Goal: Task Accomplishment & Management: Use online tool/utility

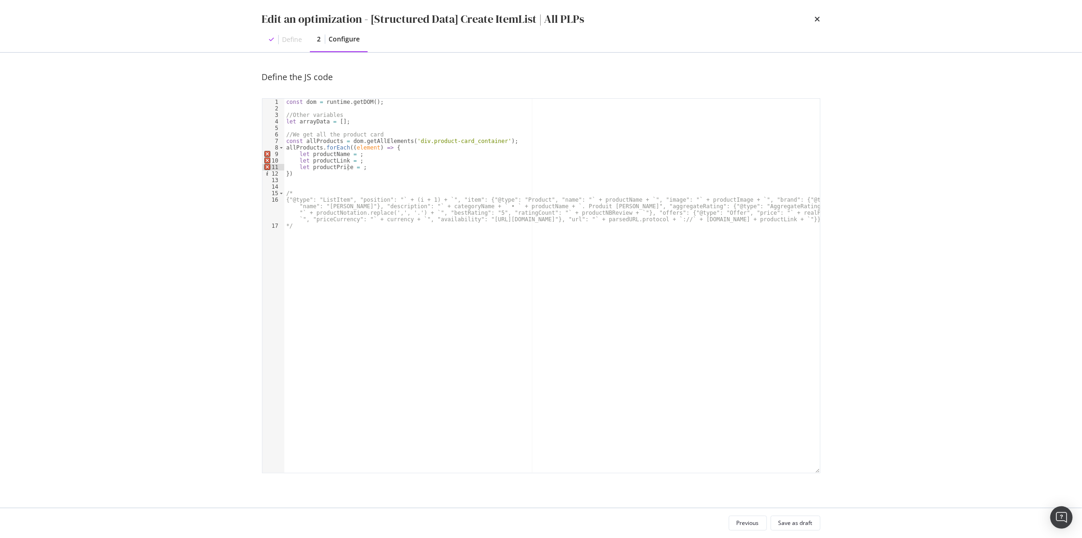
scroll to position [0, 5]
click at [331, 153] on div "const dom = runtime . getDOM ( ) ; //Other variables let arrayData = [ ] ; //We…" at bounding box center [552, 292] width 536 height 387
click at [322, 161] on div "const dom = runtime . getDOM ( ) ; //Other variables let arrayData = [ ] ; //We…" at bounding box center [552, 292] width 536 height 387
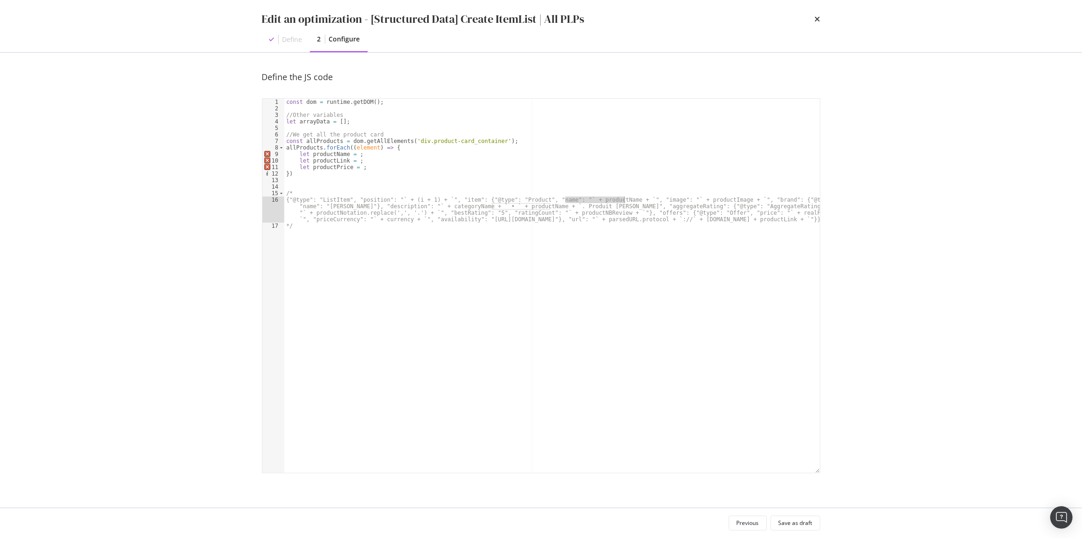
drag, startPoint x: 565, startPoint y: 197, endPoint x: 623, endPoint y: 200, distance: 58.2
click at [623, 200] on div "const dom = runtime . getDOM ( ) ; //Other variables let arrayData = [ ] ; //We…" at bounding box center [552, 292] width 536 height 387
click at [480, 207] on div "const dom = runtime . getDOM ( ) ; //Other variables let arrayData = [ ] ; //We…" at bounding box center [552, 292] width 536 height 387
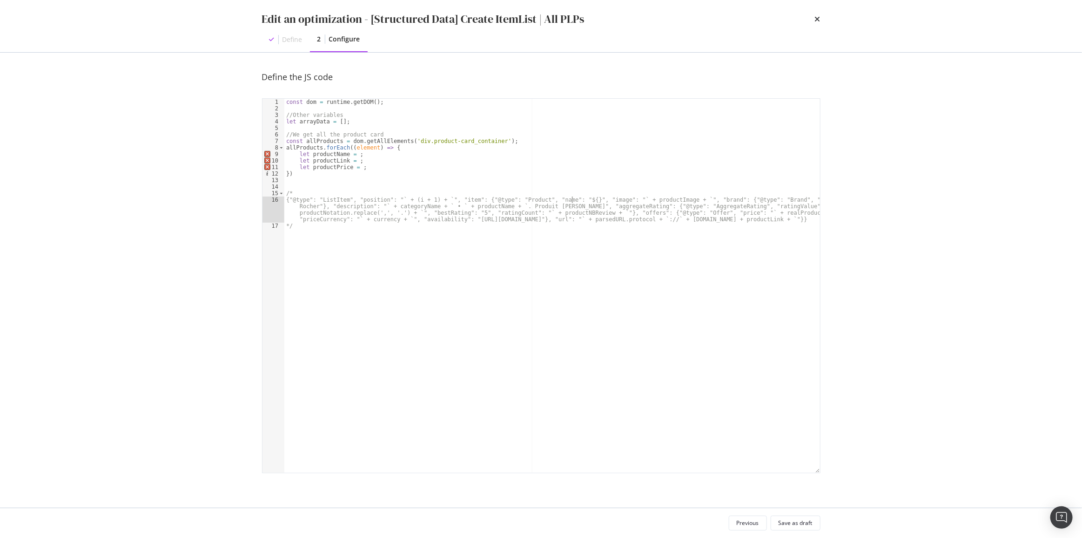
click at [571, 202] on div "const dom = runtime . getDOM ( ) ; //Other variables let arrayData = [ ] ; //We…" at bounding box center [552, 292] width 536 height 387
drag, startPoint x: 567, startPoint y: 200, endPoint x: 610, endPoint y: 202, distance: 43.3
click at [610, 202] on div "const dom = runtime . getDOM ( ) ; //Other variables let arrayData = [ ] ; //We…" at bounding box center [552, 292] width 536 height 387
drag, startPoint x: 492, startPoint y: 205, endPoint x: 549, endPoint y: 207, distance: 57.3
click at [549, 207] on div "const dom = runtime . getDOM ( ) ; //Other variables let arrayData = [ ] ; //We…" at bounding box center [552, 292] width 536 height 387
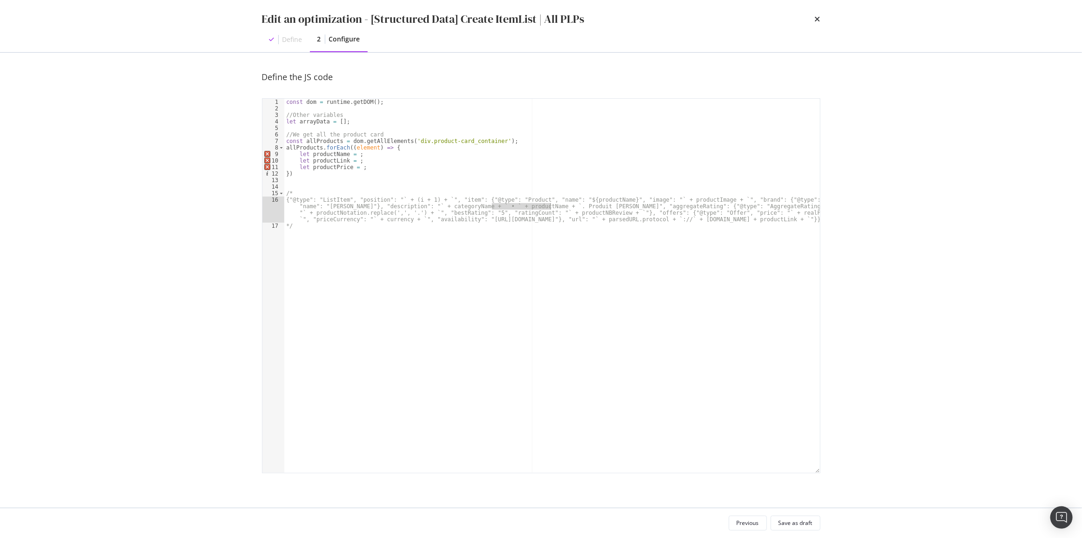
type textarea "{"@type": "ListItem", "position": "` + (i + 1) + `", "item": {"@type": "Product…"
click at [371, 219] on div "const dom = runtime . getDOM ( ) ; //Other variables let arrayData = [ ] ; //We…" at bounding box center [552, 292] width 536 height 387
drag, startPoint x: 354, startPoint y: 220, endPoint x: 404, endPoint y: 221, distance: 49.8
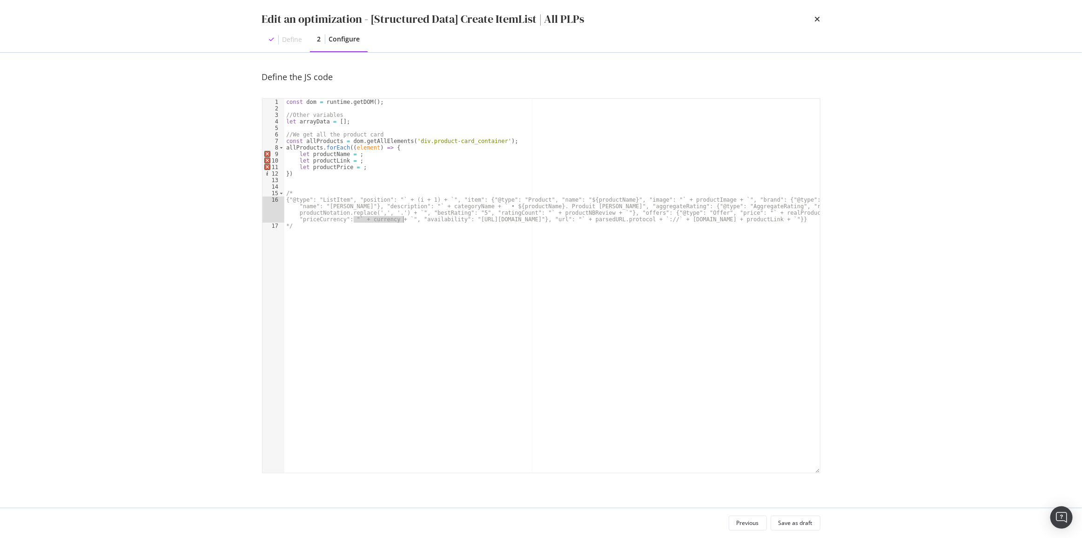
click at [404, 221] on div "const dom = runtime . getDOM ( ) ; //Other variables let arrayData = [ ] ; //We…" at bounding box center [552, 292] width 536 height 387
type textarea "EUR"
drag, startPoint x: 540, startPoint y: 219, endPoint x: 685, endPoint y: 222, distance: 144.8
click at [685, 222] on div "const dom = runtime . getDOM ( ) ; //Other variables let arrayData = [ ] ; //We…" at bounding box center [552, 292] width 536 height 387
click at [314, 162] on div "const dom = runtime . getDOM ( ) ; //Other variables let arrayData = [ ] ; //We…" at bounding box center [552, 292] width 536 height 387
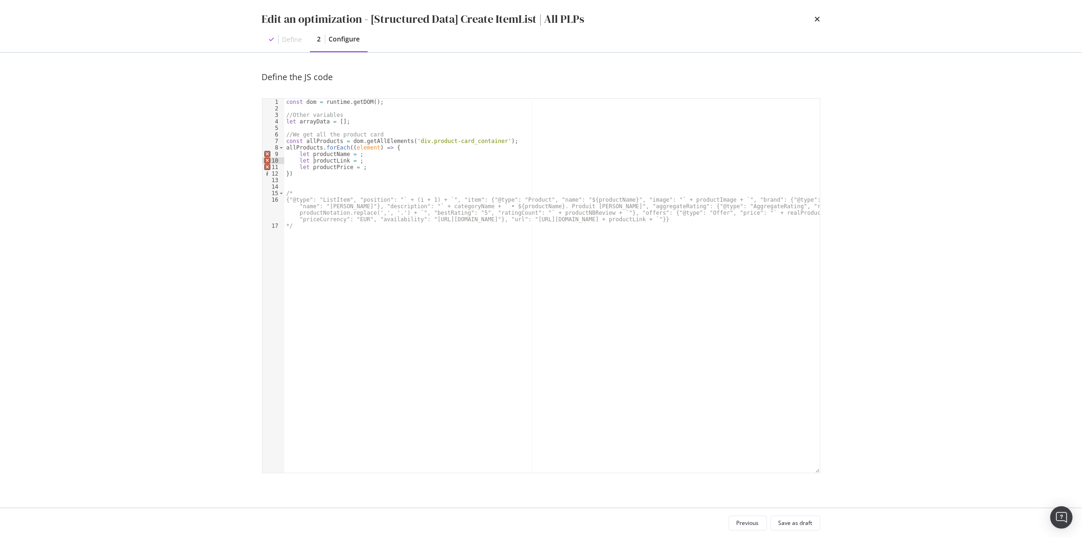
type textarea "let productLink = ;"
click at [314, 162] on div "const dom = runtime . getDOM ( ) ; //Other variables let arrayData = [ ] ; //We…" at bounding box center [552, 292] width 536 height 387
drag, startPoint x: 620, startPoint y: 218, endPoint x: 675, endPoint y: 217, distance: 54.9
click at [675, 217] on div "const dom = runtime . getDOM ( ) ; //Other variables let arrayData = [ ] ; //We…" at bounding box center [552, 292] width 536 height 387
type textarea "${}"
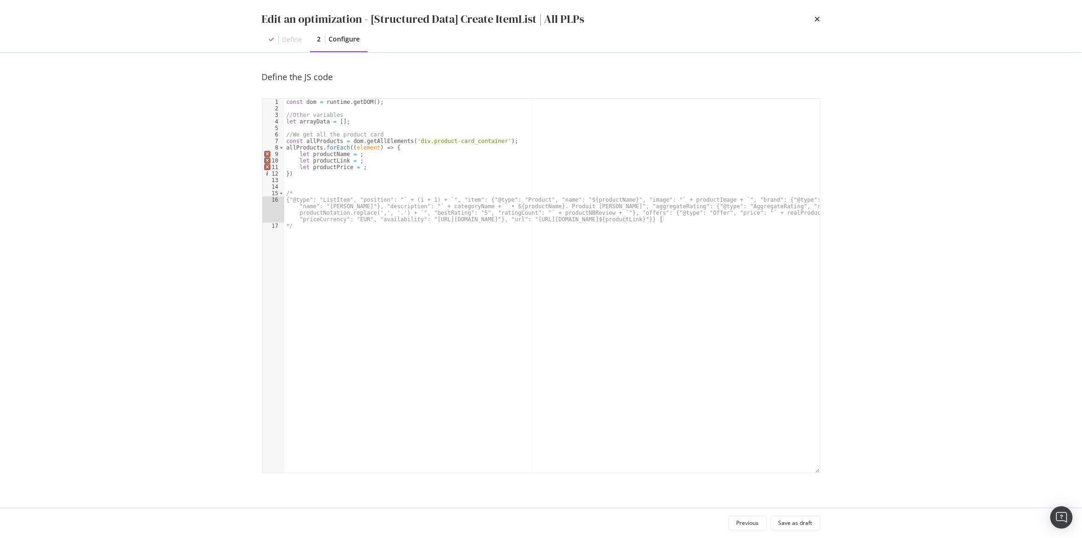
click at [687, 220] on div "const dom = runtime . getDOM ( ) ; //Other variables let arrayData = [ ] ; //We…" at bounding box center [552, 292] width 536 height 387
drag, startPoint x: 393, startPoint y: 198, endPoint x: 409, endPoint y: 199, distance: 15.8
click at [409, 199] on div "const dom = runtime . getDOM ( ) ; //Other variables let arrayData = [ ] ; //We…" at bounding box center [552, 292] width 536 height 387
drag, startPoint x: 414, startPoint y: 200, endPoint x: 430, endPoint y: 200, distance: 15.8
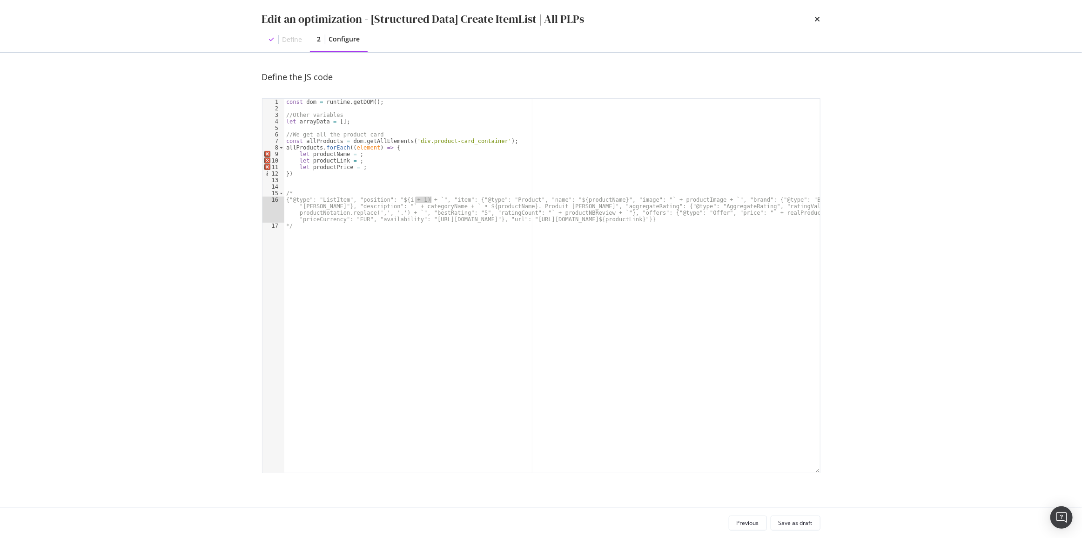
click at [430, 200] on div "const dom = runtime . getDOM ( ) ; //Other variables let arrayData = [ ] ; //We…" at bounding box center [552, 292] width 536 height 387
drag, startPoint x: 358, startPoint y: 155, endPoint x: 297, endPoint y: 155, distance: 60.5
click at [297, 155] on div "const dom = runtime . getDOM ( ) ; //Other variables let arrayData = [ ] ; //We…" at bounding box center [552, 292] width 536 height 387
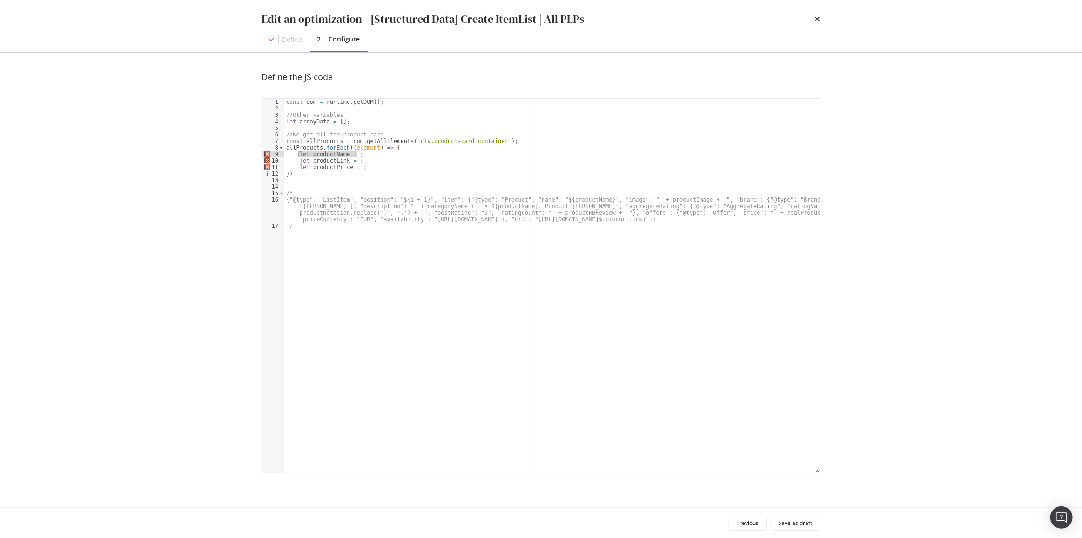
type textarea "let productName = ;"
click at [369, 154] on div "const dom = runtime . getDOM ( ) ; //Other variables let arrayData = [ ] ; //We…" at bounding box center [552, 286] width 536 height 374
paste textarea "let productName = ;"
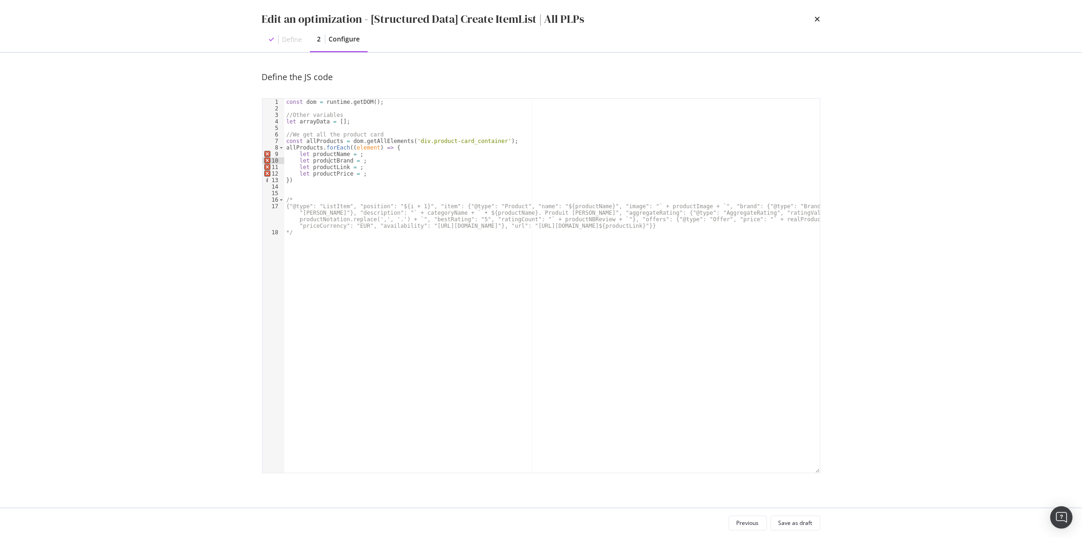
click at [328, 161] on div "const dom = runtime . getDOM ( ) ; //Other variables let arrayData = [ ] ; //We…" at bounding box center [552, 292] width 536 height 387
drag, startPoint x: 300, startPoint y: 214, endPoint x: 335, endPoint y: 215, distance: 34.9
click at [335, 215] on div "const dom = runtime . getDOM ( ) ; //Other variables let arrayData = [ ] ; //We…" at bounding box center [552, 292] width 536 height 387
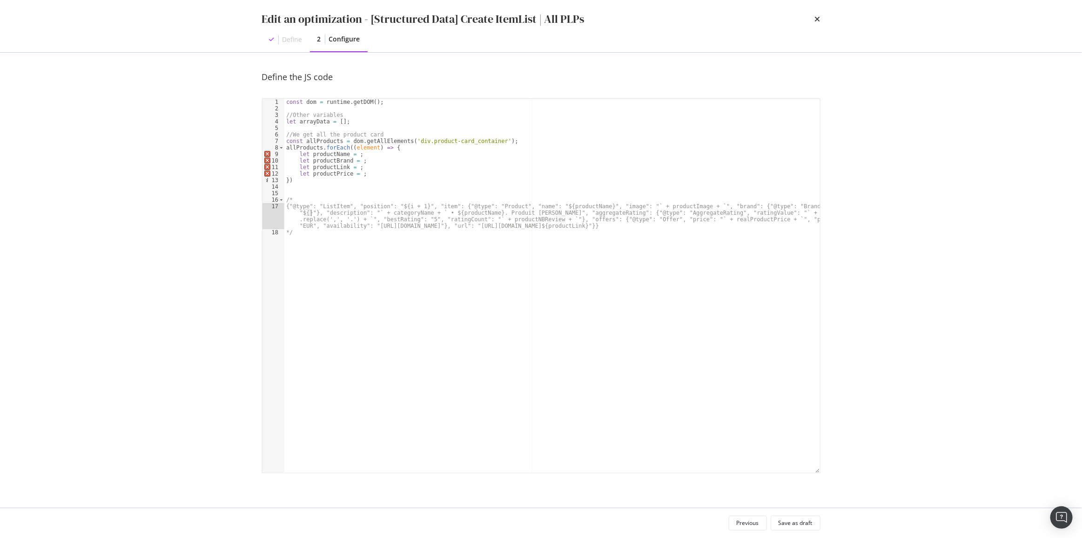
paste textarea "productBrand}"}, "description": "` + categoryName + ` • ${productName}. Produit…"
click at [363, 173] on div "const dom = runtime . getDOM ( ) ; //Other variables let arrayData = [ ] ; //We…" at bounding box center [552, 292] width 536 height 387
type textarea "let productPrice = ;"
click at [315, 179] on div "const dom = runtime . getDOM ( ) ; //Other variables let arrayData = [ ] ; //We…" at bounding box center [552, 292] width 536 height 387
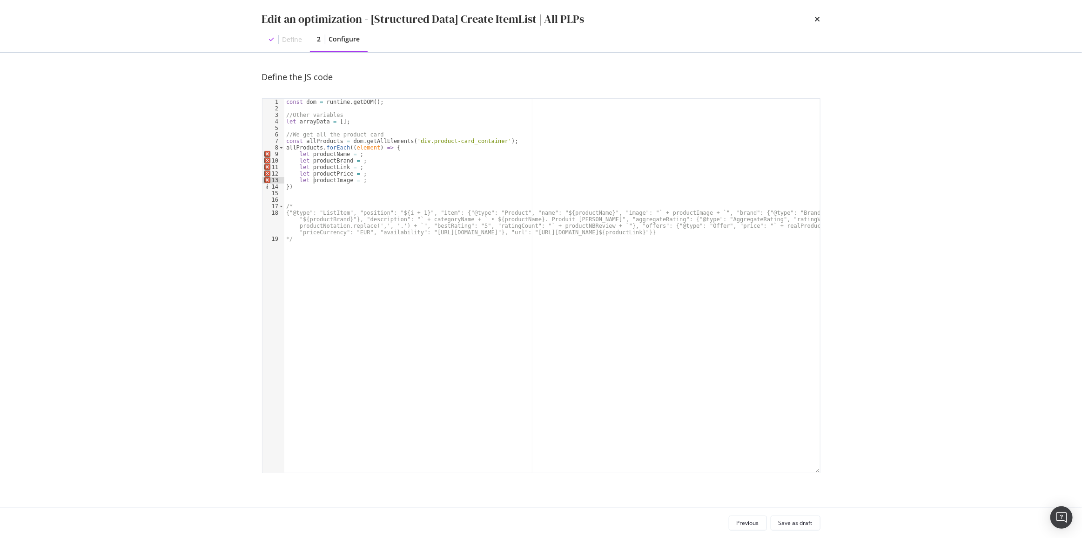
click at [315, 179] on div "const dom = runtime . getDOM ( ) ; //Other variables let arrayData = [ ] ; //We…" at bounding box center [552, 292] width 536 height 387
click at [662, 210] on div "const dom = runtime . getDOM ( ) ; //Other variables let arrayData = [ ] ; //We…" at bounding box center [552, 292] width 536 height 387
paste textarea "productImage}", "brand": {"@type": "Brand", "name": "${productBrand}"}, "descri…"
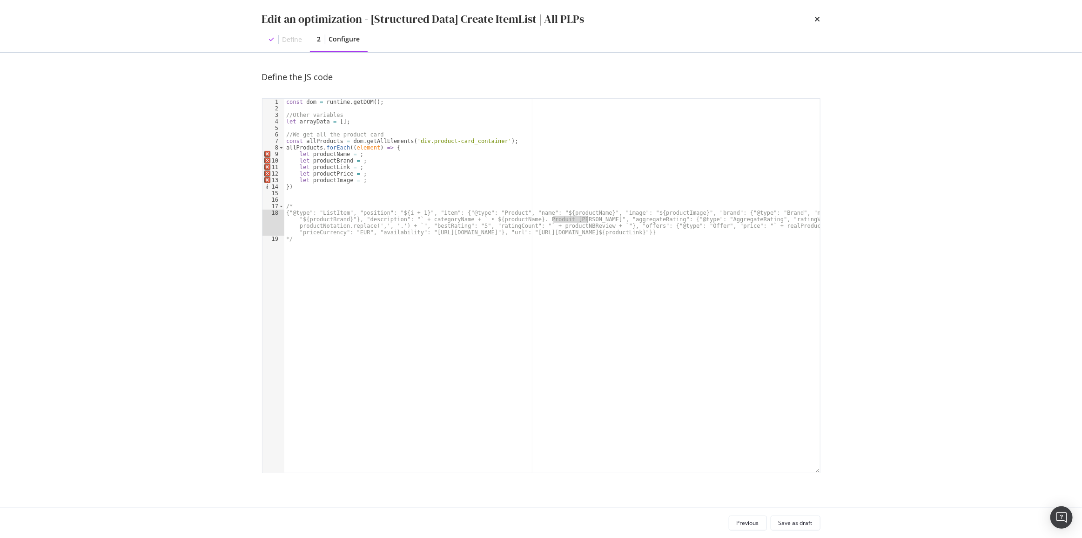
drag, startPoint x: 554, startPoint y: 219, endPoint x: 588, endPoint y: 222, distance: 34.6
click at [588, 222] on div "const dom = runtime . getDOM ( ) ; //Other variables let arrayData = [ ] ; //We…" at bounding box center [552, 292] width 536 height 387
click at [603, 218] on div "const dom = runtime . getDOM ( ) ; //Other variables let arrayData = [ ] ; //We…" at bounding box center [552, 292] width 536 height 387
type textarea "{"@type": "ListItem", "position": "${i + 1}", "item": {"@type": "Product", "nam…"
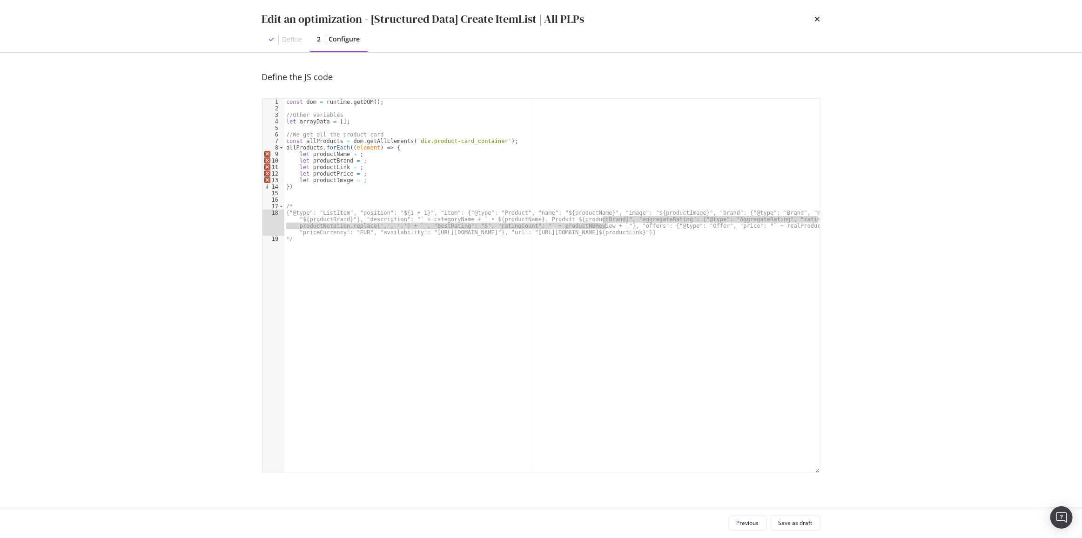
click at [605, 228] on div "const dom = runtime . getDOM ( ) ; //Other variables let arrayData = [ ] ; //We…" at bounding box center [552, 292] width 536 height 387
click at [686, 229] on div "const dom = runtime . getDOM ( ) ; //Other variables let arrayData = [ ] ; //We…" at bounding box center [552, 292] width 536 height 387
type textarea "*/"
click at [684, 226] on div "const dom = runtime . getDOM ( ) ; //Other variables let arrayData = [ ] ; //We…" at bounding box center [552, 292] width 536 height 387
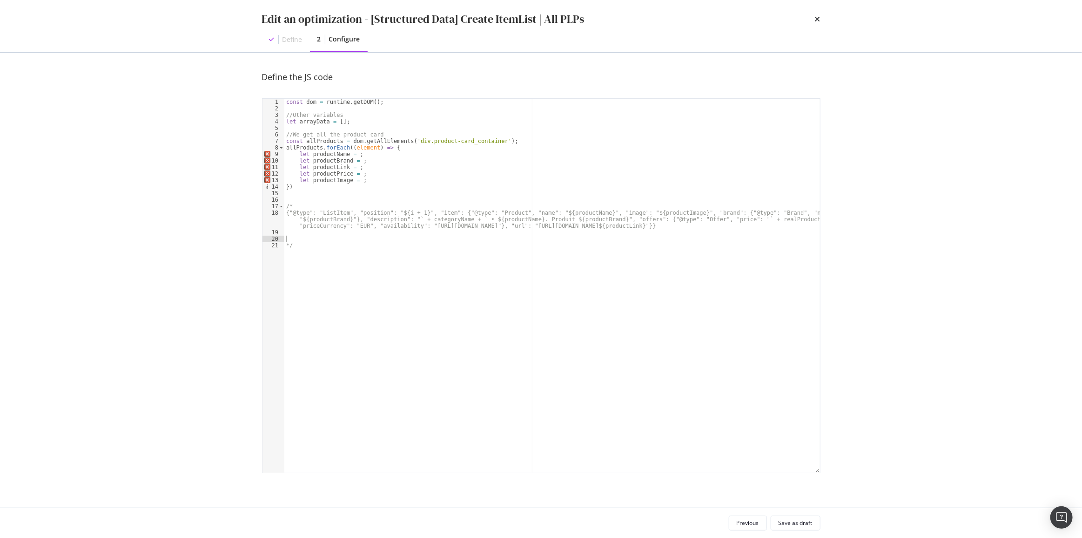
paste textarea ", "aggregateRating": {"@type": "AggregateRating", "ratingValue": "` + productNo…"
click at [352, 153] on div "const dom = runtime . getDOM ( ) ; //Other variables let arrayData = [ ] ; //We…" at bounding box center [552, 292] width 536 height 387
click at [428, 154] on div "const dom = runtime . getDOM ( ) ; //Other variables let arrayData = [ ] ; //We…" at bounding box center [552, 292] width 536 height 387
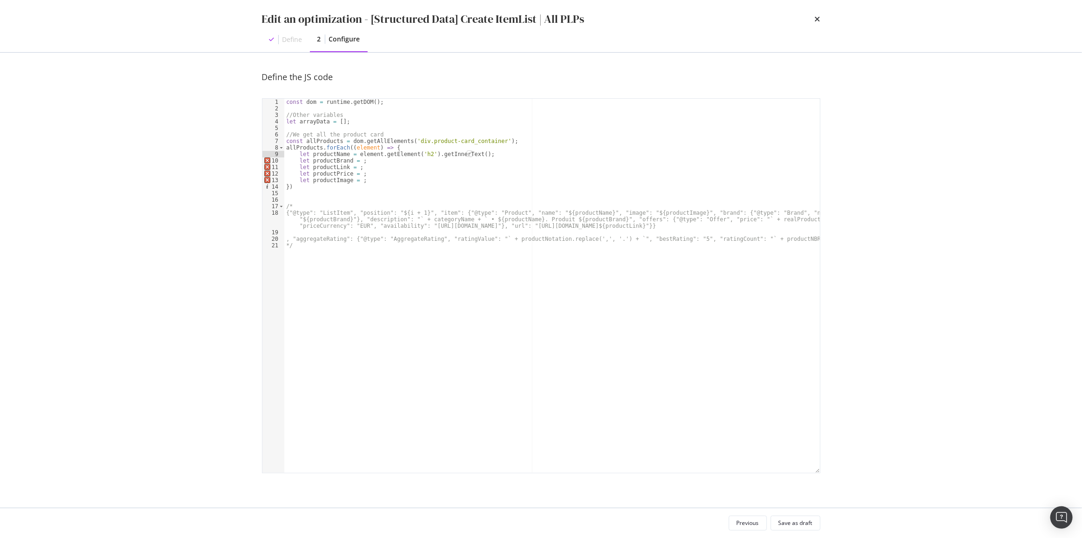
click at [367, 162] on div "const dom = runtime . getDOM ( ) ; //Other variables let arrayData = [ ] ; //We…" at bounding box center [552, 292] width 536 height 387
paste textarea "product-brand')"
click at [388, 170] on div "const dom = runtime . getDOM ( ) ; //Other variables let arrayData = [ ] ; //We…" at bounding box center [552, 292] width 536 height 387
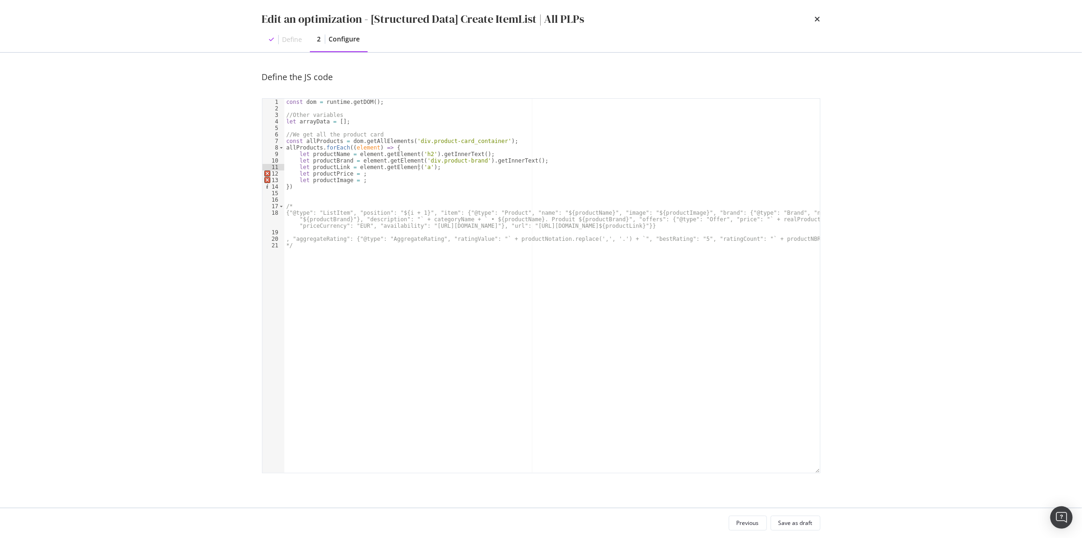
scroll to position [0, 11]
paste textarea "product-card_header')"
click at [364, 172] on div "const dom = runtime . getDOM ( ) ; //Other variables let arrayData = [ ] ; //We…" at bounding box center [552, 292] width 536 height 387
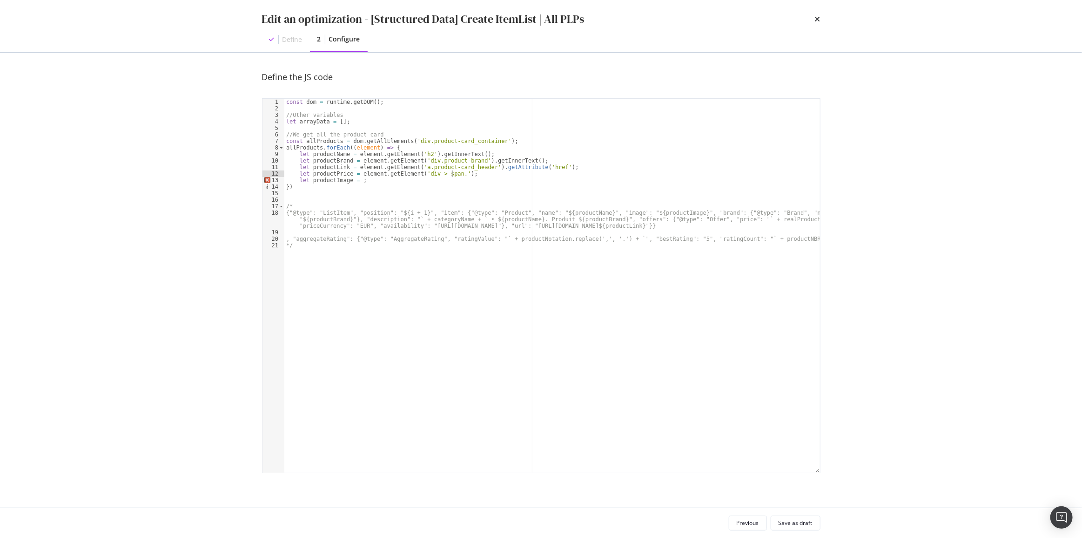
paste textarea "text_bold')"
click at [427, 176] on div "const dom = runtime . getDOM ( ) ; //Other variables let arrayData = [ ] ; //We…" at bounding box center [552, 292] width 536 height 387
paste textarea "flex_horizontal"
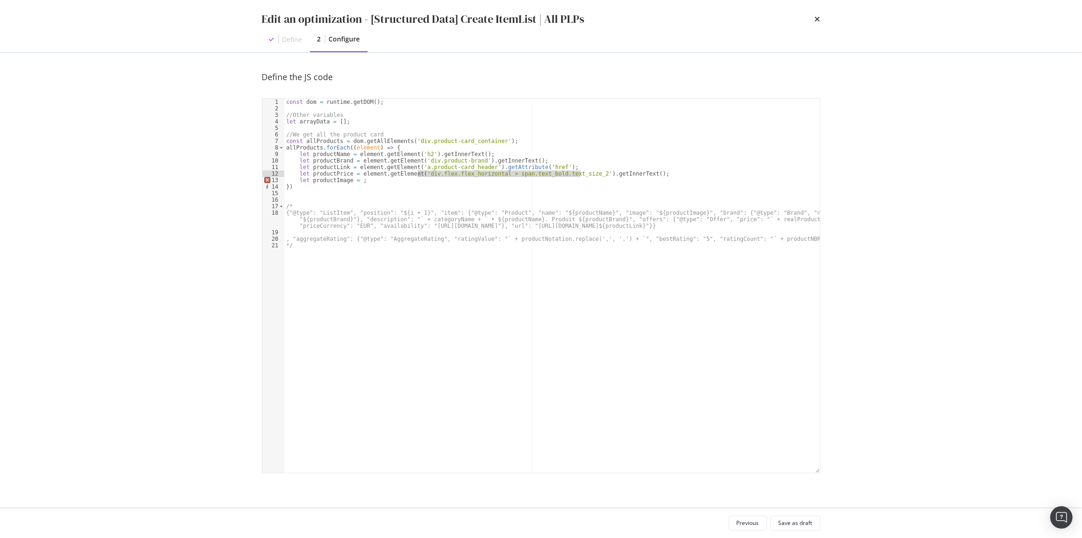
drag, startPoint x: 581, startPoint y: 173, endPoint x: 418, endPoint y: 175, distance: 162.5
click at [418, 175] on div "const dom = runtime . getDOM ( ) ; //Other variables let arrayData = [ ] ; //We…" at bounding box center [552, 292] width 536 height 387
click at [437, 257] on div "const dom = runtime . getDOM ( ) ; //Other variables let arrayData = [ ] ; //We…" at bounding box center [552, 292] width 536 height 387
type textarea "*/"
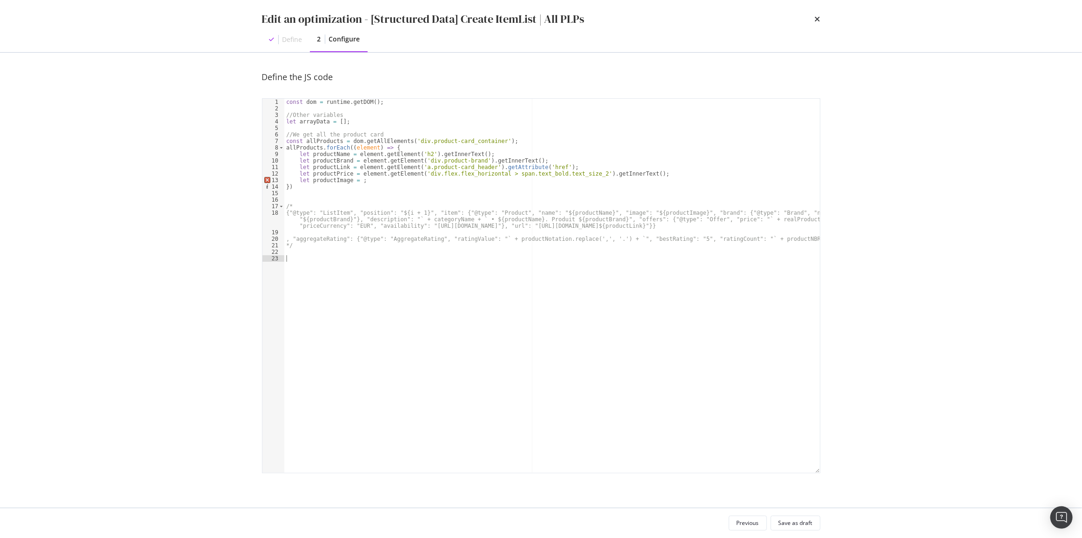
paste textarea "<span class="text_bold color_raspberry text_size_21">4,99&nbsp;€</span>"
drag, startPoint x: 465, startPoint y: 261, endPoint x: 265, endPoint y: 259, distance: 200.2
click at [265, 259] on div "<span class="text_bold color_raspberry text_size_21">4,99&nbsp;€</span> 1 2 3 4…" at bounding box center [541, 285] width 559 height 375
paste textarea "#product_45491 > div > div.product-card_content > span > div > div > div > span"
type textarea "#product_45491 > div > div.product-card_content > span > div > div > div > span"
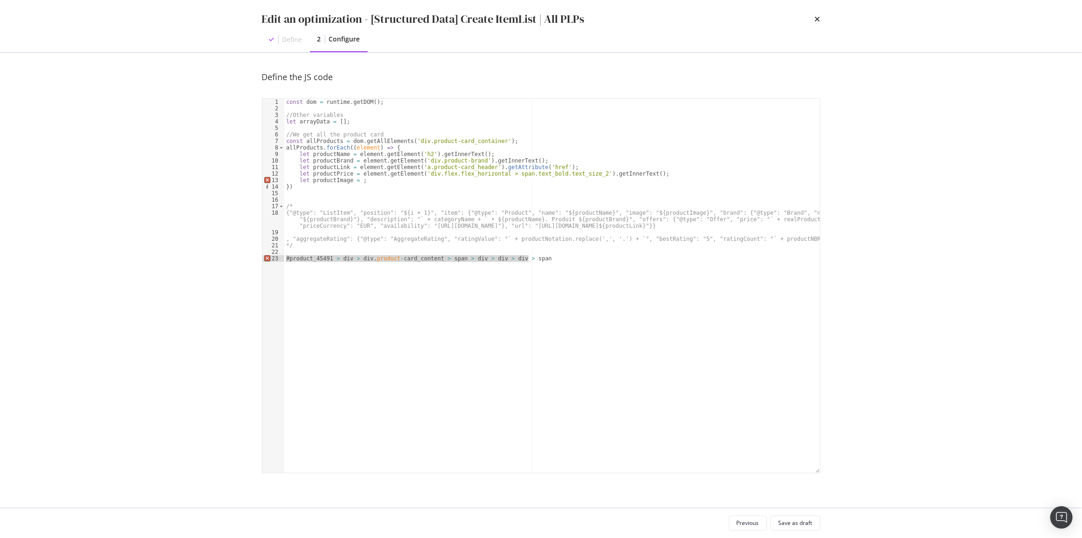
drag, startPoint x: 499, startPoint y: 264, endPoint x: 283, endPoint y: 261, distance: 216.0
click at [283, 261] on div "#product_45491 > div > div.product-card_content > span > div > div > div > span…" at bounding box center [541, 285] width 559 height 375
click at [578, 173] on div "const dom = runtime . getDOM ( ) ; //Other variables let arrayData = [ ] ; //We…" at bounding box center [552, 292] width 536 height 387
click at [581, 174] on div "const dom = runtime . getDOM ( ) ; //Other variables let arrayData = [ ] ; //We…" at bounding box center [552, 292] width 536 height 387
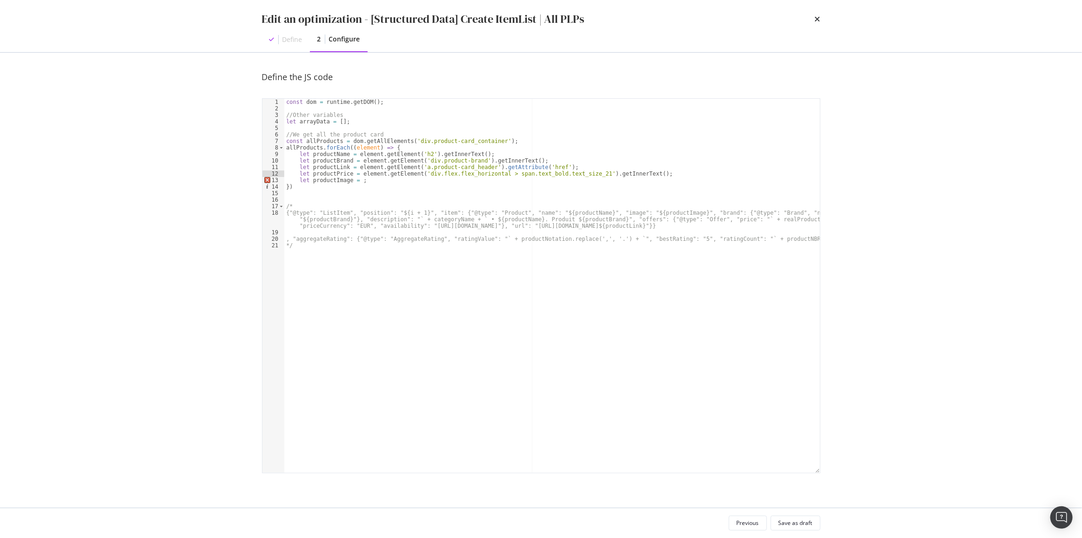
click at [395, 182] on div "const dom = runtime . getDOM ( ) ; //Other variables let arrayData = [ ] ; //We…" at bounding box center [552, 292] width 536 height 387
paste textarea "picture_image')"
paste textarea "picture_image'"
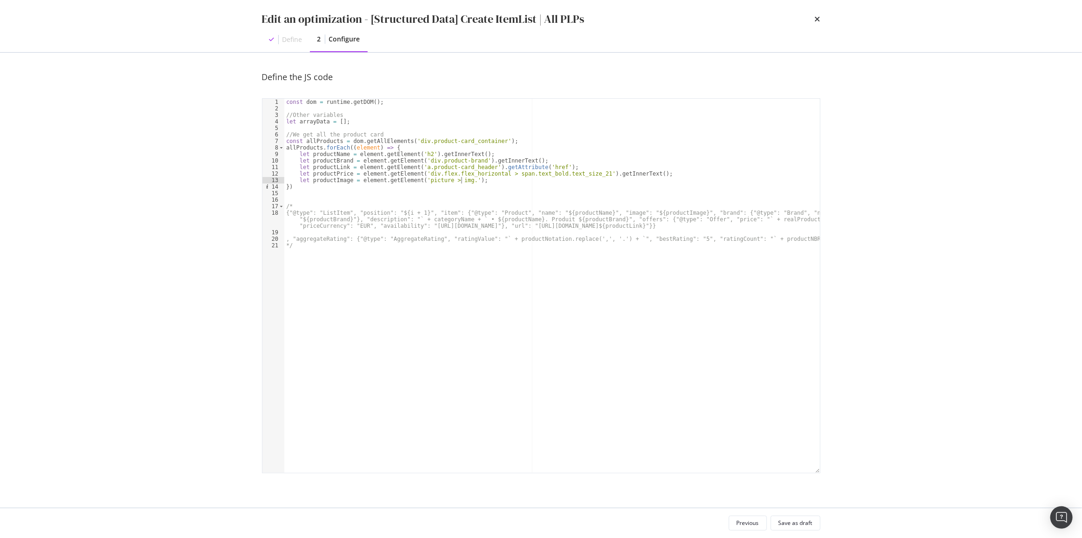
paste textarea "picture_image"
click at [362, 118] on div "const dom = runtime . getDOM ( ) ; //Other variables let arrayData = [ ] ; //We…" at bounding box center [552, 292] width 536 height 387
type textarea "*/"
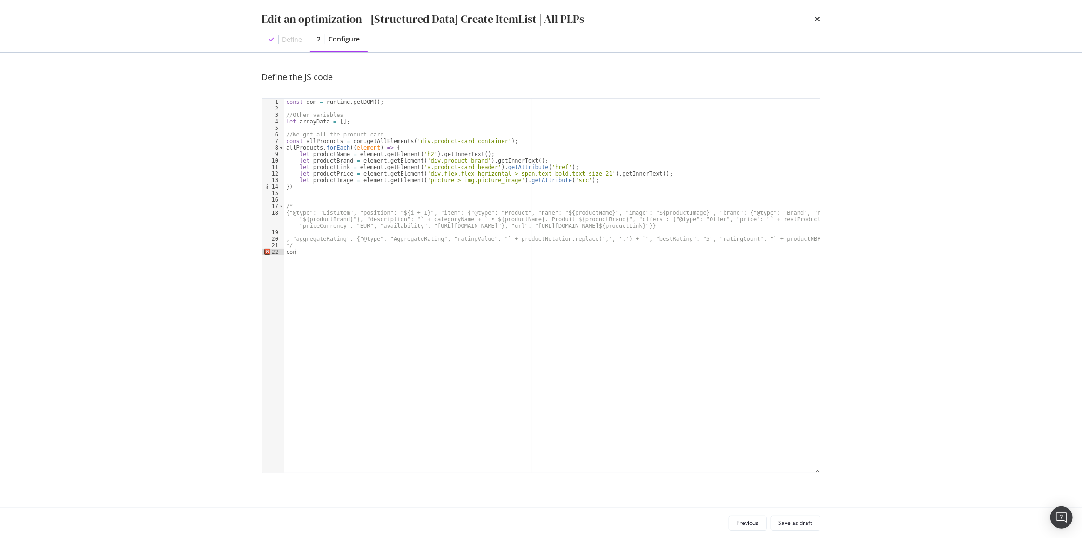
scroll to position [0, 0]
type textarea "c"
click at [362, 118] on div "const dom = runtime . getDOM ( ) ; //Other variables let arrayData = [ ] ; //We…" at bounding box center [552, 292] width 536 height 387
type textarea "//Other variables"
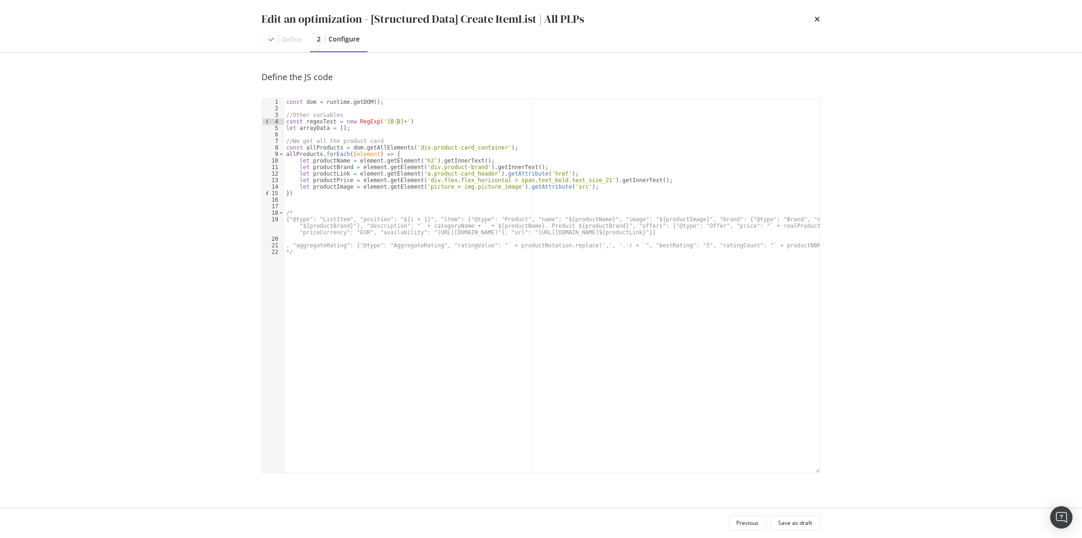
scroll to position [0, 9]
click at [413, 120] on div "const dom = runtime . getDOM ( ) ; //Other variables const regexTest = new RegE…" at bounding box center [552, 292] width 536 height 387
click at [325, 180] on div "const dom = runtime . getDOM ( ) ; //Other variables const regexTest = new RegE…" at bounding box center [552, 292] width 536 height 387
click at [537, 288] on div "const dom = runtime . getDOM ( ) ; //Other variables const regexTest = new RegE…" at bounding box center [552, 292] width 536 height 387
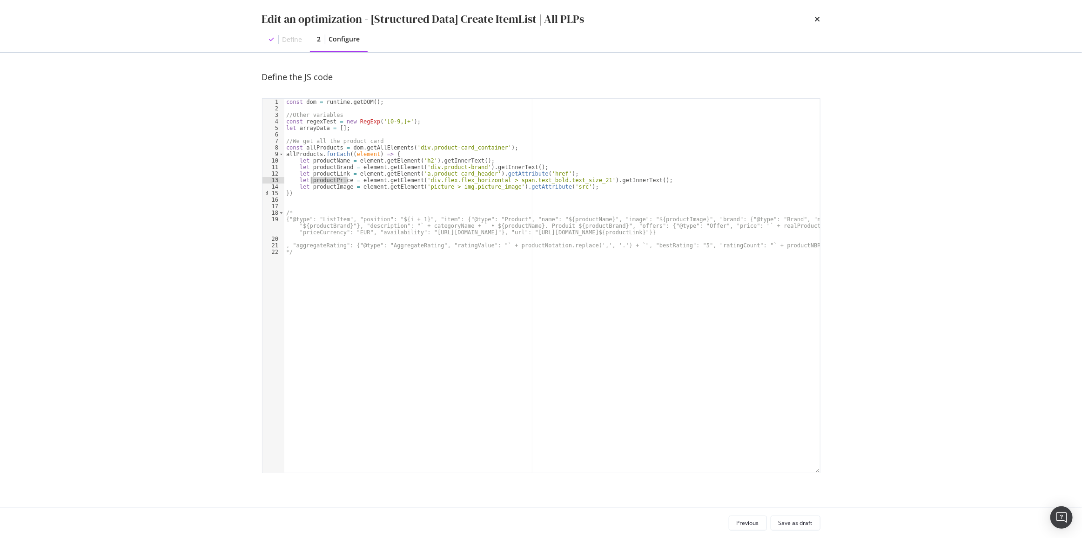
type textarea "*/"
paste textarea "productPrice"
click at [315, 121] on div "const dom = runtime . getDOM ( ) ; //Other variables const regexTest = new RegE…" at bounding box center [552, 292] width 536 height 387
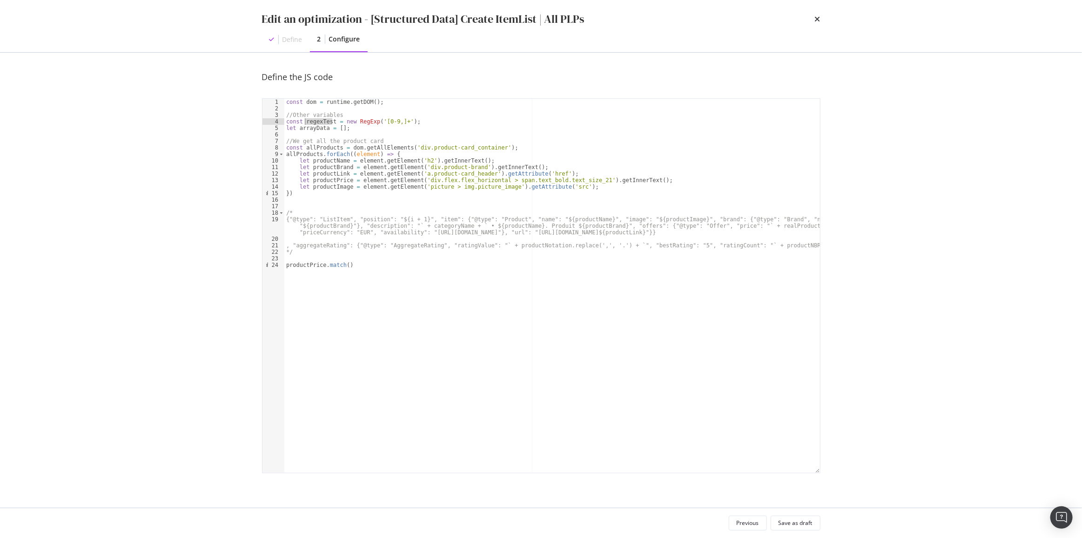
click at [315, 121] on div "const dom = runtime . getDOM ( ) ; //Other variables const regexTest = new RegE…" at bounding box center [552, 292] width 536 height 387
click at [365, 268] on div "const dom = runtime . getDOM ( ) ; //Other variables const regexTest = new RegE…" at bounding box center [552, 292] width 536 height 387
paste textarea "regexTest"
drag, startPoint x: 387, startPoint y: 265, endPoint x: 281, endPoint y: 267, distance: 106.1
click at [281, 267] on div "productPrice.match(regexTest) 1 2 3 4 5 6 7 8 9 10 11 12 13 14 15 16 17 18 19 2…" at bounding box center [541, 285] width 559 height 375
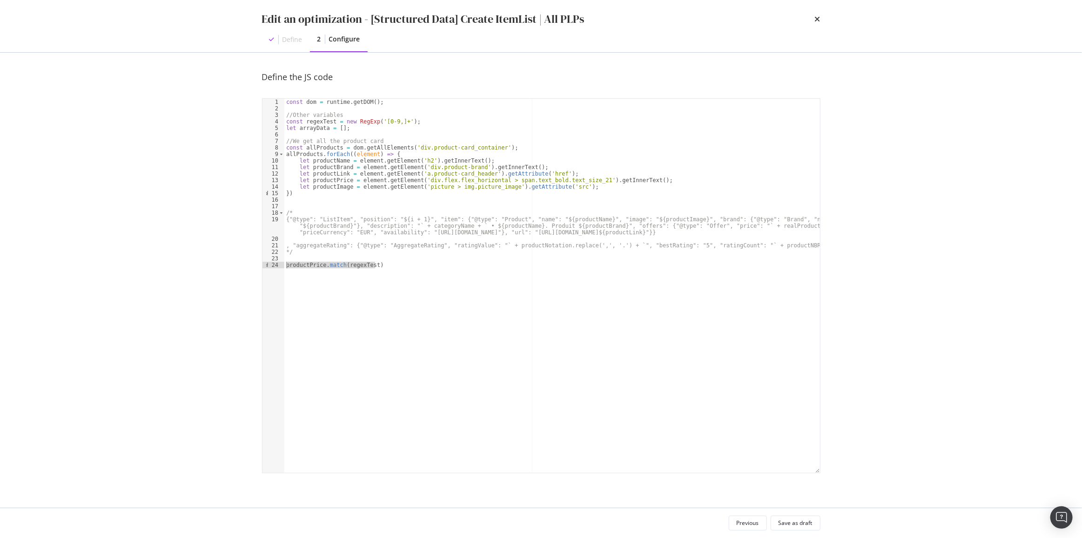
click at [398, 266] on div "const dom = runtime . getDOM ( ) ; //Other variables const regexTest = new RegE…" at bounding box center [552, 286] width 536 height 374
type textarea "productPrice.match(regexTest)[0]"
drag, startPoint x: 398, startPoint y: 266, endPoint x: 279, endPoint y: 267, distance: 118.7
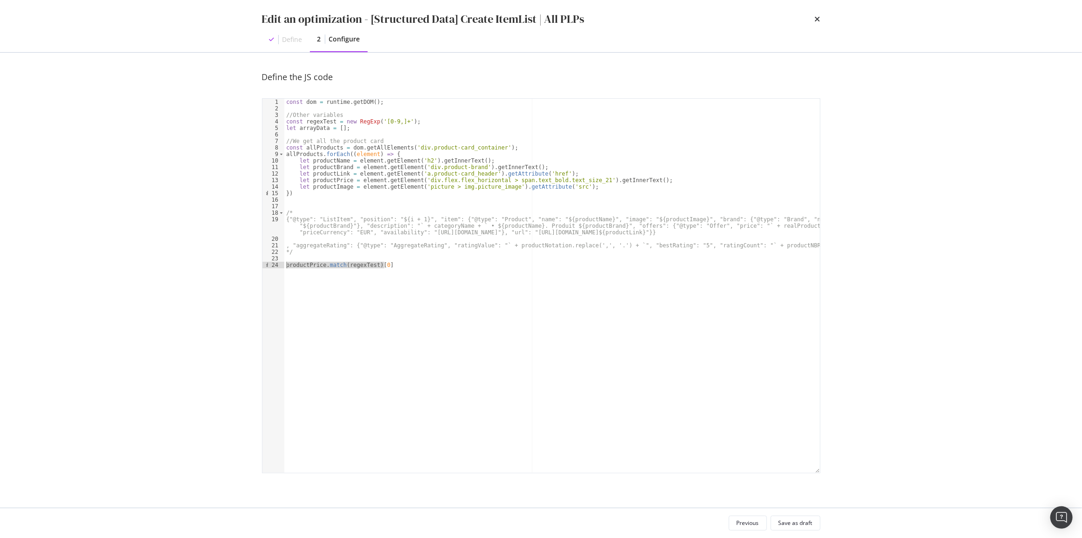
click at [279, 267] on div "productPrice.match(regexTest)[0] 1 2 3 4 5 6 7 8 9 10 11 12 13 14 15 16 17 18 1…" at bounding box center [541, 285] width 559 height 375
drag, startPoint x: 729, startPoint y: 223, endPoint x: 802, endPoint y: 227, distance: 73.2
click at [802, 227] on div "const dom = runtime . getDOM ( ) ; //Other variables const regexTest = new RegE…" at bounding box center [552, 292] width 536 height 387
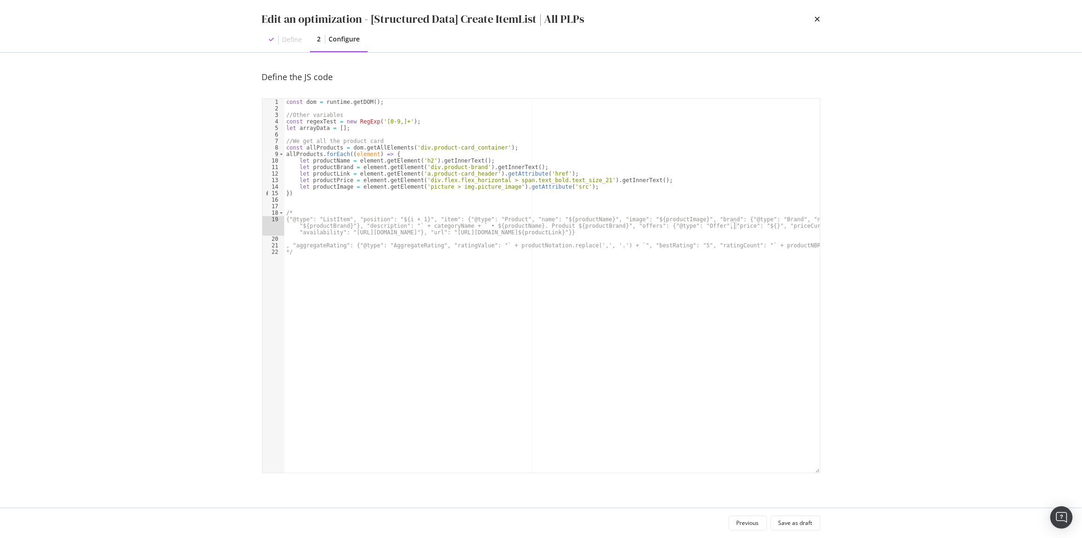
paste textarea "productPrice.match(regexTest)[0]}", "priceCurrency": "EUR", "availability": "ht…"
click at [419, 121] on div "const dom = runtime . getDOM ( ) ; //Other variables const regexTest = new RegE…" at bounding box center [552, 292] width 536 height 387
type textarea "const regexTest = new RegExp('[0-9,]+');"
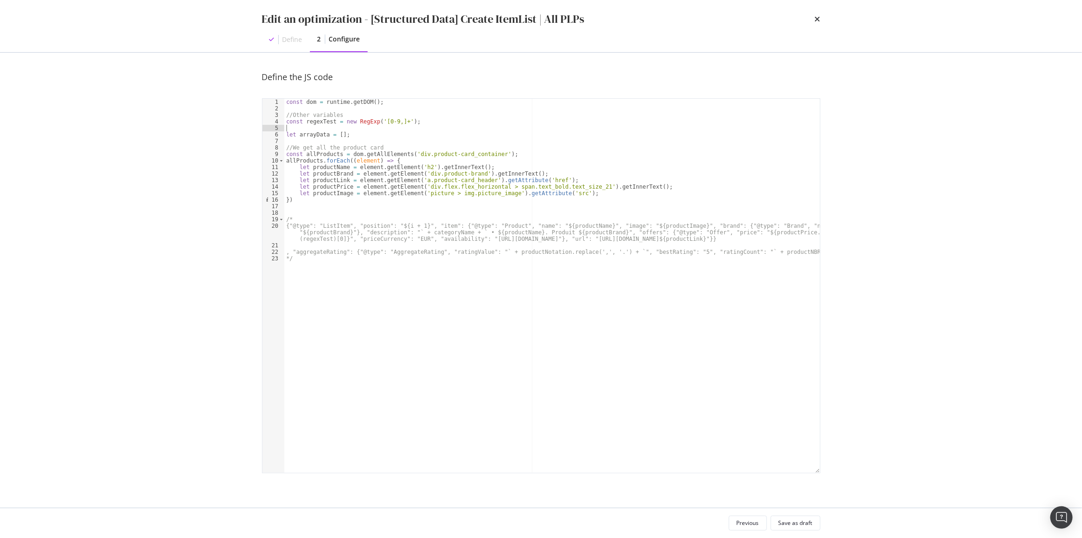
scroll to position [0, 0]
drag, startPoint x: 479, startPoint y: 232, endPoint x: 522, endPoint y: 233, distance: 42.8
click at [522, 233] on div "const dom = runtime . getDOM ( ) ; //Other variables const regexTest = new RegE…" at bounding box center [552, 292] width 536 height 387
click at [408, 231] on div "const dom = runtime . getDOM ( ) ; //Other variables const regexTest = new RegE…" at bounding box center [552, 292] width 536 height 387
paste textarea "${productName}` + categoryName + ` • ${productName}. Produit ${productBrand}", …"
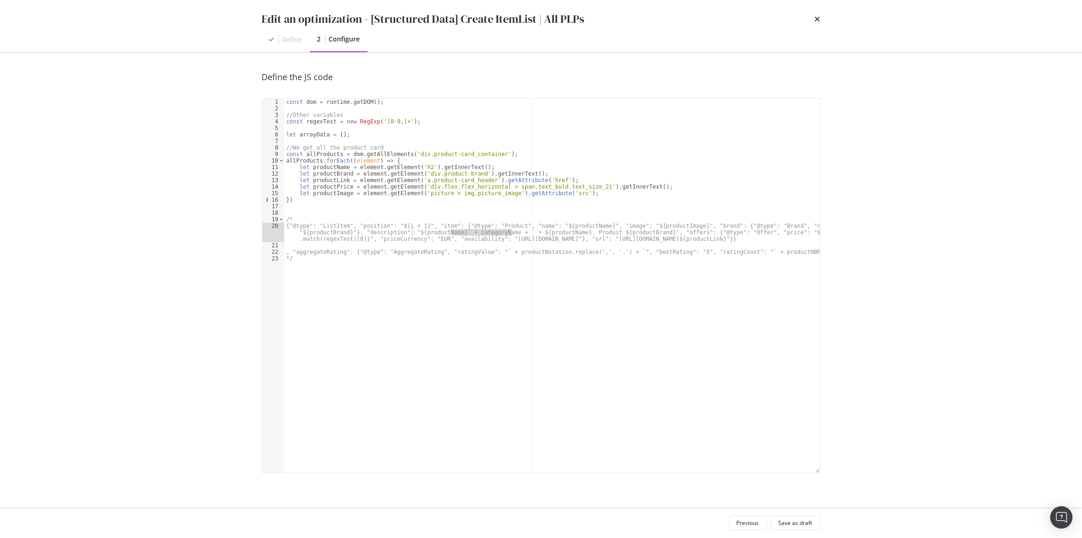
click at [512, 230] on div "const dom = runtime . getDOM ( ) ; //Other variables const regexTest = new RegE…" at bounding box center [552, 292] width 536 height 387
type textarea "{"@type": "ListItem", "position": "${i + 1}", "item": {"@type": "Product", "nam…"
click at [311, 127] on div "const dom = runtime . getDOM ( ) ; //Other variables const regexTest = new RegE…" at bounding box center [552, 292] width 536 height 387
click at [336, 130] on div "const dom = runtime . getDOM ( ) ; //Other variables const regexTest = new RegE…" at bounding box center [552, 292] width 536 height 387
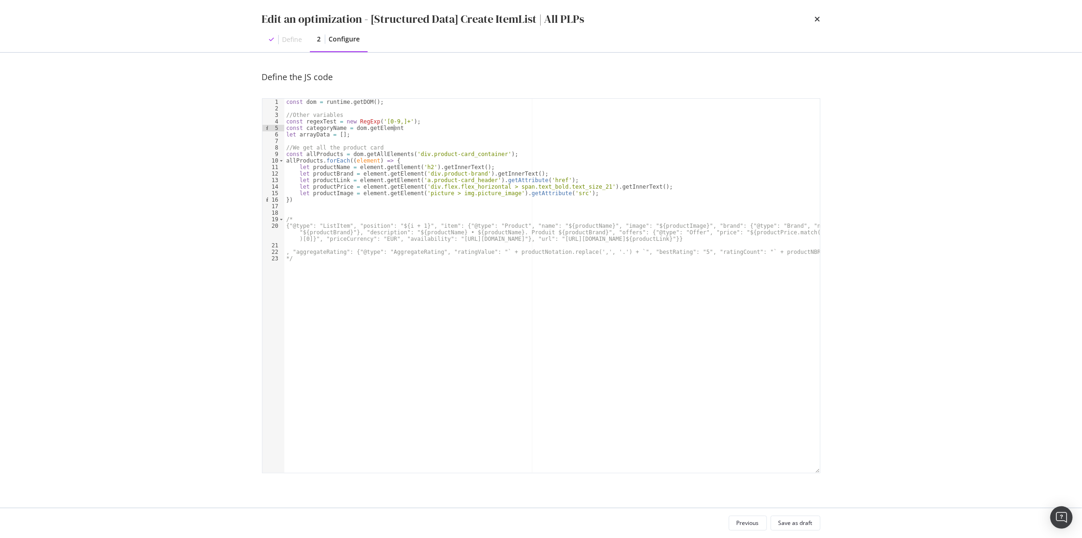
scroll to position [0, 9]
paste textarea "#ajax-wrapper > div > div.breadcrumb-banner > div > div.p_M.width_100p > div > …"
click at [398, 129] on div "const dom = runtime . getDOM ( ) ; //Other variables const regexTest = new RegE…" at bounding box center [552, 292] width 536 height 387
click at [661, 128] on div "const dom = runtime . getDOM ( ) ; //Other variables const regexTest = new RegE…" at bounding box center [552, 292] width 536 height 387
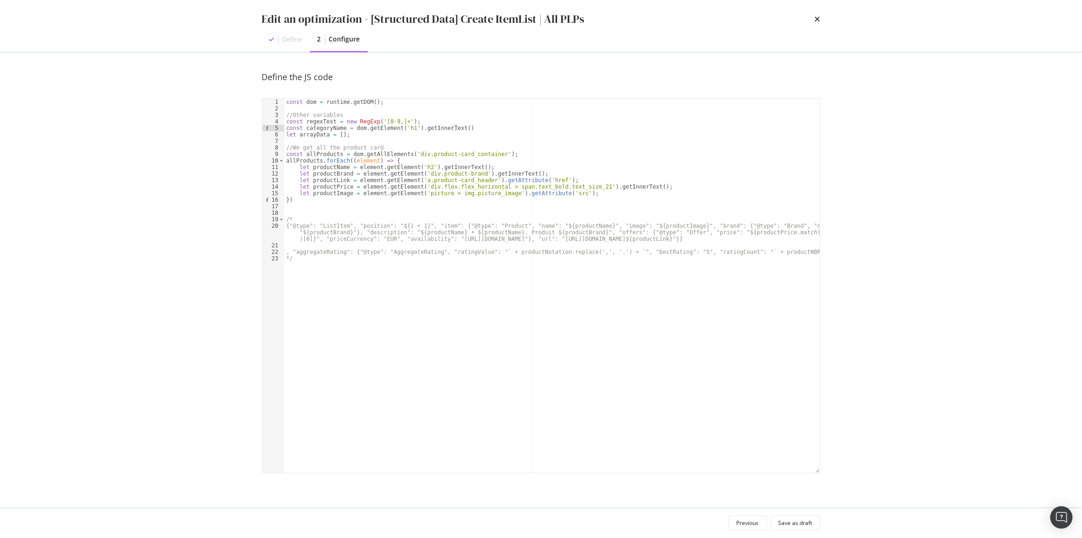
click at [307, 146] on div "const dom = runtime . getDOM ( ) ; //Other variables const regexTest = new RegE…" at bounding box center [552, 292] width 536 height 387
click at [469, 128] on div "const dom = runtime . getDOM ( ) ; //Other variables const regexTest = new RegE…" at bounding box center [552, 292] width 536 height 387
click at [305, 133] on div "const dom = runtime . getDOM ( ) ; //Other variables const regexTest = new RegE…" at bounding box center [552, 292] width 536 height 387
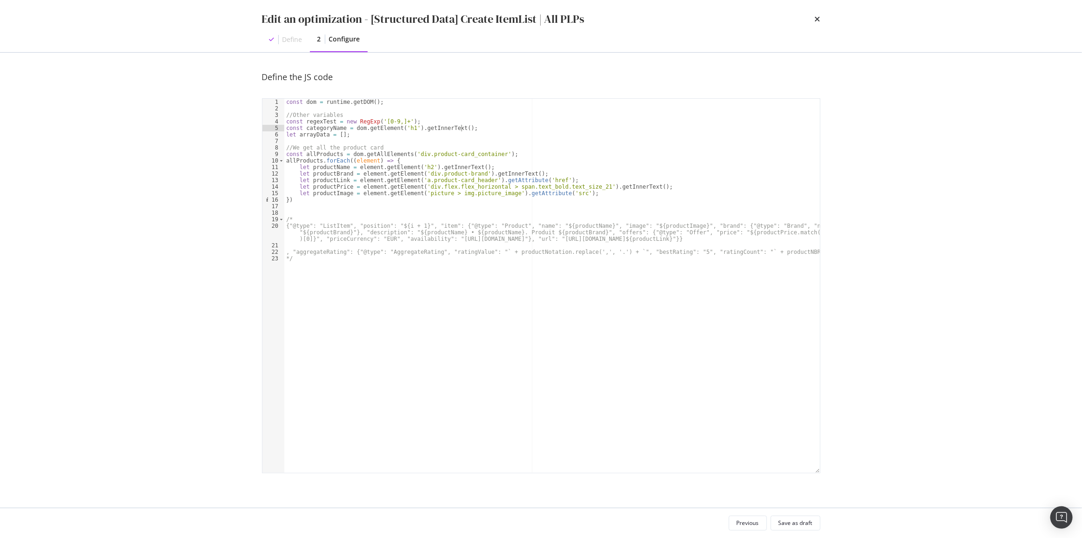
scroll to position [0, 5]
click at [305, 133] on div "const dom = runtime . getDOM ( ) ; //Other variables const regexTest = new RegE…" at bounding box center [552, 292] width 536 height 387
click at [574, 193] on div "const dom = runtime . getDOM ( ) ; //Other variables const regexTest = new RegE…" at bounding box center [552, 292] width 536 height 387
type textarea "let productImage = element.getElement('picture > img.picture_image').getAttribu…"
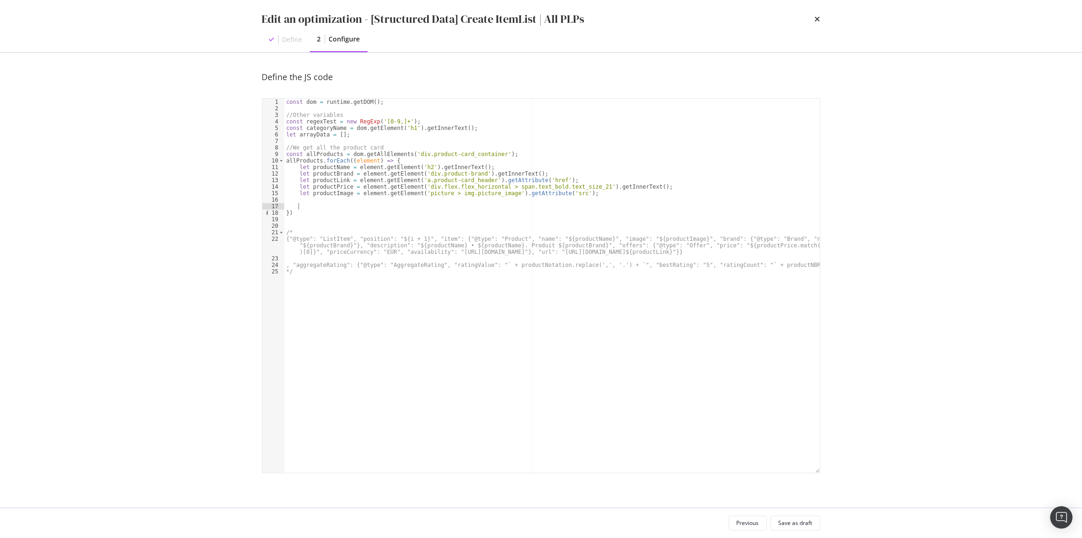
paste textarea "arrayData"
type textarea "arrayData.push("
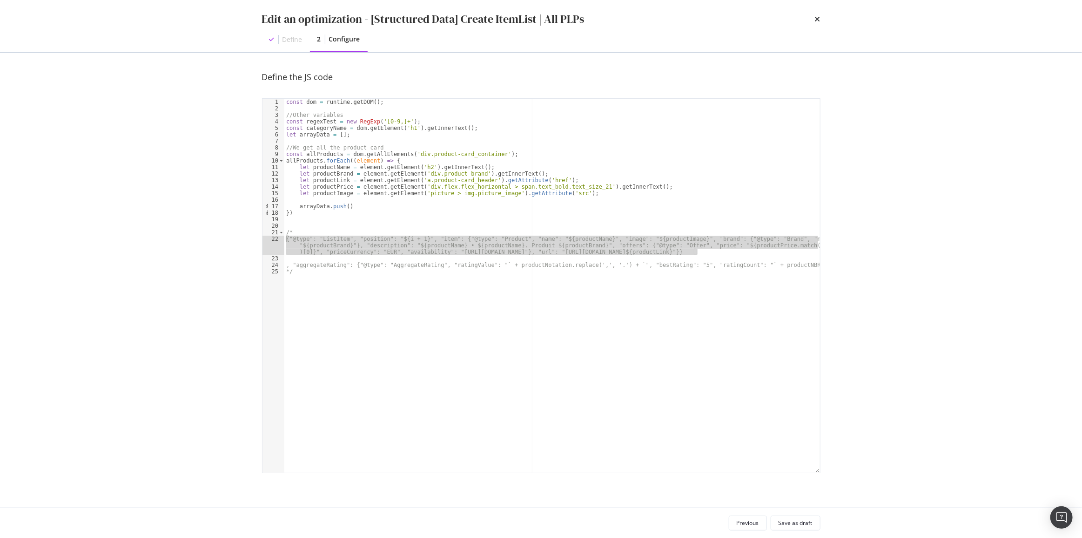
drag, startPoint x: 681, startPoint y: 251, endPoint x: 258, endPoint y: 239, distance: 422.9
click at [258, 239] on div "Define the JS code arrayData.push( 1 2 3 4 5 6 7 8 9 10 11 12 13 14 15 16 17 18…" at bounding box center [541, 280] width 596 height 455
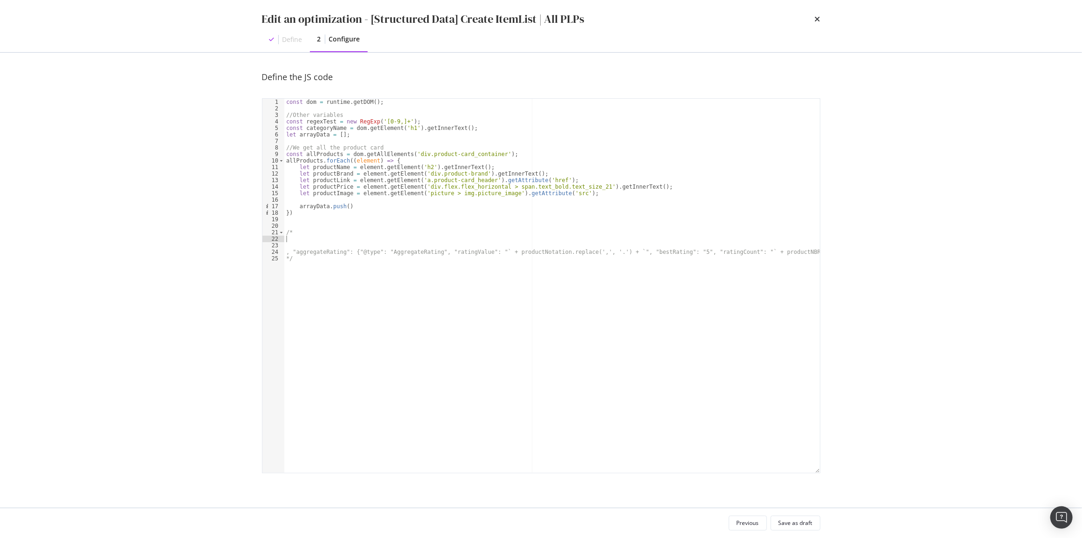
click at [358, 206] on div "const dom = runtime . getDOM ( ) ; //Other variables const regexTest = new RegE…" at bounding box center [552, 292] width 536 height 387
type textarea "arrayData.push(``)"
paste textarea "Cursor at row 17"
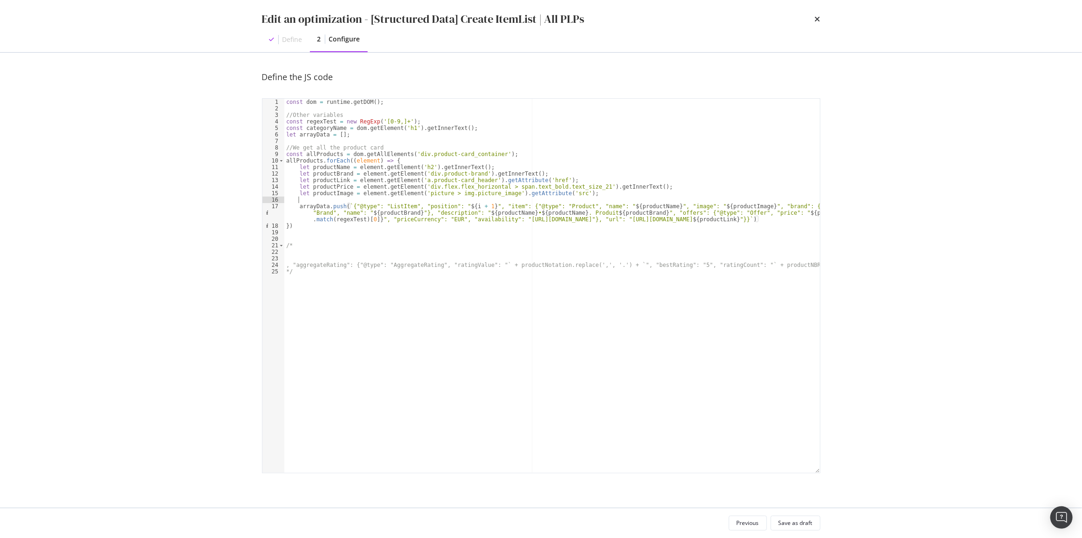
click at [513, 199] on div "const dom = runtime . getDOM ( ) ; //Other variables const regexTest = new RegE…" at bounding box center [552, 292] width 536 height 387
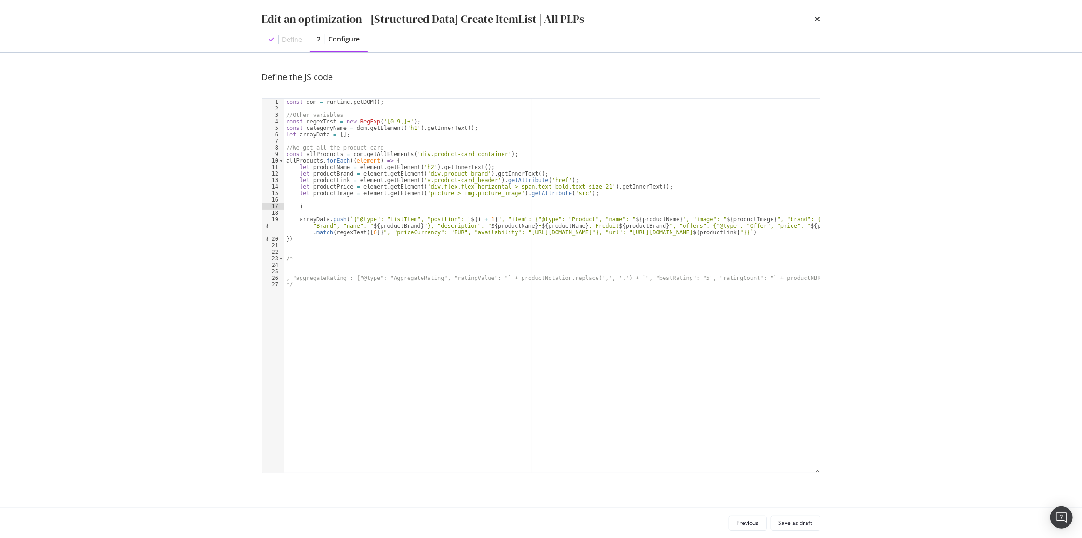
scroll to position [0, 1]
type textarea "if () {}"
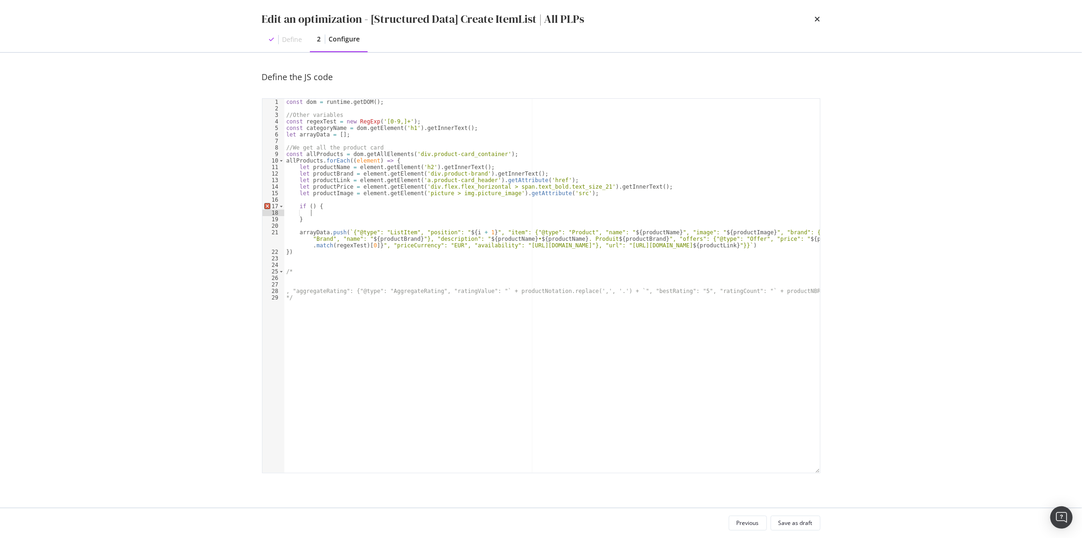
type textarea "}"
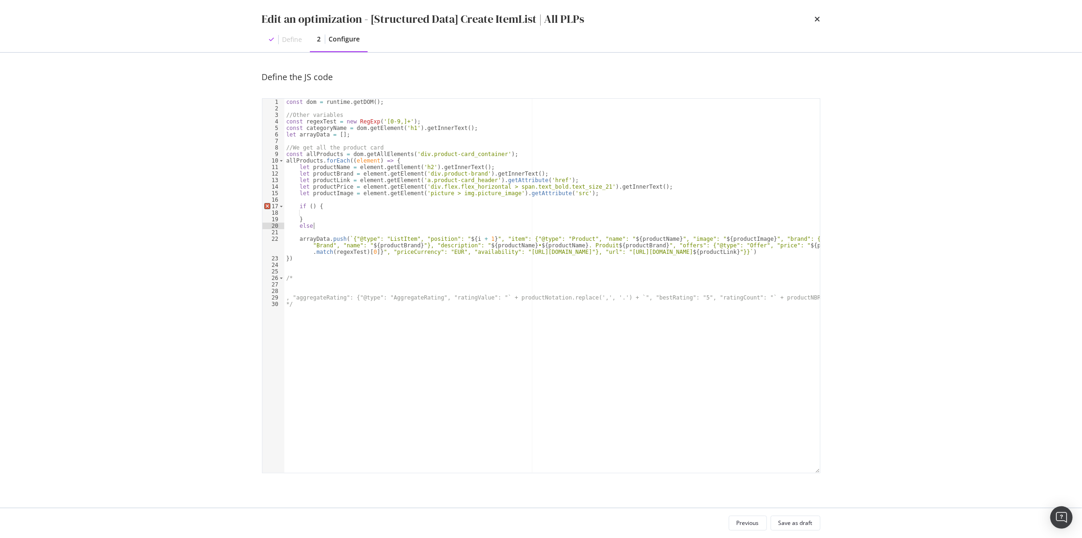
scroll to position [0, 2]
type textarea "else {}"
drag, startPoint x: 329, startPoint y: 225, endPoint x: 297, endPoint y: 226, distance: 31.2
click at [297, 226] on div "const dom = runtime . getDOM ( ) ; //Other variables const regexTest = new RegE…" at bounding box center [552, 292] width 536 height 387
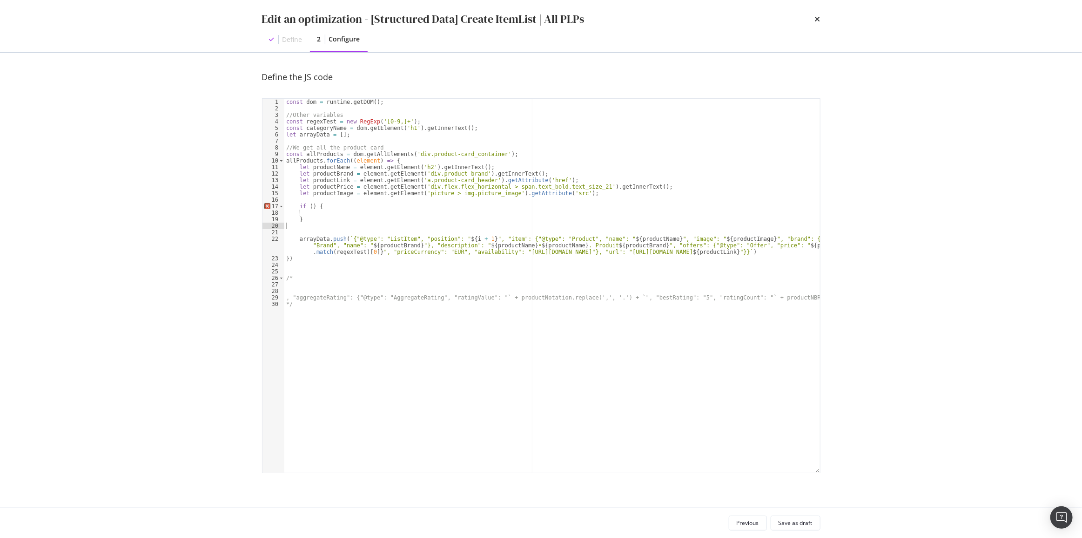
type textarea "}"
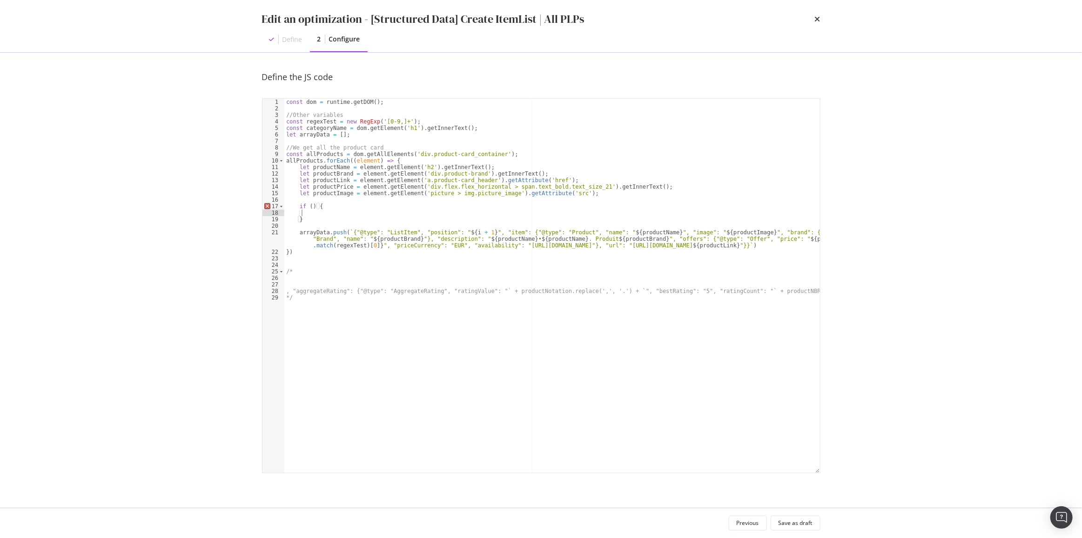
type textarea "if () {"
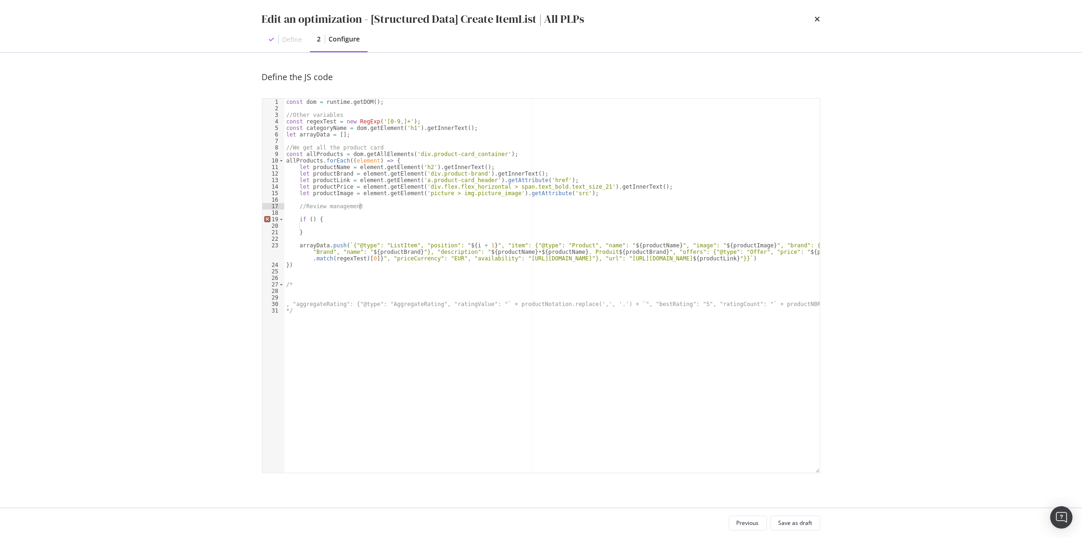
scroll to position [0, 6]
type textarea "//Review management separeted"
type textarea "if () {"
click at [350, 209] on div "const dom = runtime . getDOM ( ) ; //Other variables const regexTest = new RegE…" at bounding box center [552, 292] width 536 height 387
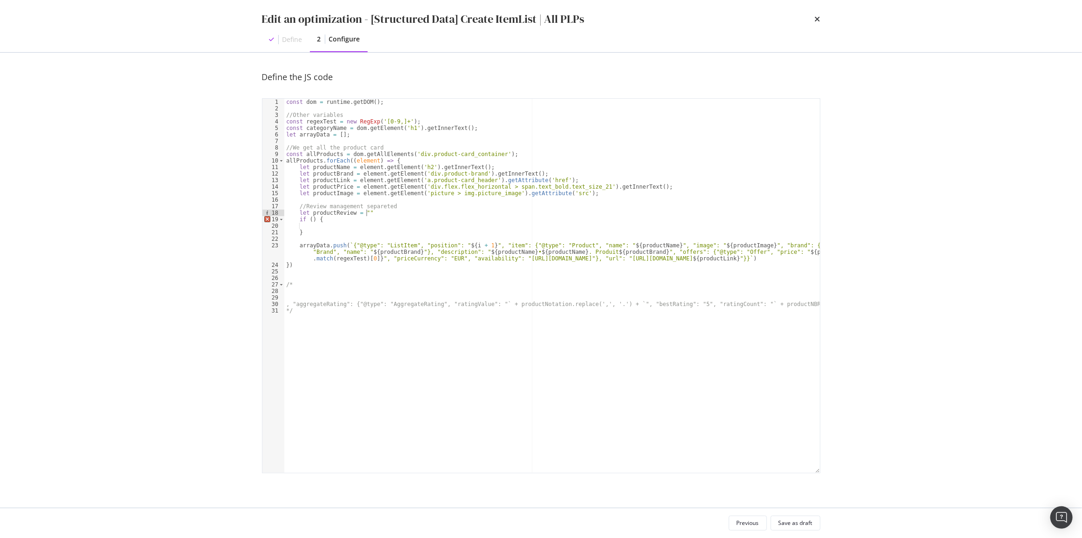
scroll to position [0, 6]
drag, startPoint x: 358, startPoint y: 195, endPoint x: 377, endPoint y: 196, distance: 19.6
click at [377, 196] on div "const dom = runtime . getDOM ( ) ; //Other variables const regexTest = new RegE…" at bounding box center [552, 292] width 536 height 387
click at [311, 219] on div "const dom = runtime . getDOM ( ) ; //Other variables const regexTest = new RegE…" at bounding box center [552, 292] width 536 height 387
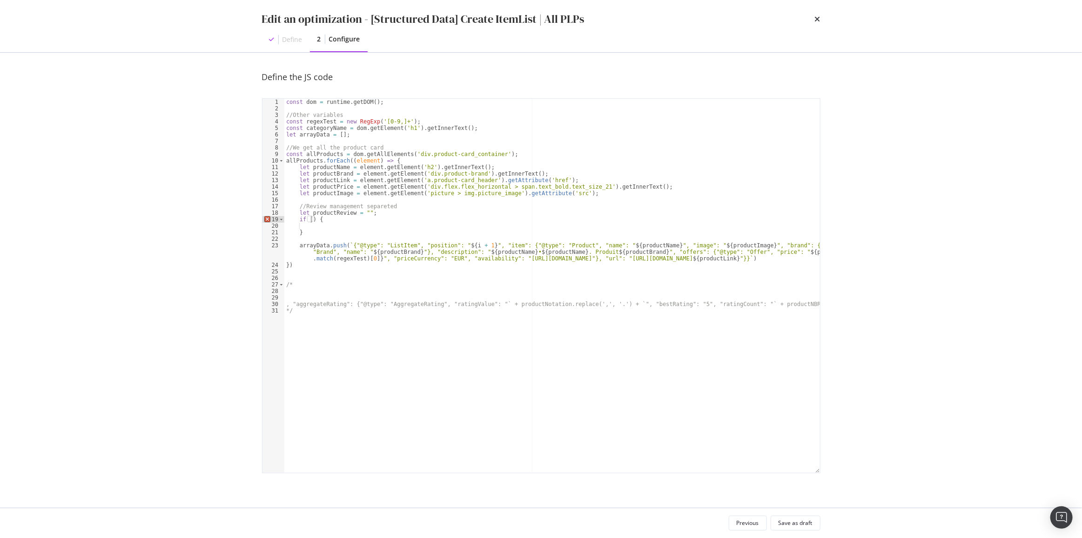
paste textarea "element"
click at [372, 217] on div "const dom = runtime . getDOM ( ) ; //Other variables const regexTest = new RegE…" at bounding box center [552, 292] width 536 height 387
paste textarea "notation-wrapper"
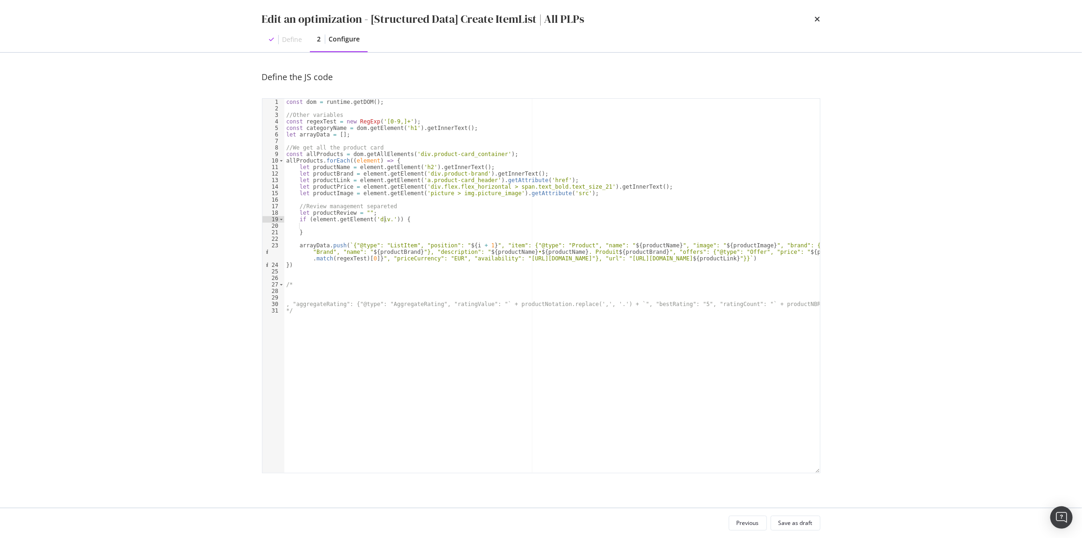
type textarea "if (element.getElement('div.notation-wrapper')) {"
click at [758, 259] on div "const dom = runtime . getDOM ( ) ; //Other variables const regexTest = new RegE…" at bounding box center [552, 292] width 536 height 387
click at [323, 211] on div "const dom = runtime . getDOM ( ) ; //Other variables const regexTest = new RegE…" at bounding box center [552, 292] width 536 height 387
type textarea "let productReview = "";"
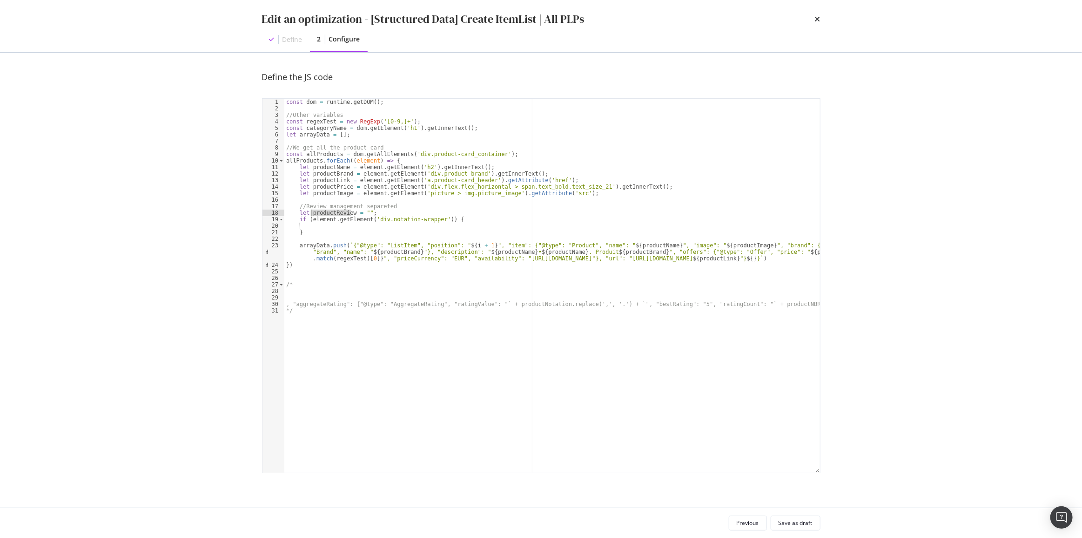
click at [323, 211] on div "const dom = runtime . getDOM ( ) ; //Other variables const regexTest = new RegE…" at bounding box center [552, 292] width 536 height 387
click at [761, 259] on div "const dom = runtime . getDOM ( ) ; //Other variables const regexTest = new RegE…" at bounding box center [552, 292] width 536 height 387
click at [378, 228] on div "const dom = runtime . getDOM ( ) ; //Other variables const regexTest = new RegE…" at bounding box center [552, 292] width 536 height 387
type textarea "let"
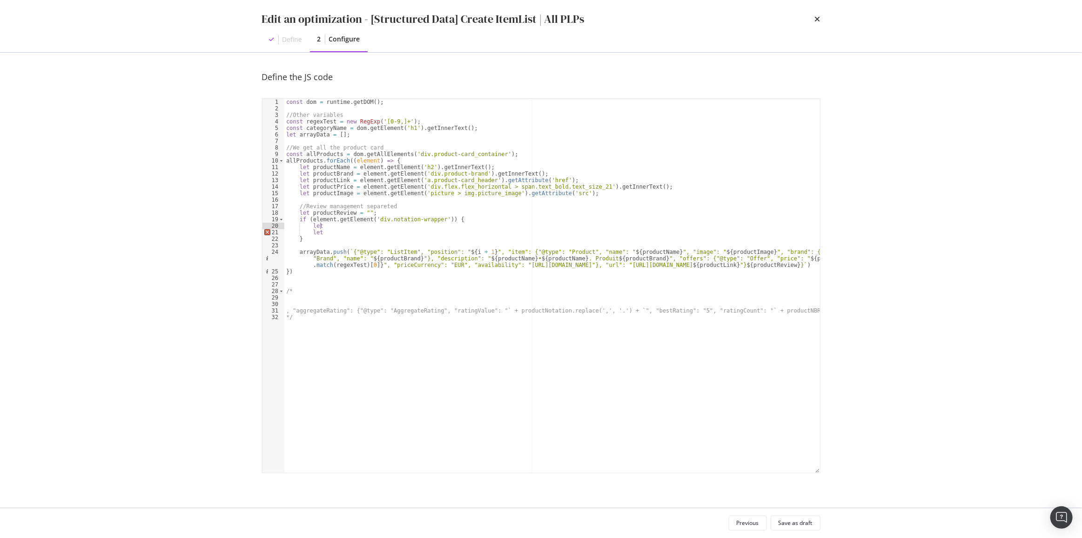
scroll to position [0, 2]
click at [403, 121] on div "const dom = runtime . getDOM ( ) ; //Other variables const regexTest = new RegE…" at bounding box center [552, 292] width 536 height 387
click at [339, 227] on div "const dom = runtime . getDOM ( ) ; //Other variables const regexTest = new RegE…" at bounding box center [552, 292] width 536 height 387
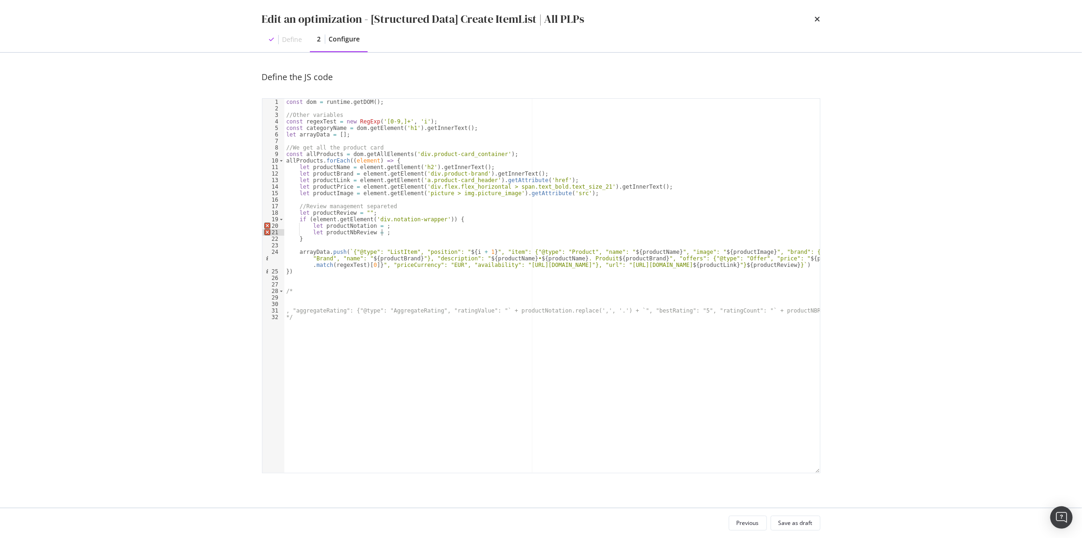
click at [323, 218] on div "const dom = runtime . getDOM ( ) ; //Other variables const regexTest = new RegE…" at bounding box center [552, 292] width 536 height 387
click at [378, 227] on div "const dom = runtime . getDOM ( ) ; //Other variables const regexTest = new RegE…" at bounding box center [552, 292] width 536 height 387
paste textarea "element"
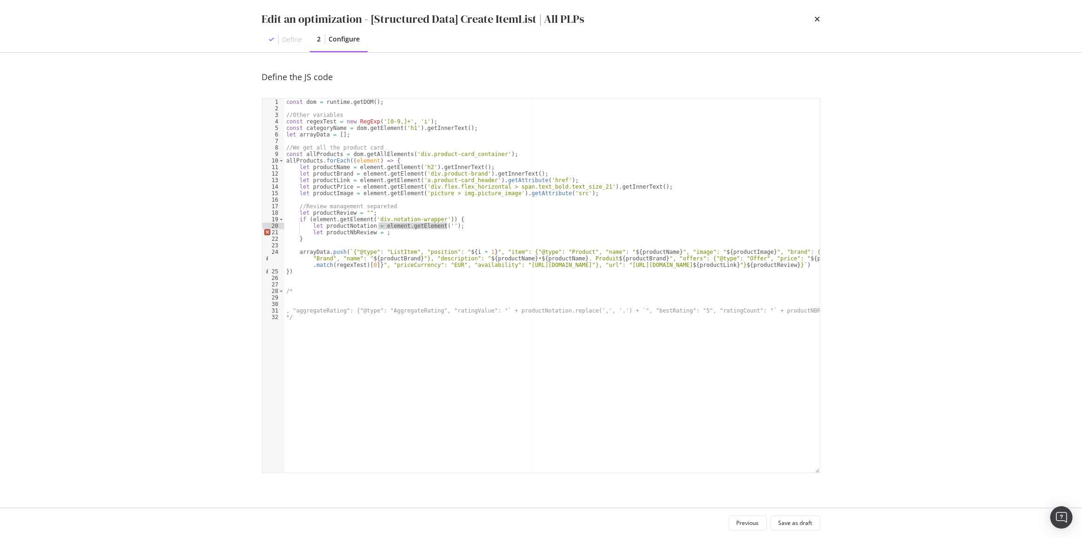
drag, startPoint x: 377, startPoint y: 226, endPoint x: 445, endPoint y: 228, distance: 67.5
click at [445, 228] on div "const dom = runtime . getDOM ( ) ; //Other variables const regexTest = new RegE…" at bounding box center [552, 292] width 536 height 387
click at [378, 235] on div "const dom = runtime . getDOM ( ) ; //Other variables const regexTest = new RegE…" at bounding box center [552, 292] width 536 height 387
paste textarea "element.getElement('')"
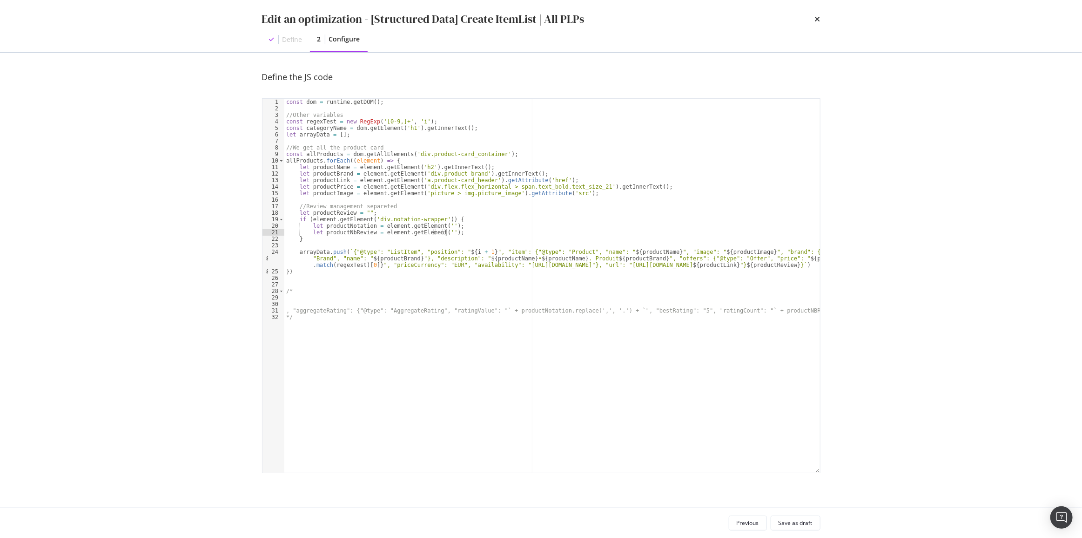
click at [446, 223] on div "const dom = runtime . getDOM ( ) ; //Other variables const regexTest = new RegE…" at bounding box center [552, 292] width 536 height 387
click at [318, 124] on div "const dom = runtime . getDOM ( ) ; //Other variables const regexTest = new RegE…" at bounding box center [552, 292] width 536 height 387
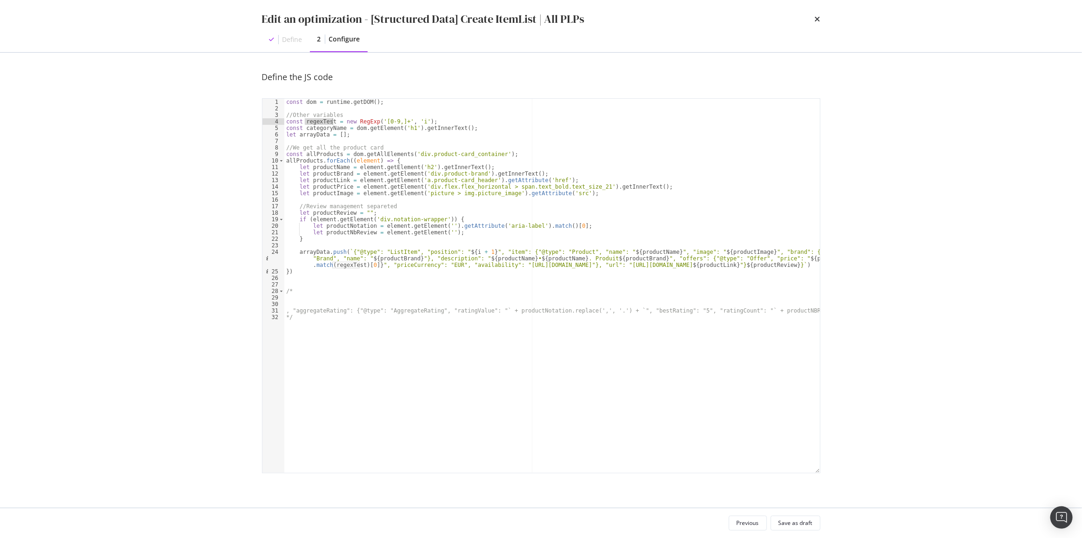
click at [549, 227] on div "const dom = runtime . getDOM ( ) ; //Other variables const regexTest = new RegE…" at bounding box center [552, 292] width 536 height 387
paste textarea "regexTest"
click at [330, 225] on div "const dom = runtime . getDOM ( ) ; //Other variables const regexTest = new RegE…" at bounding box center [552, 292] width 536 height 387
click at [521, 311] on div "const dom = runtime . getDOM ( ) ; //Other variables const regexTest = new RegE…" at bounding box center [552, 292] width 536 height 387
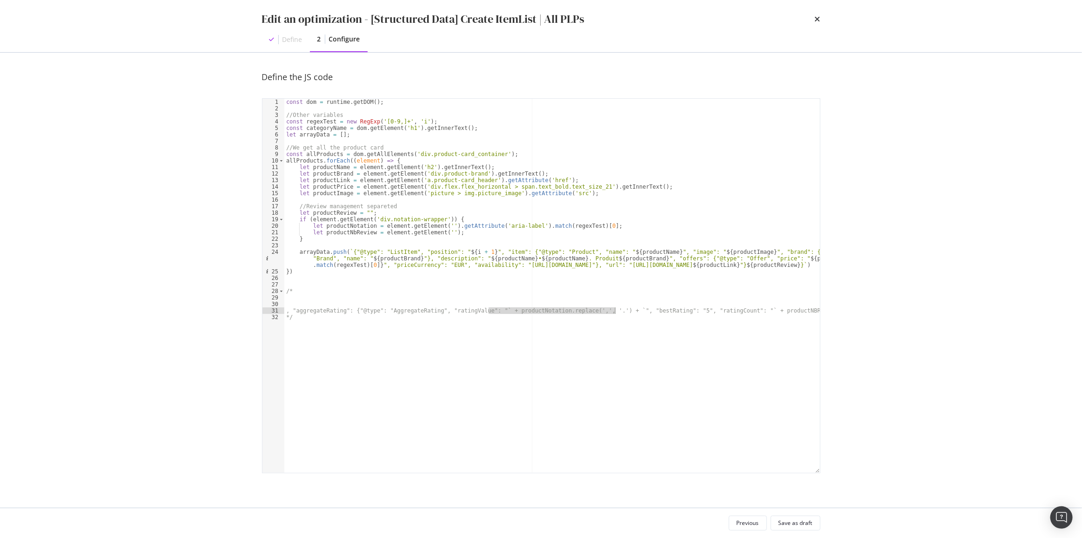
drag, startPoint x: 489, startPoint y: 311, endPoint x: 614, endPoint y: 311, distance: 124.8
click at [614, 311] on div "const dom = runtime . getDOM ( ) ; //Other variables const regexTest = new RegE…" at bounding box center [552, 292] width 536 height 387
paste textarea "productNotation"
drag, startPoint x: 529, startPoint y: 224, endPoint x: 590, endPoint y: 227, distance: 61.1
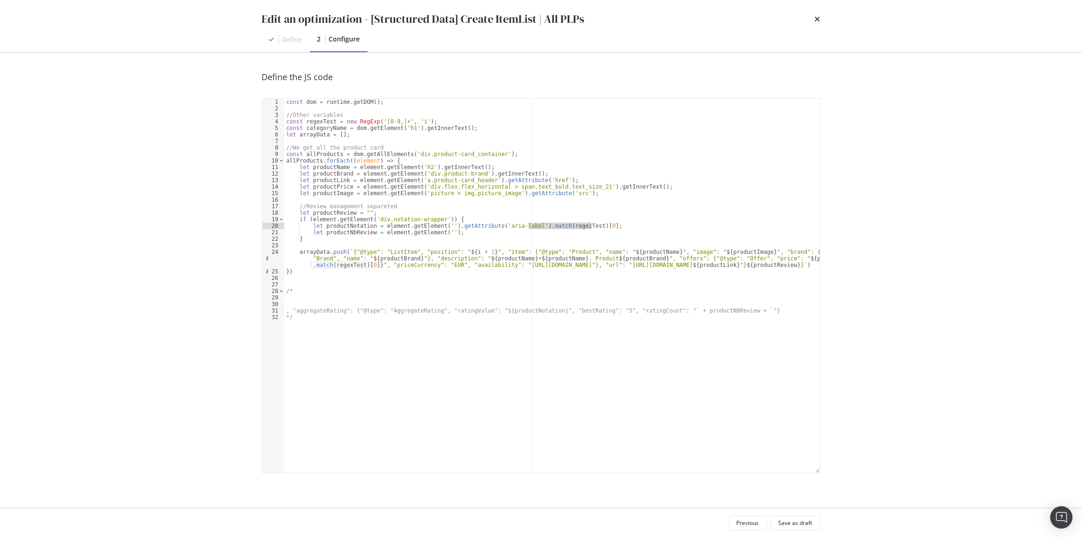
click at [590, 227] on div "const dom = runtime . getDOM ( ) ; //Other variables const regexTest = new RegE…" at bounding box center [552, 292] width 536 height 387
click at [541, 312] on div "const dom = runtime . getDOM ( ) ; //Other variables const regexTest = new RegE…" at bounding box center [552, 292] width 536 height 387
paste textarea ".match(regexTest)[0]"
click at [777, 312] on div "const dom = runtime . getDOM ( ) ; //Other variables const regexTest = new RegE…" at bounding box center [552, 292] width 536 height 387
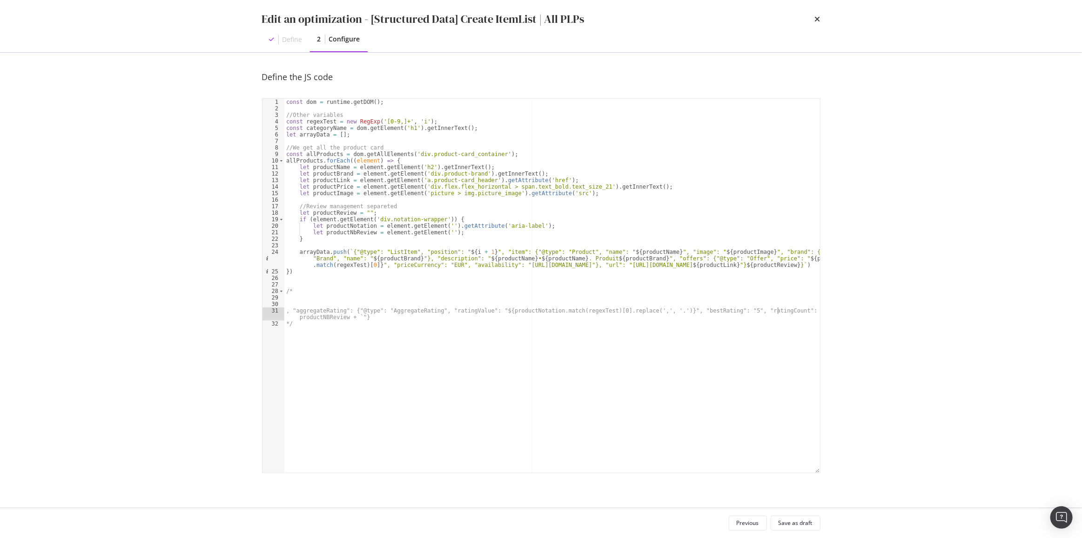
click at [356, 319] on div "const dom = runtime . getDOM ( ) ; //Other variables const regexTest = new RegE…" at bounding box center [552, 292] width 536 height 387
click at [342, 232] on div "const dom = runtime . getDOM ( ) ; //Other variables const regexTest = new RegE…" at bounding box center [552, 292] width 536 height 387
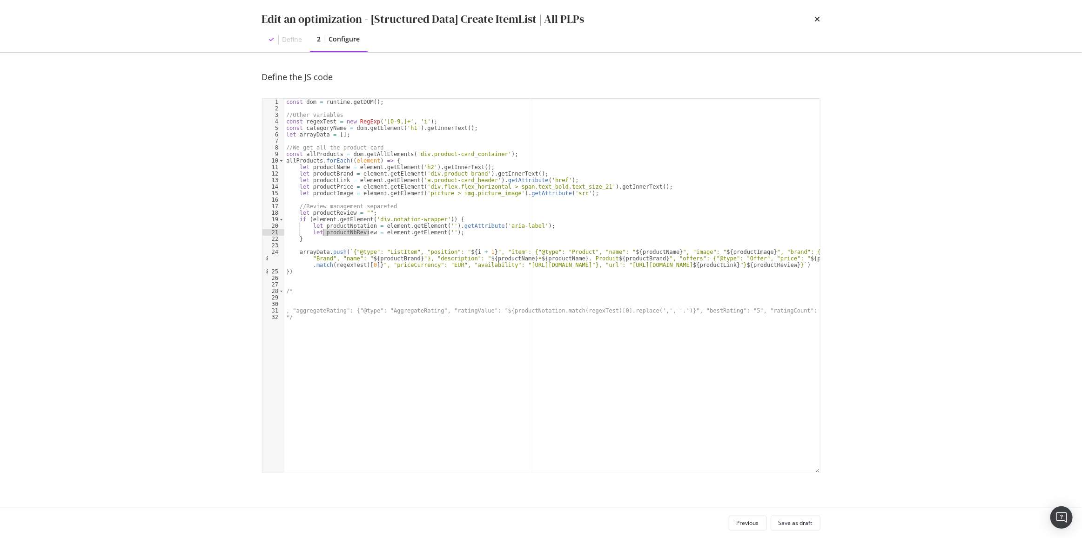
click at [783, 312] on div "const dom = runtime . getDOM ( ) ; //Other variables const regexTest = new RegE…" at bounding box center [552, 292] width 536 height 387
paste textarea "productNbReview"
click at [439, 227] on div "const dom = runtime . getDOM ( ) ; //Other variables const regexTest = new RegE…" at bounding box center [552, 292] width 536 height 387
paste textarea "notation notation-full"
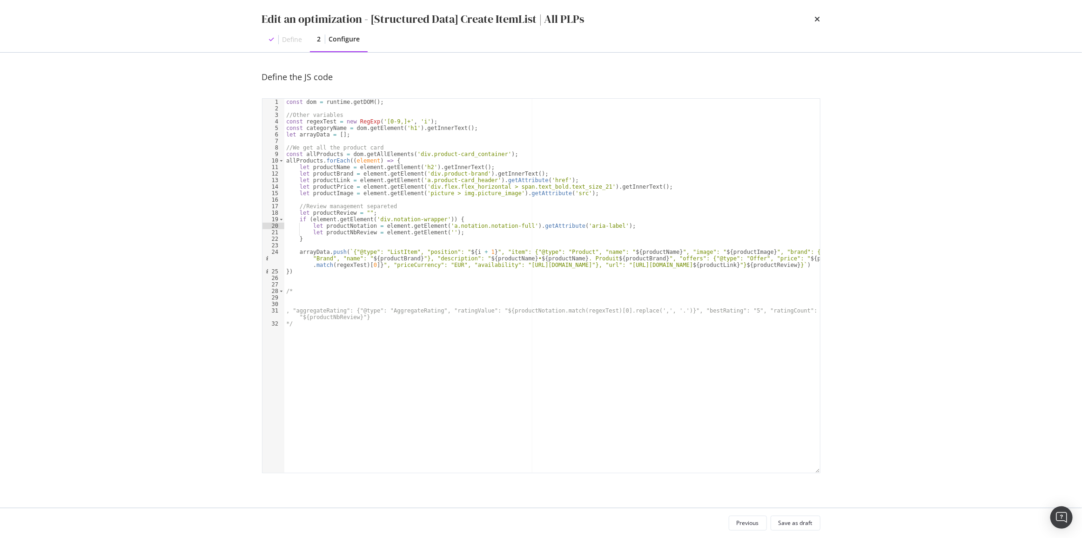
click at [428, 237] on div "const dom = runtime . getDOM ( ) ; //Other variables const regexTest = new RegE…" at bounding box center [552, 292] width 536 height 387
click at [439, 233] on div "const dom = runtime . getDOM ( ) ; //Other variables const regexTest = new RegE…" at bounding box center [552, 292] width 536 height 387
paste textarea "notation-count-full"
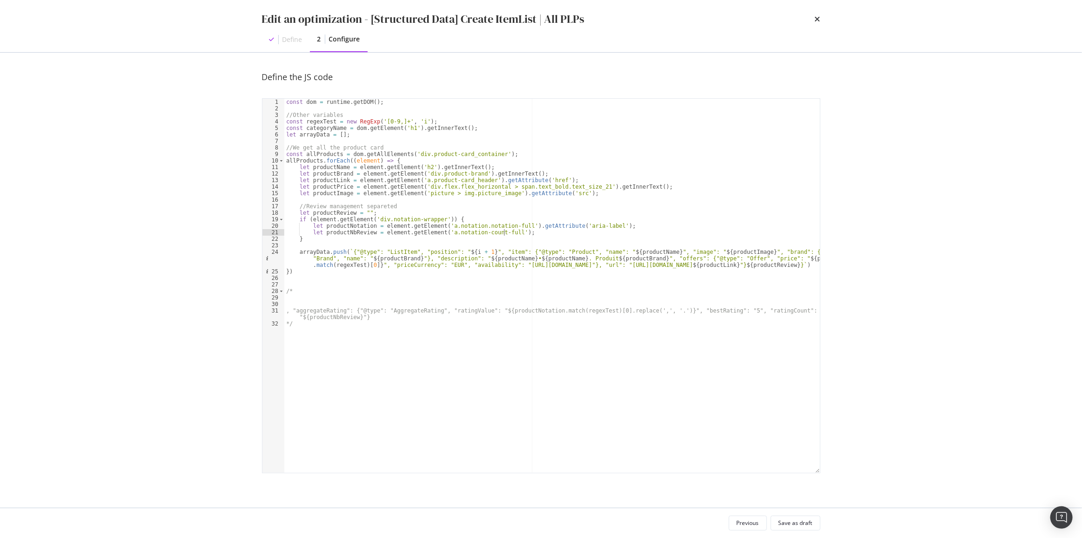
click at [520, 232] on div "const dom = runtime . getDOM ( ) ; //Other variables const regexTest = new RegE…" at bounding box center [552, 292] width 536 height 387
click at [354, 317] on div "const dom = runtime . getDOM ( ) ; //Other variables const regexTest = new RegE…" at bounding box center [552, 292] width 536 height 387
paste textarea ".replace('(', '')"
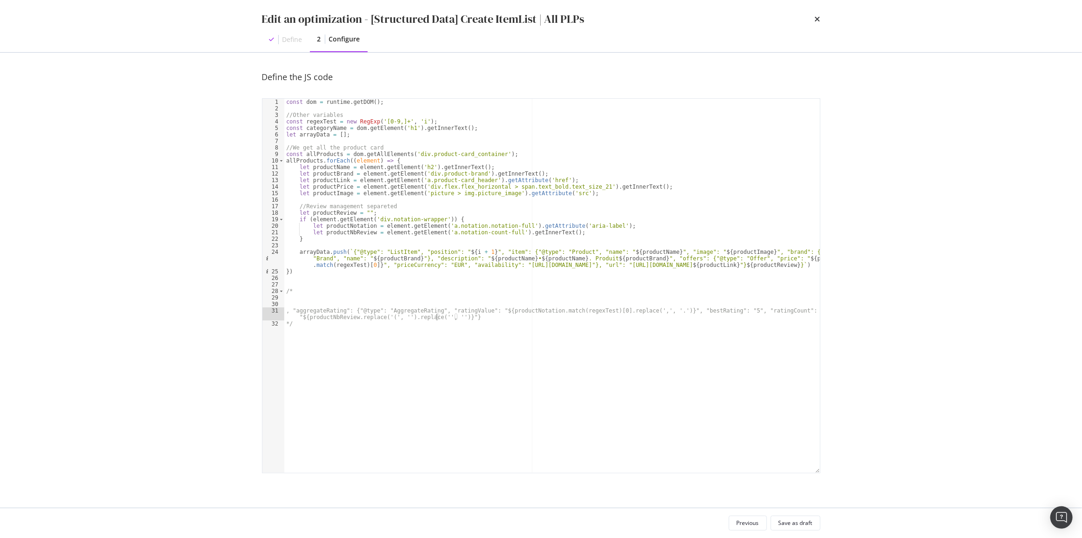
scroll to position [0, 52]
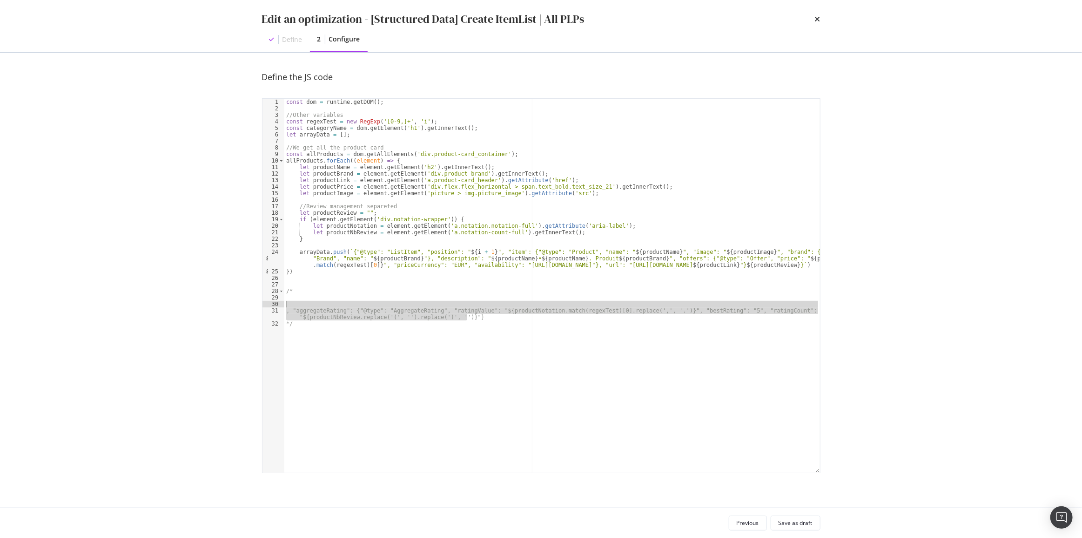
drag, startPoint x: 479, startPoint y: 317, endPoint x: 230, endPoint y: 307, distance: 248.8
click at [230, 307] on div "Edit an optimization - [Structured Data] Create ItemList | All PLPs Define 2 Co…" at bounding box center [541, 269] width 1082 height 538
click at [334, 309] on div "const dom = runtime . getDOM ( ) ; //Other variables const regexTest = new RegE…" at bounding box center [552, 286] width 536 height 374
type textarea ", "aggregateRating": {"@type": "AggregateRating", "ratingValue": "${productNota…"
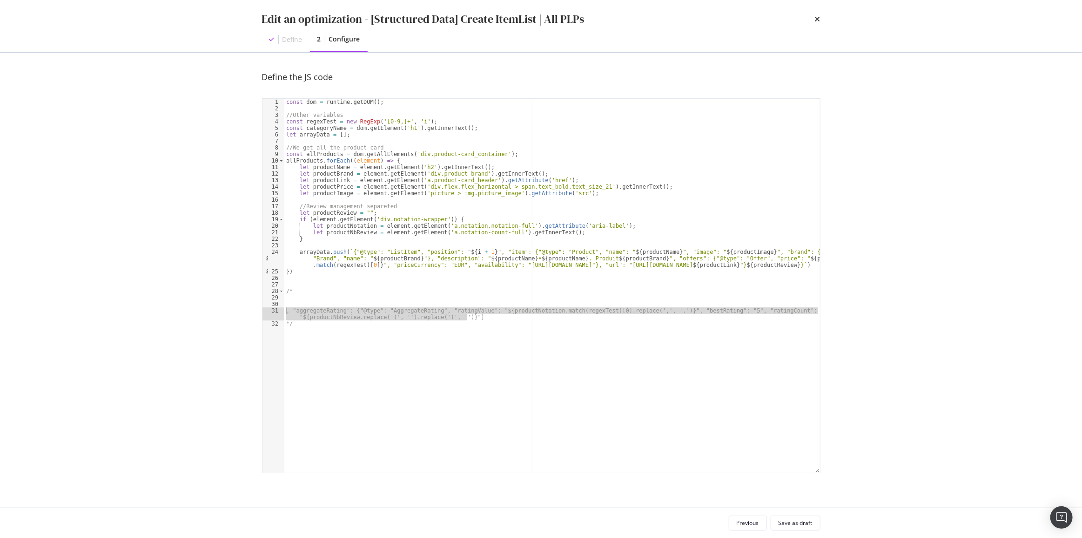
drag, startPoint x: 442, startPoint y: 317, endPoint x: 248, endPoint y: 312, distance: 194.2
click at [248, 312] on div "Define the JS code , "aggregateRating": {"@type": "AggregateRating", "ratingVal…" at bounding box center [541, 280] width 596 height 455
click at [567, 232] on div "const dom = runtime . getDOM ( ) ; //Other variables const regexTest = new RegE…" at bounding box center [552, 292] width 536 height 387
type textarea "let productNbReview = element.getElement('a.notation-count-full').getInnerText(…"
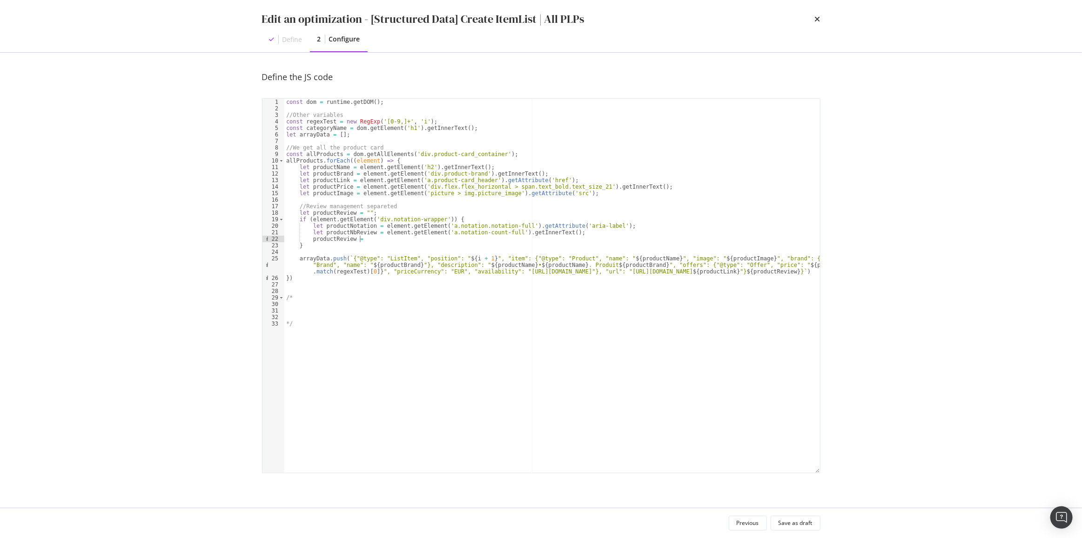
scroll to position [0, 6]
paste textarea ", "aggregateRating": {"@type": "AggregateRating", "ratingValue": "${productNota…"
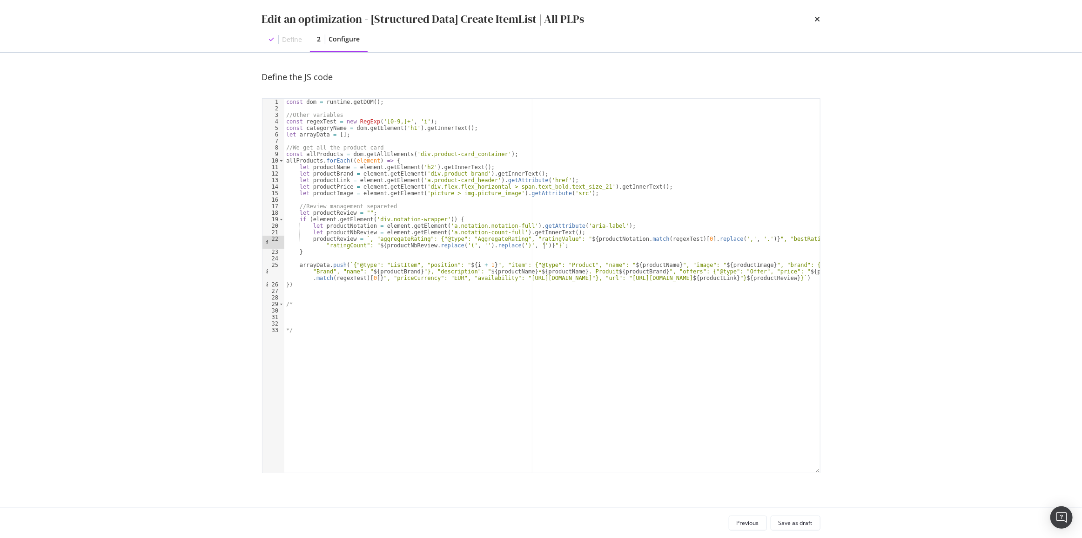
scroll to position [0, 61]
type textarea "productReview = `, "aggregateRating": {"@type": "AggregateRating", "ratingValue…"
click at [530, 246] on div "const dom = runtime . getDOM ( ) ; //Other variables const regexTest = new RegE…" at bounding box center [552, 292] width 536 height 387
click at [538, 247] on div "const dom = runtime . getDOM ( ) ; //Other variables const regexTest = new RegE…" at bounding box center [552, 292] width 536 height 387
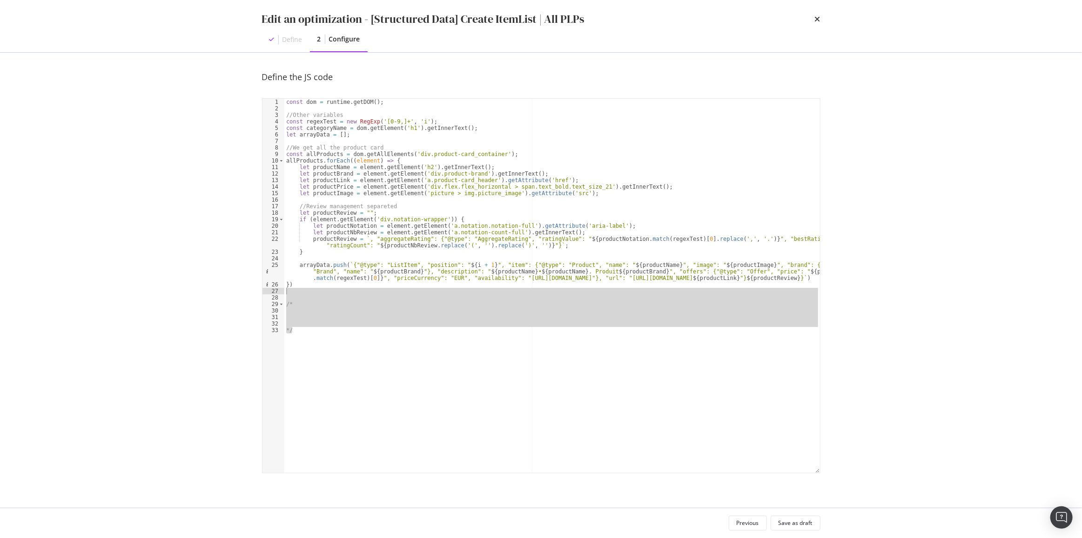
drag, startPoint x: 303, startPoint y: 335, endPoint x: 273, endPoint y: 293, distance: 51.8
click at [273, 293] on div "productReview = `, "aggregateRating": {"@type": "AggregateRating", "ratingValue…" at bounding box center [541, 285] width 559 height 375
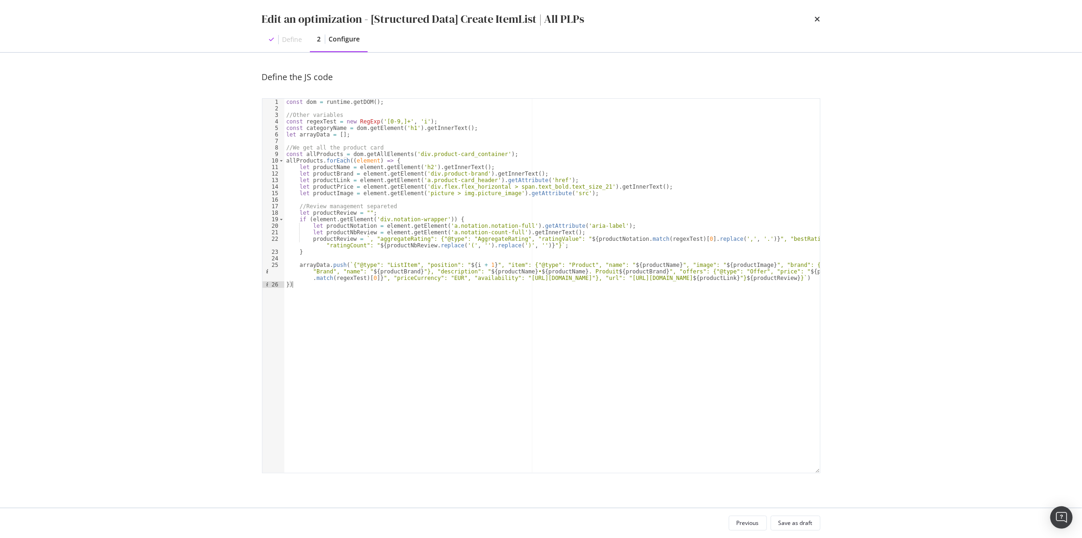
type textarea "})"
paste textarea "dom.getElement('head').append(`<script type="application/ld+json">{"@context": …"
click at [298, 306] on div "const dom = runtime . getDOM ( ) ; //Other variables const regexTest = new RegE…" at bounding box center [552, 295] width 536 height 393
click at [380, 303] on div "const dom = runtime . getDOM ( ) ; //Other variables const regexTest = new RegE…" at bounding box center [552, 295] width 536 height 393
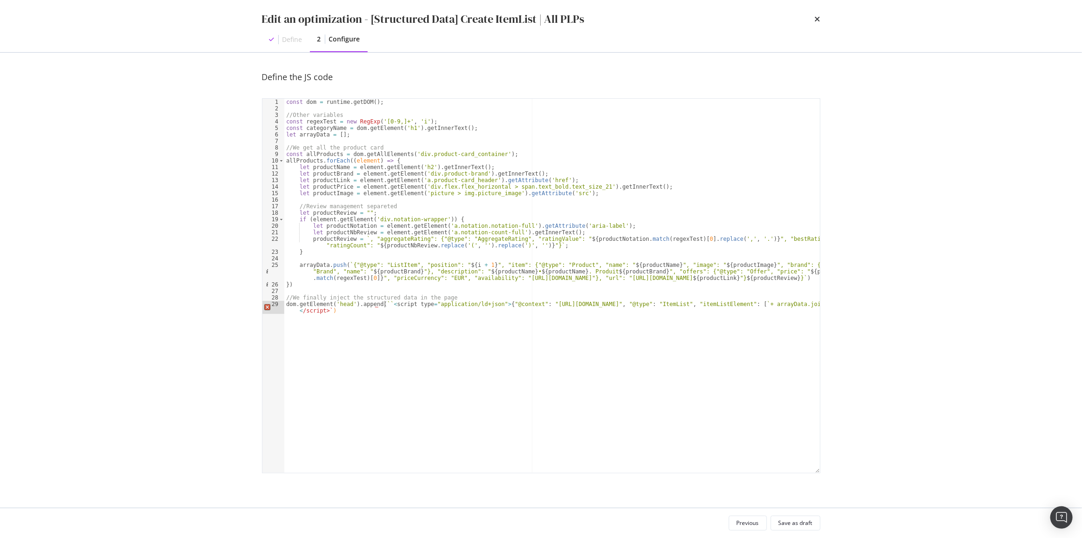
scroll to position [0, 8]
click at [329, 311] on div "const dom = runtime . getDOM ( ) ; //Other variables const regexTest = new RegE…" at bounding box center [552, 295] width 536 height 393
paste textarea "`"
click at [724, 302] on div "const dom = runtime . getDOM ( ) ; //Other variables const regexTest = new RegE…" at bounding box center [552, 295] width 536 height 393
drag, startPoint x: 722, startPoint y: 303, endPoint x: 734, endPoint y: 305, distance: 12.4
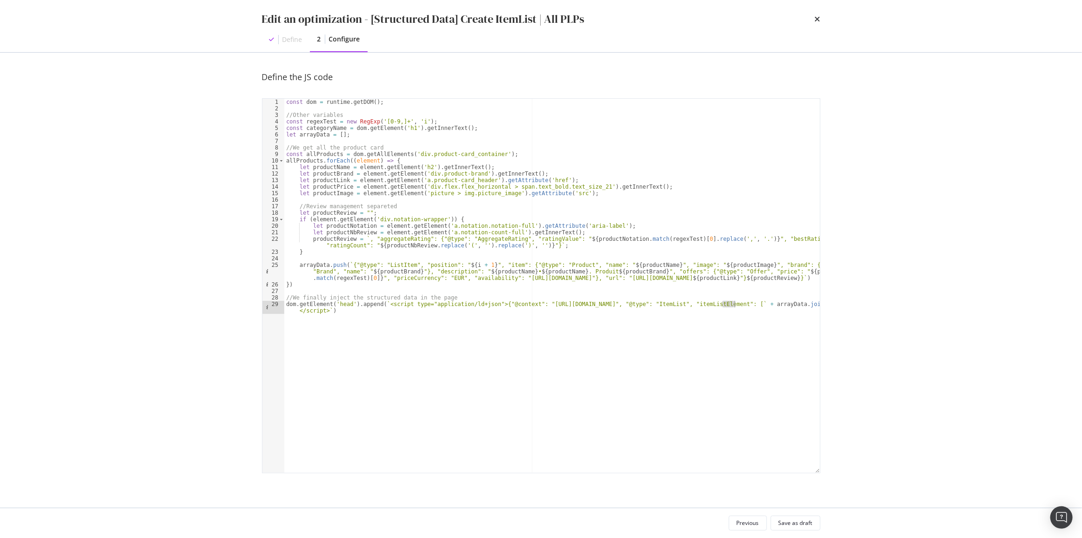
click at [734, 305] on div "const dom = runtime . getDOM ( ) ; //Other variables const regexTest = new RegE…" at bounding box center [552, 295] width 536 height 393
drag, startPoint x: 785, startPoint y: 303, endPoint x: 798, endPoint y: 304, distance: 13.1
click at [798, 304] on div "const dom = runtime . getDOM ( ) ; //Other variables const regexTest = new RegE…" at bounding box center [552, 295] width 536 height 393
paste textarea "}"
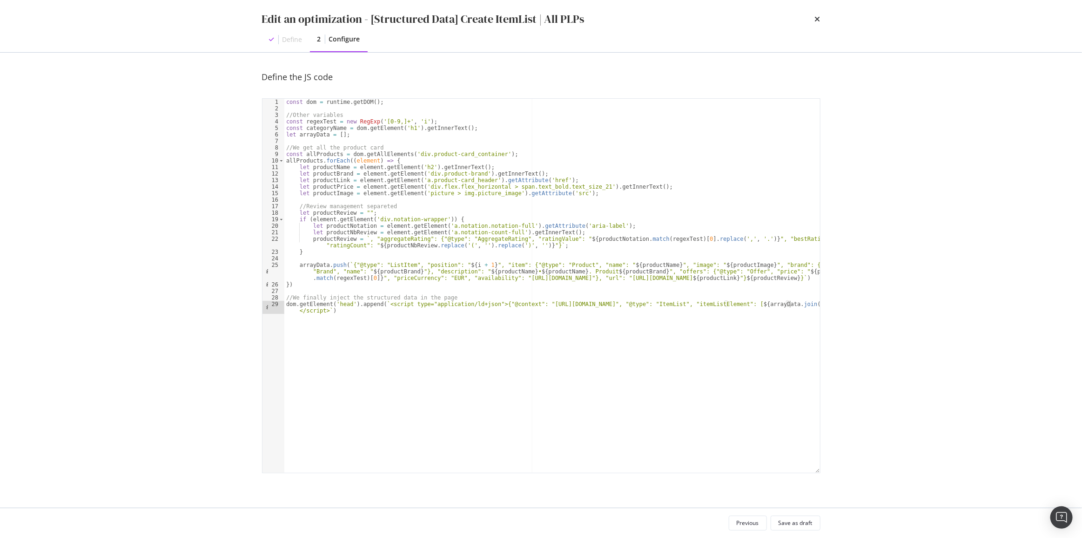
click at [800, 303] on div "const dom = runtime . getDOM ( ) ; //Other variables const regexTest = new RegE…" at bounding box center [552, 295] width 536 height 393
click at [632, 302] on div "const dom = runtime . getDOM ( ) ; //Other variables const regexTest = new RegE…" at bounding box center [552, 295] width 536 height 393
click at [608, 406] on div "const dom = runtime . getDOM ( ) ; //Other variables const regexTest = new RegE…" at bounding box center [552, 295] width 536 height 393
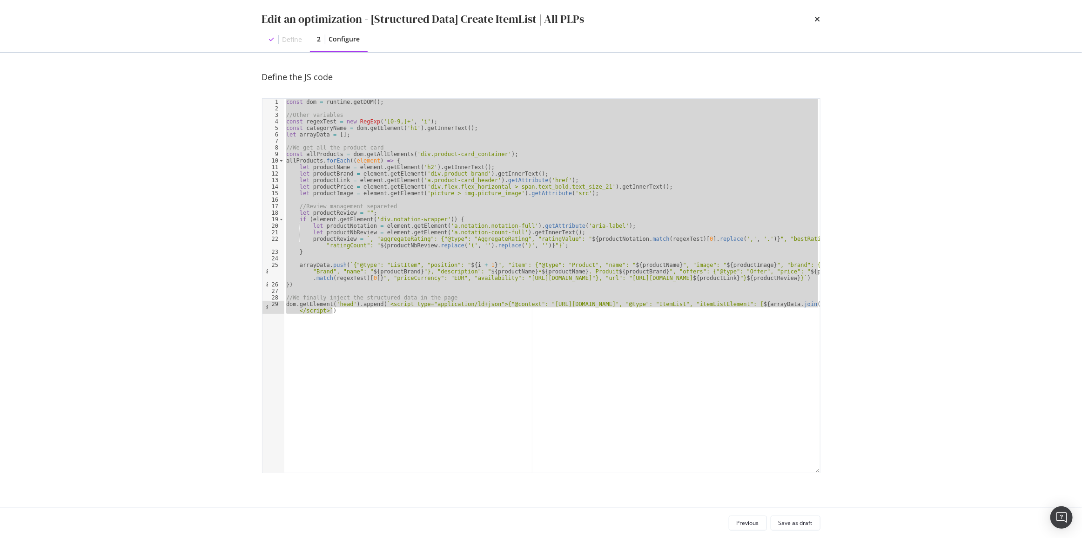
click at [369, 183] on div "const dom = runtime . getDOM ( ) ; //Other variables const regexTest = new RegE…" at bounding box center [552, 286] width 536 height 374
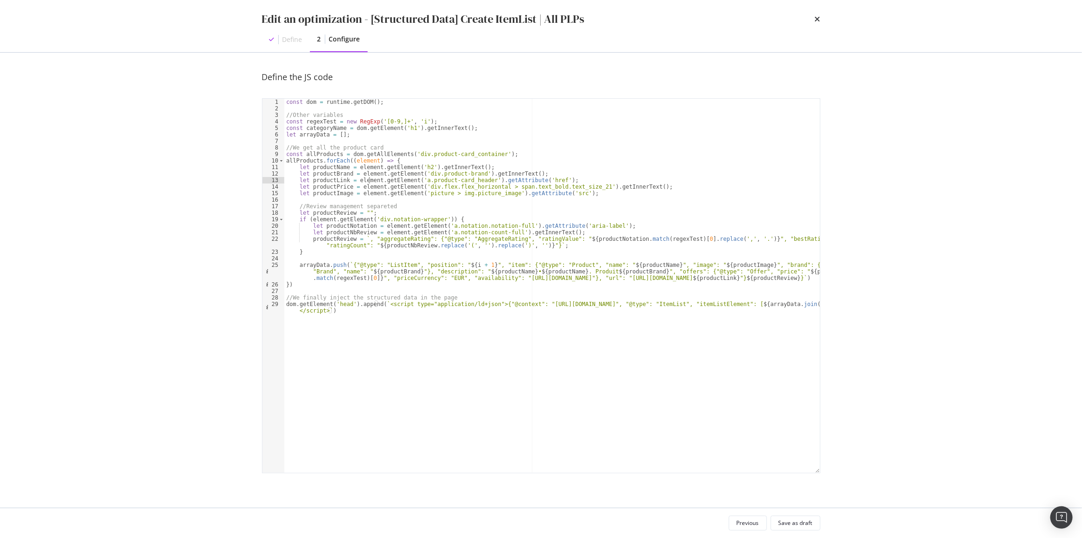
scroll to position [0, 22]
click at [486, 167] on div "const dom = runtime . getDOM ( ) ; //Other variables const regexTest = new RegE…" at bounding box center [552, 295] width 536 height 393
type textarea "let productName = element.getElement('h2').getInnerText();"
paste textarea "//DEBUG - console.log(productLink);"
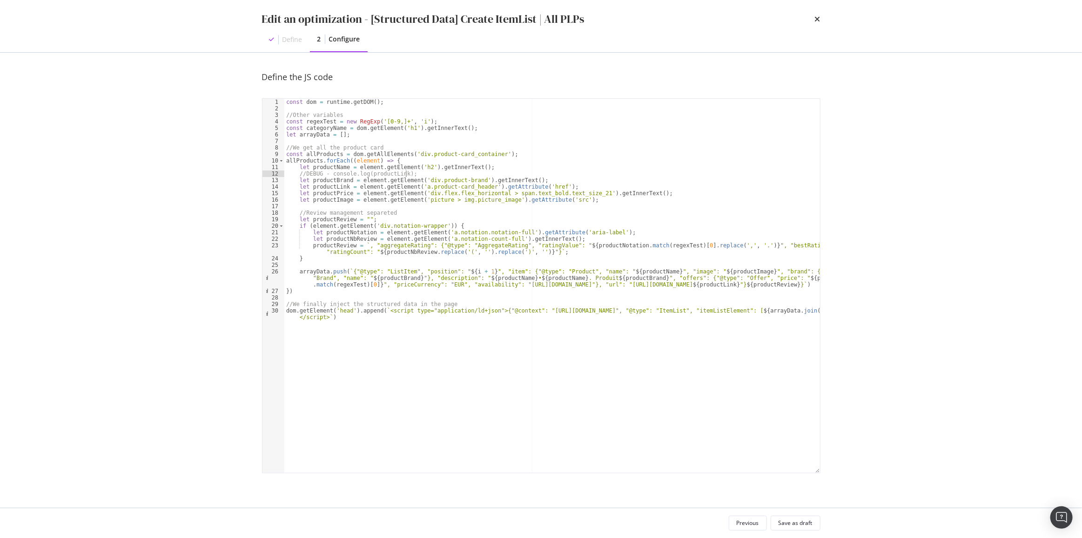
click at [324, 168] on div "const dom = runtime . getDOM ( ) ; //Other variables const regexTest = new RegE…" at bounding box center [552, 295] width 536 height 393
click at [540, 179] on div "const dom = runtime . getDOM ( ) ; //Other variables const regexTest = new RegE…" at bounding box center [552, 295] width 536 height 393
type textarea "let productBrand = element.getElement('div.product-brand').getInnerText();"
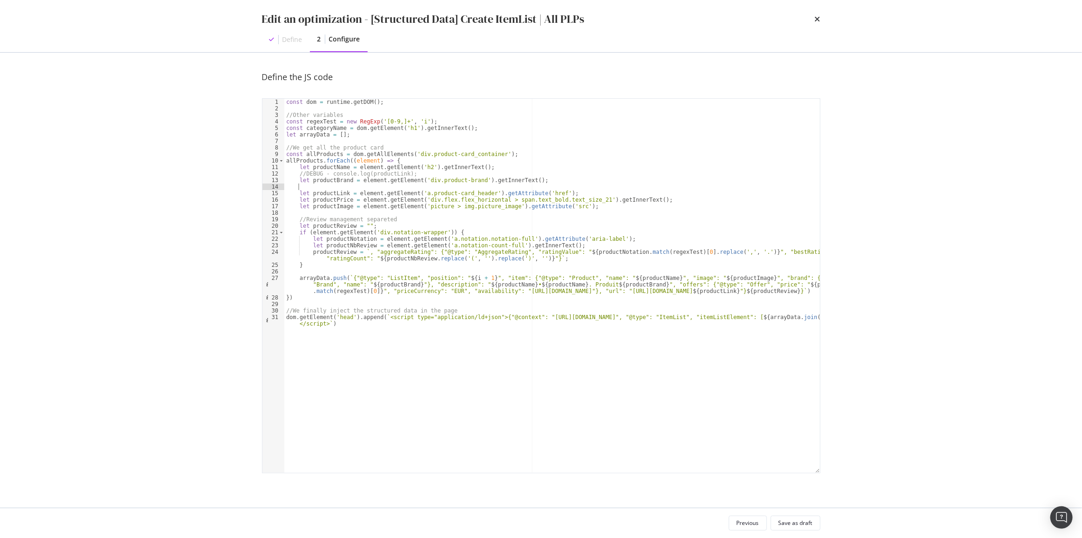
paste textarea "//DEBUG - console.log(productLink);"
click at [556, 193] on div "const dom = runtime . getDOM ( ) ; //Other variables const regexTest = new RegE…" at bounding box center [552, 295] width 536 height 393
type textarea "let productLink = element.getElement('a.product-card_header').getAttribute('hre…"
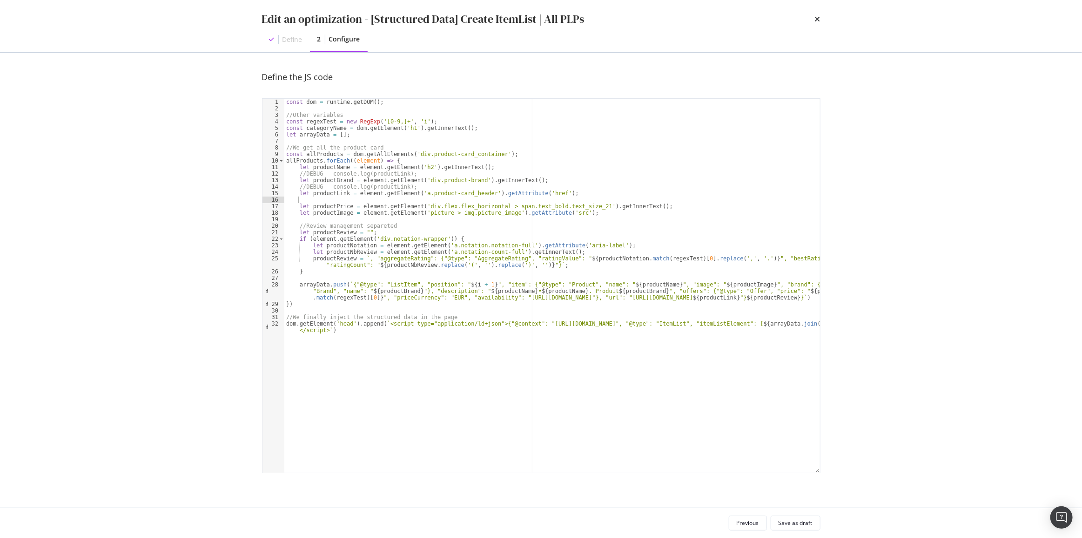
paste textarea "//DEBUG - console.log(productLink);"
click at [647, 205] on div "const dom = runtime . getDOM ( ) ; //Other variables const regexTest = new RegE…" at bounding box center [552, 295] width 536 height 393
type textarea "let productPrice = element.getElement('div.flex.flex_horizontal > span.text_bol…"
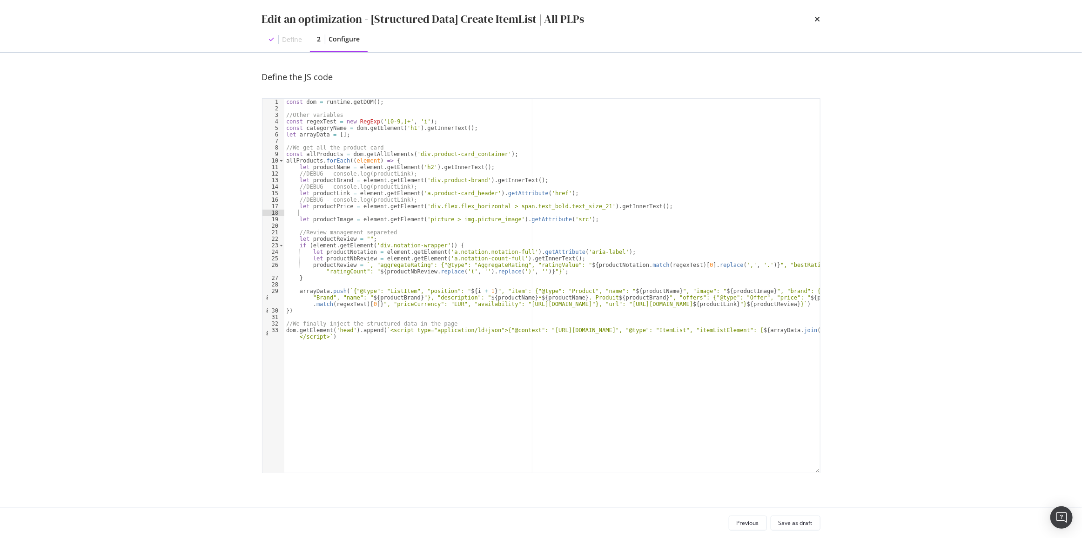
paste textarea "//DEBUG - console.log(productLink);"
click at [577, 219] on div "const dom = runtime . getDOM ( ) ; //Other variables const regexTest = new RegE…" at bounding box center [552, 295] width 536 height 393
type textarea "let productImage = element.getElement('picture > img.picture_image').getAttribu…"
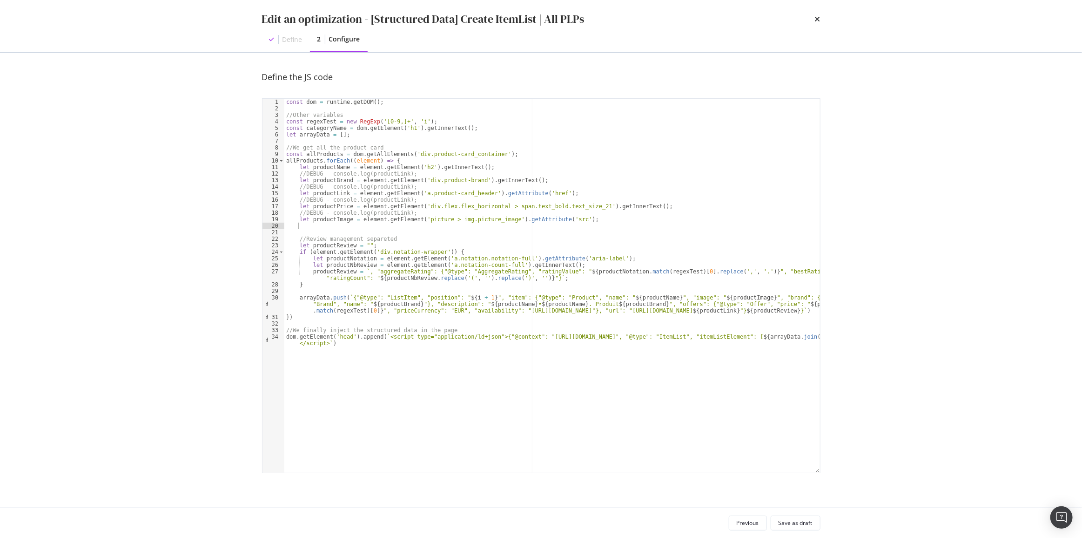
paste textarea "//DEBUG - console.log(productLink);"
click at [329, 219] on div "const dom = runtime . getDOM ( ) ; //Other variables const regexTest = new RegE…" at bounding box center [552, 295] width 536 height 393
click at [373, 228] on div "const dom = runtime . getDOM ( ) ; //Other variables const regexTest = new RegE…" at bounding box center [552, 295] width 536 height 393
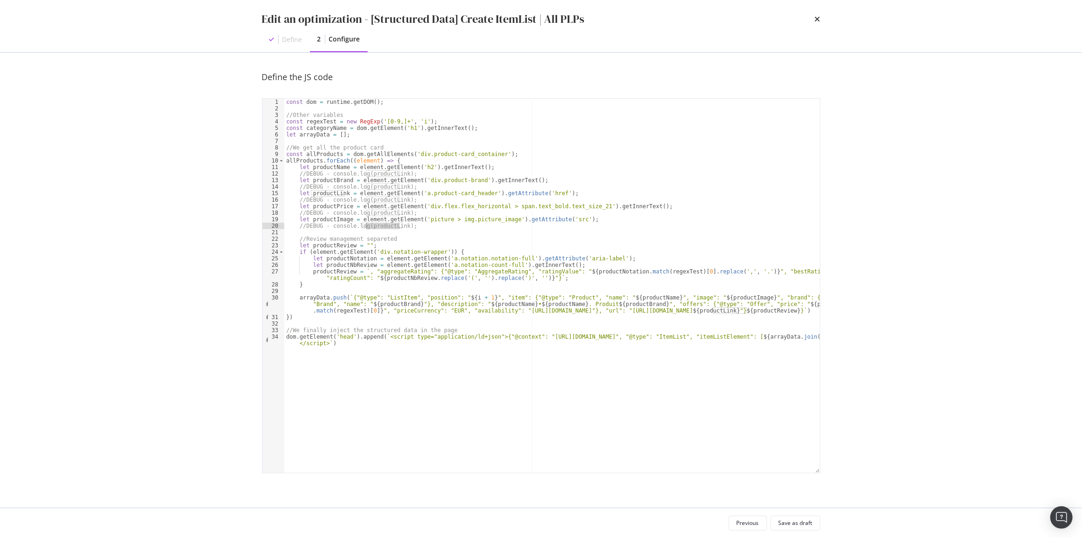
paste textarea "Image"
click at [331, 206] on div "const dom = runtime . getDOM ( ) ; //Other variables const regexTest = new RegE…" at bounding box center [552, 295] width 536 height 393
click at [371, 214] on div "const dom = runtime . getDOM ( ) ; //Other variables const regexTest = new RegE…" at bounding box center [552, 295] width 536 height 393
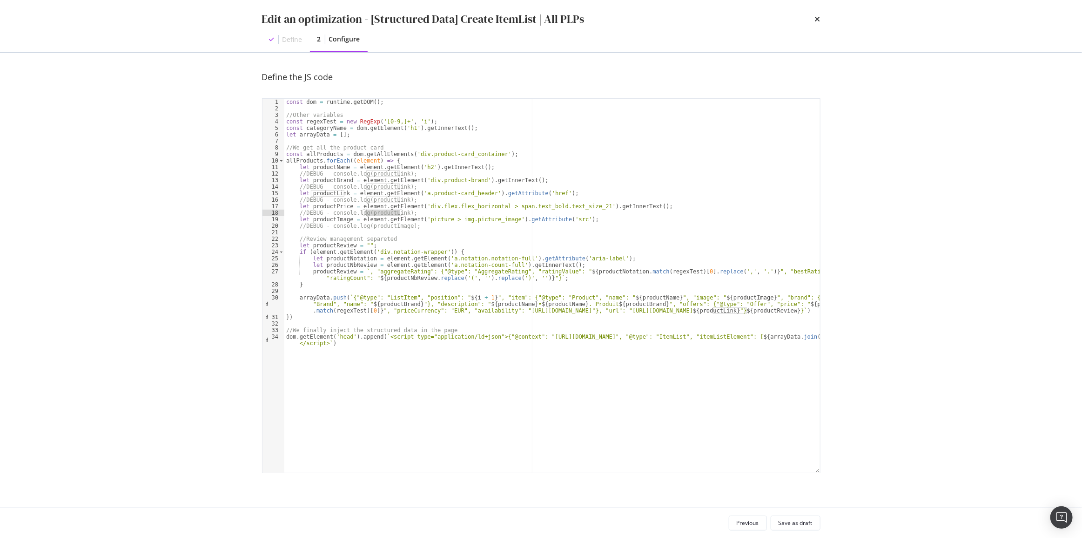
paste textarea "Price"
click at [326, 195] on div "const dom = runtime . getDOM ( ) ; //Other variables const regexTest = new RegE…" at bounding box center [552, 295] width 536 height 393
click at [329, 179] on div "const dom = runtime . getDOM ( ) ; //Other variables const regexTest = new RegE…" at bounding box center [552, 295] width 536 height 393
click at [387, 189] on div "const dom = runtime . getDOM ( ) ; //Other variables const regexTest = new RegE…" at bounding box center [552, 295] width 536 height 393
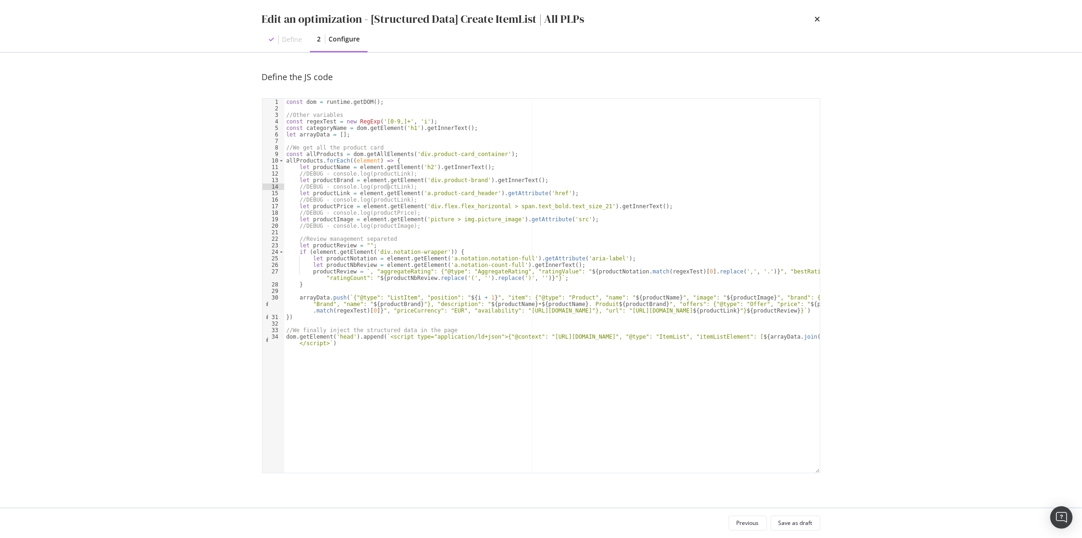
click at [387, 189] on div "const dom = runtime . getDOM ( ) ; //Other variables const regexTest = new RegE…" at bounding box center [552, 295] width 536 height 393
paste textarea "Brand"
click at [331, 167] on div "const dom = runtime . getDOM ( ) ; //Other variables const regexTest = new RegE…" at bounding box center [552, 295] width 536 height 393
click at [377, 175] on div "const dom = runtime . getDOM ( ) ; //Other variables const regexTest = new RegE…" at bounding box center [552, 295] width 536 height 393
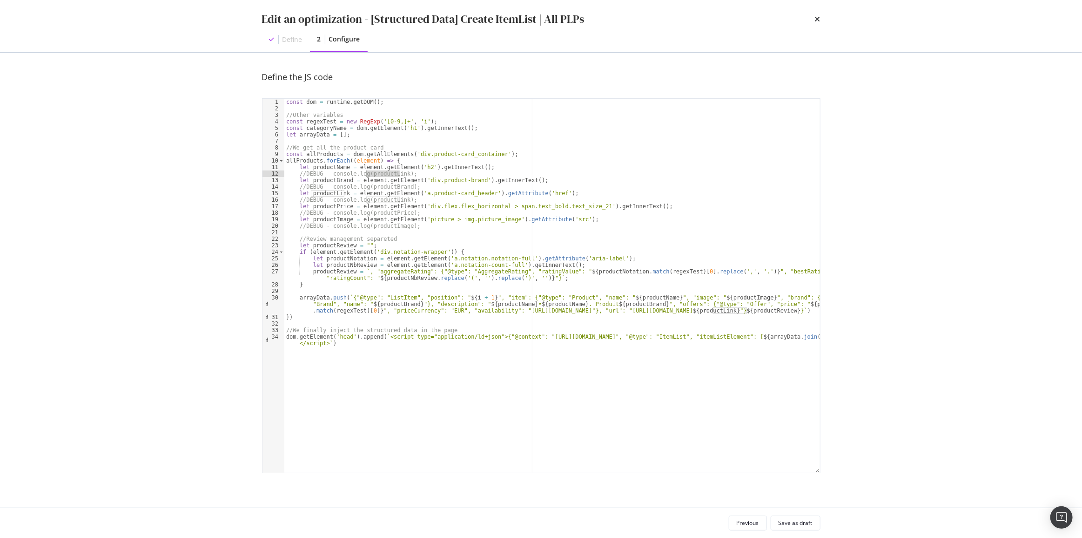
click at [377, 175] on div "const dom = runtime . getDOM ( ) ; //Other variables const regexTest = new RegE…" at bounding box center [552, 295] width 536 height 393
paste textarea "Name"
click at [329, 173] on div "const dom = runtime . getDOM ( ) ; //Other variables const regexTest = new RegE…" at bounding box center [552, 295] width 536 height 393
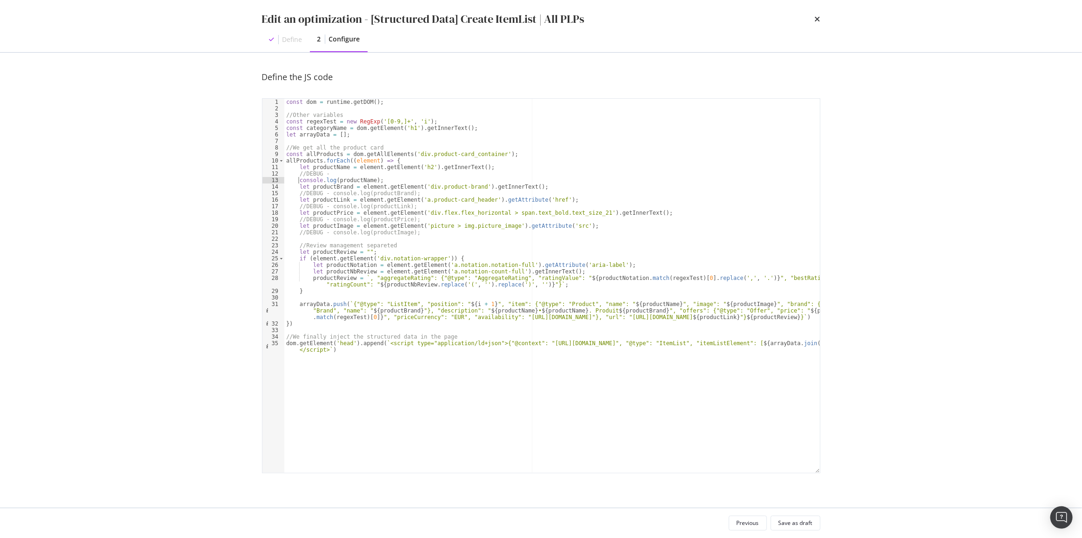
click at [328, 191] on div "const dom = runtime . getDOM ( ) ; //Other variables const regexTest = new RegE…" at bounding box center [552, 295] width 536 height 393
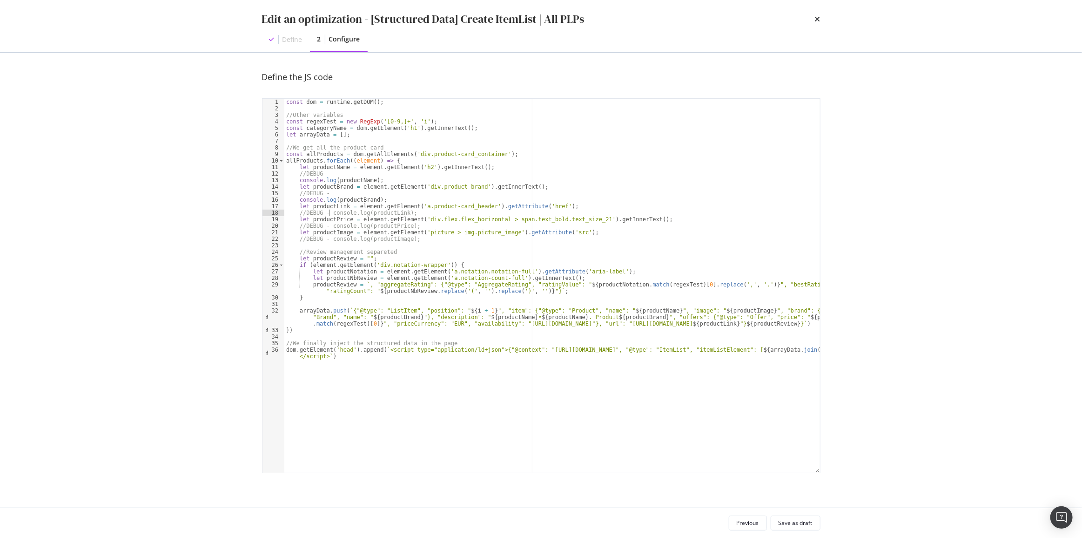
click at [330, 214] on div "const dom = runtime . getDOM ( ) ; //Other variables const regexTest = new RegE…" at bounding box center [552, 295] width 536 height 393
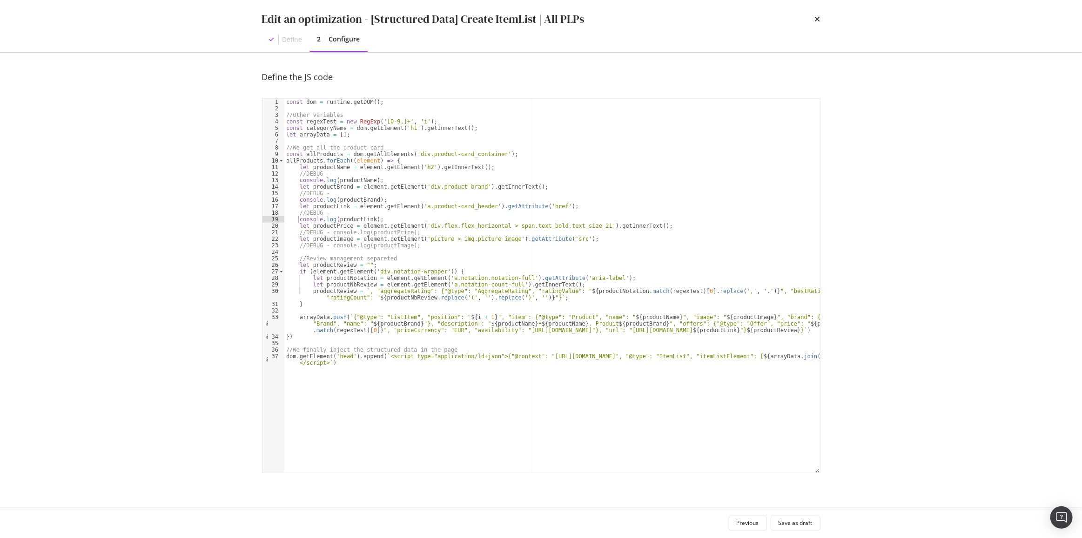
click at [329, 230] on div "const dom = runtime . getDOM ( ) ; //Other variables const regexTest = new RegE…" at bounding box center [552, 295] width 536 height 393
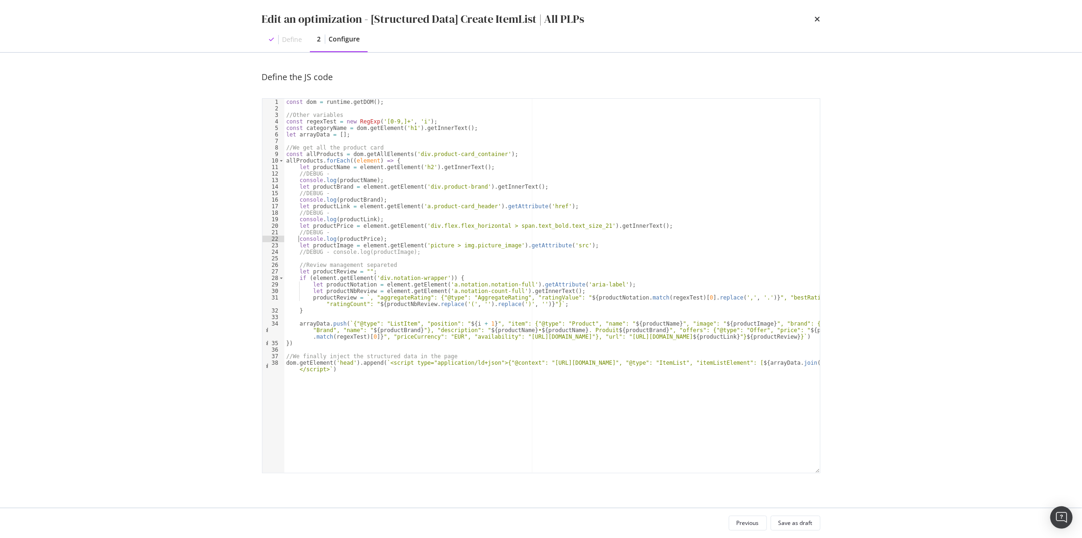
click at [329, 253] on div "const dom = runtime . getDOM ( ) ; //Other variables const regexTest = new RegE…" at bounding box center [552, 295] width 536 height 393
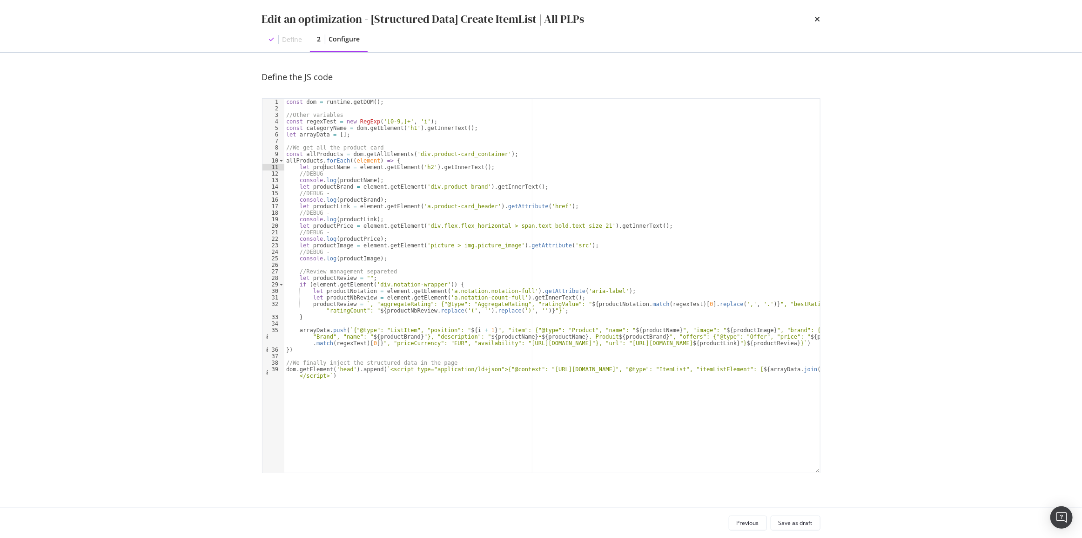
click at [322, 170] on div "const dom = runtime . getDOM ( ) ; //Other variables const regexTest = new RegE…" at bounding box center [552, 295] width 536 height 393
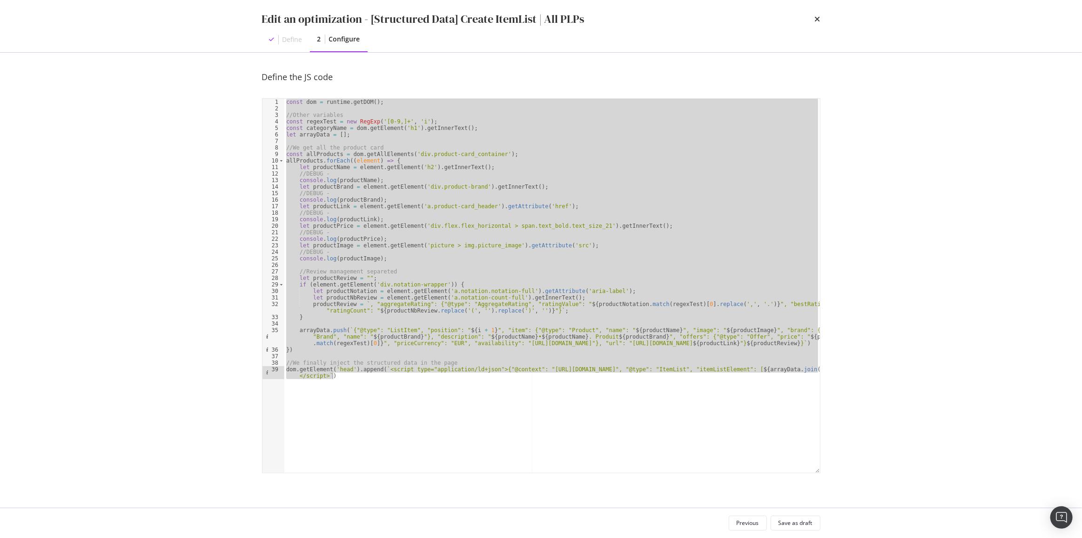
click at [378, 171] on div "const dom = runtime . getDOM ( ) ; //Other variables const regexTest = new RegE…" at bounding box center [552, 286] width 536 height 374
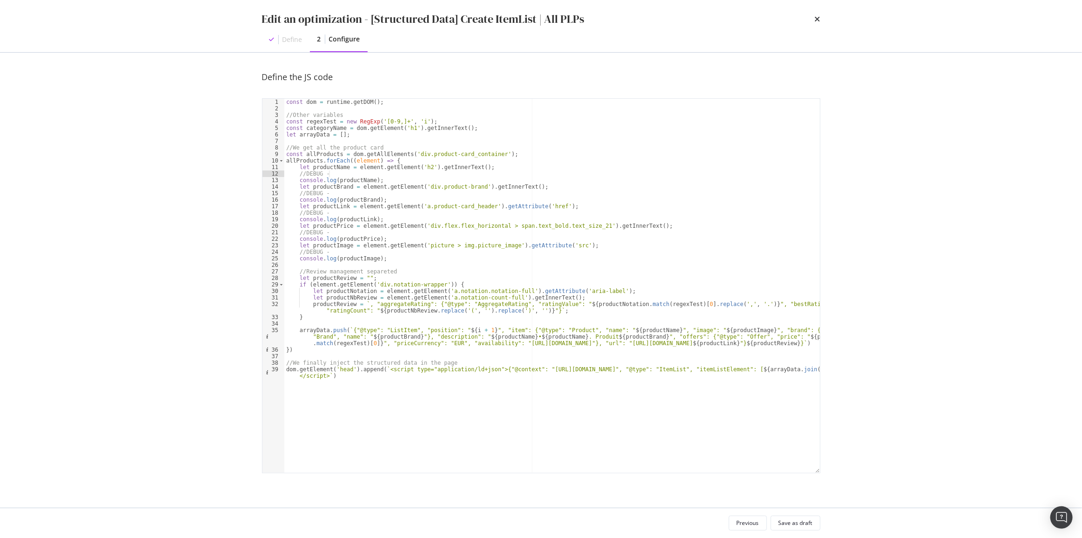
drag, startPoint x: 545, startPoint y: 227, endPoint x: 571, endPoint y: 225, distance: 25.7
click at [545, 227] on div "const dom = runtime . getDOM ( ) ; //Other variables const regexTest = new RegE…" at bounding box center [552, 295] width 536 height 393
paste textarea "color_raspberry"
drag, startPoint x: 502, startPoint y: 227, endPoint x: 418, endPoint y: 228, distance: 83.8
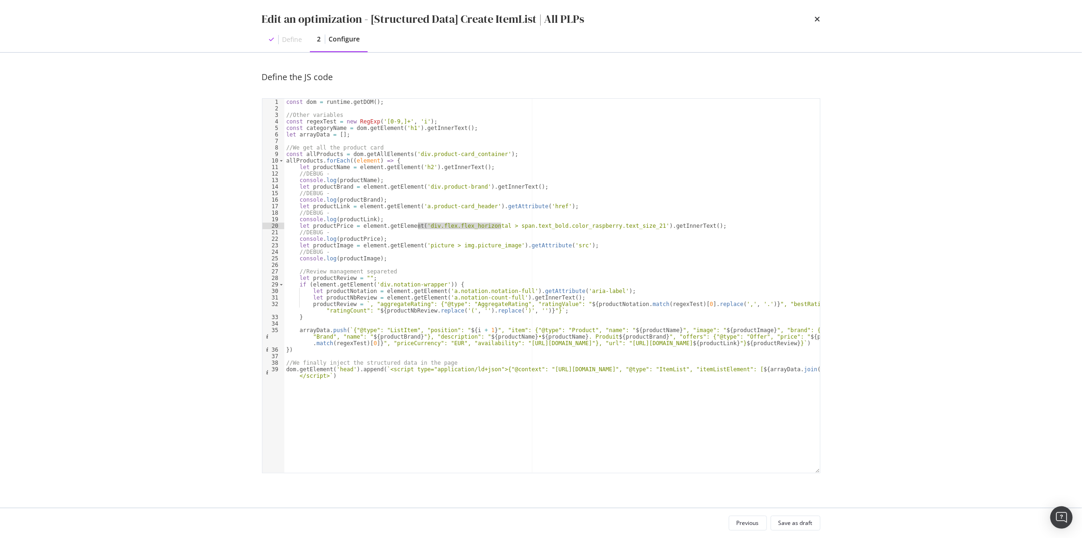
click at [418, 228] on div "const dom = runtime . getDOM ( ) ; //Other variables const regexTest = new RegE…" at bounding box center [552, 295] width 536 height 393
click at [362, 242] on div "const dom = runtime . getDOM ( ) ; //Other variables const regexTest = new RegE…" at bounding box center [552, 295] width 536 height 393
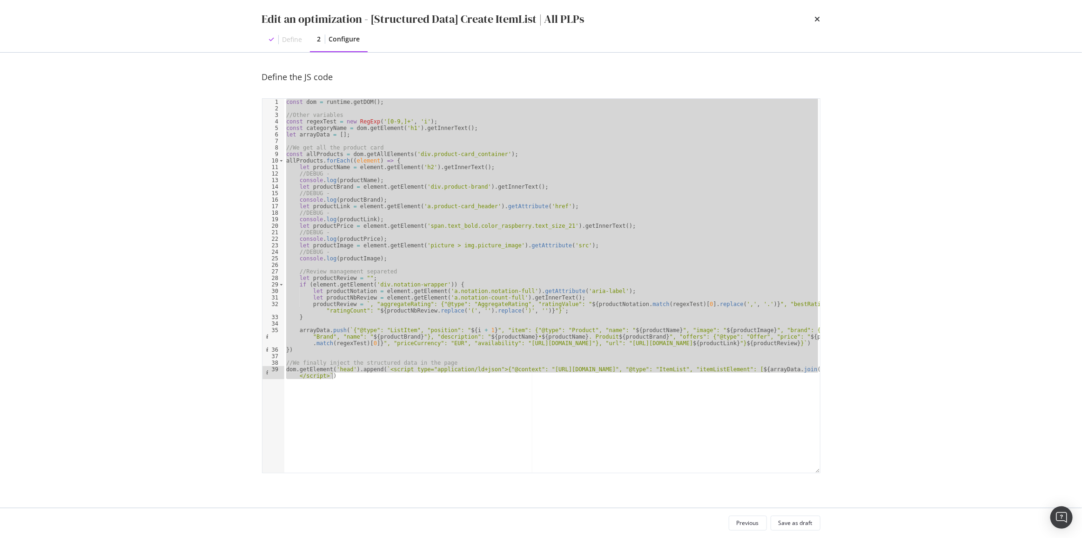
click at [332, 205] on div "const dom = runtime . getDOM ( ) ; //Other variables const regexTest = new RegE…" at bounding box center [552, 286] width 536 height 374
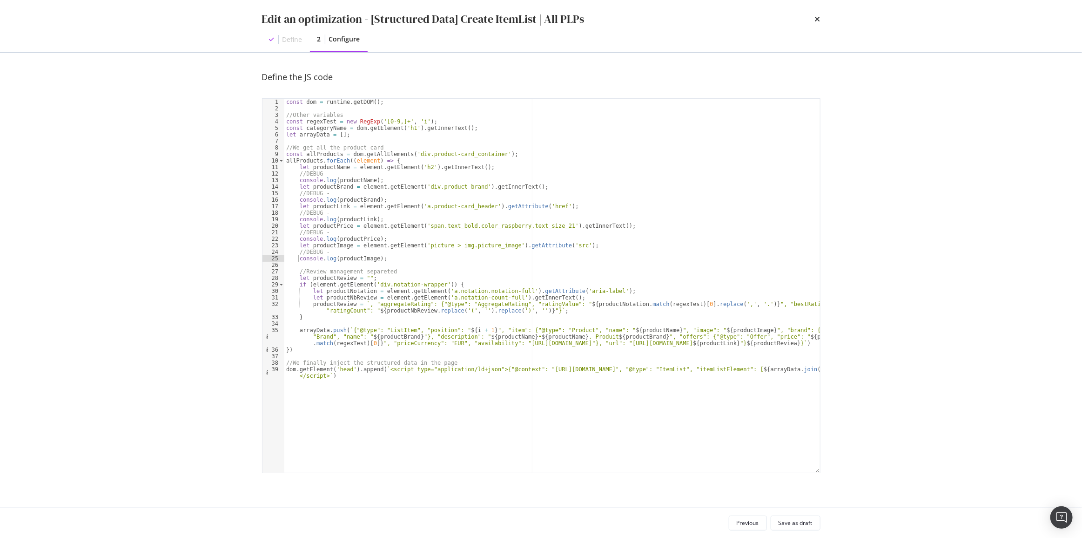
click at [299, 260] on div "const dom = runtime . getDOM ( ) ; //Other variables const regexTest = new RegE…" at bounding box center [552, 295] width 536 height 393
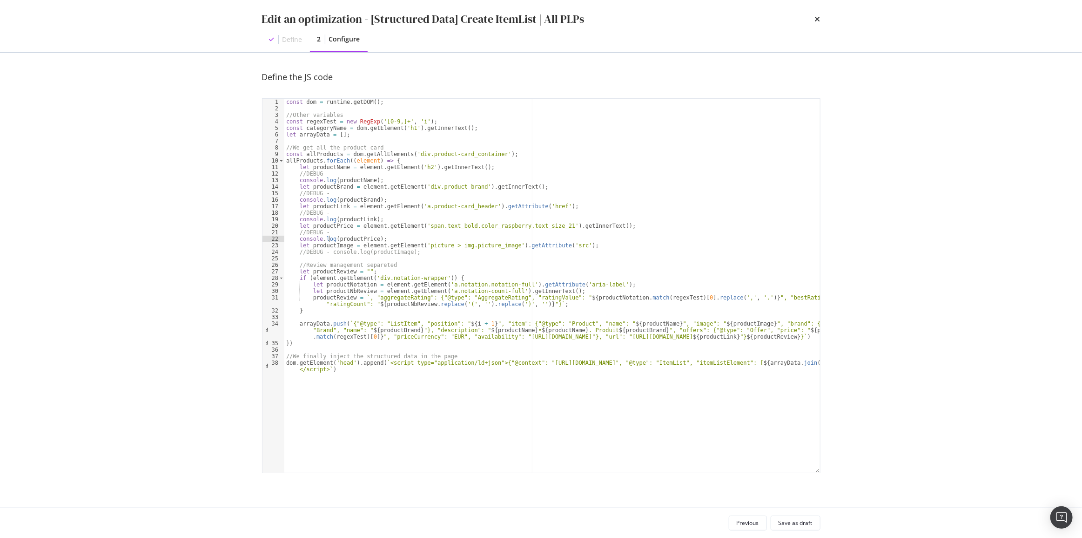
scroll to position [0, 3]
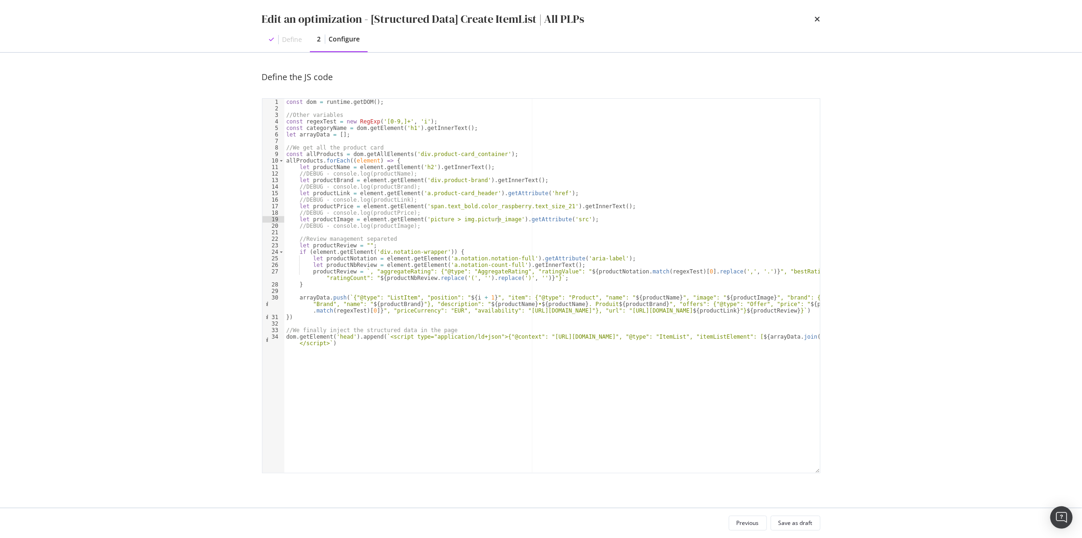
click at [500, 220] on div "const dom = runtime . getDOM ( ) ; //Other variables const regexTest = new RegE…" at bounding box center [552, 295] width 536 height 393
click at [403, 162] on div "const dom = runtime . getDOM ( ) ; //Other variables const regexTest = new RegE…" at bounding box center [552, 295] width 536 height 393
type textarea "allProducts.forEach((element) => {"
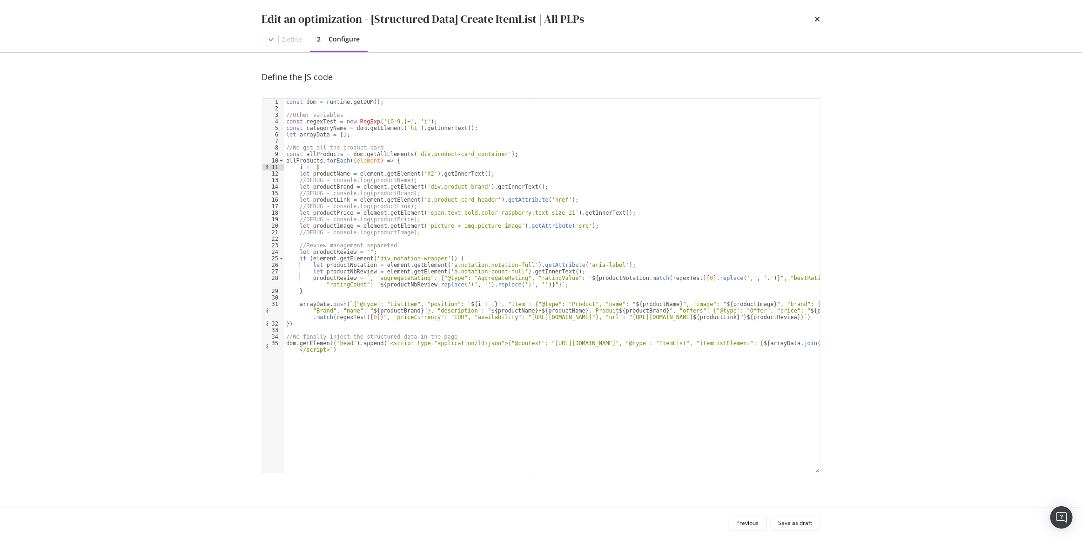
scroll to position [0, 2]
click at [477, 130] on div "const dom = runtime . getDOM ( ) ; //Other variables const regexTest = new RegE…" at bounding box center [552, 295] width 536 height 393
type textarea "const categoryName = dom.getElement('h1').getInnerText();"
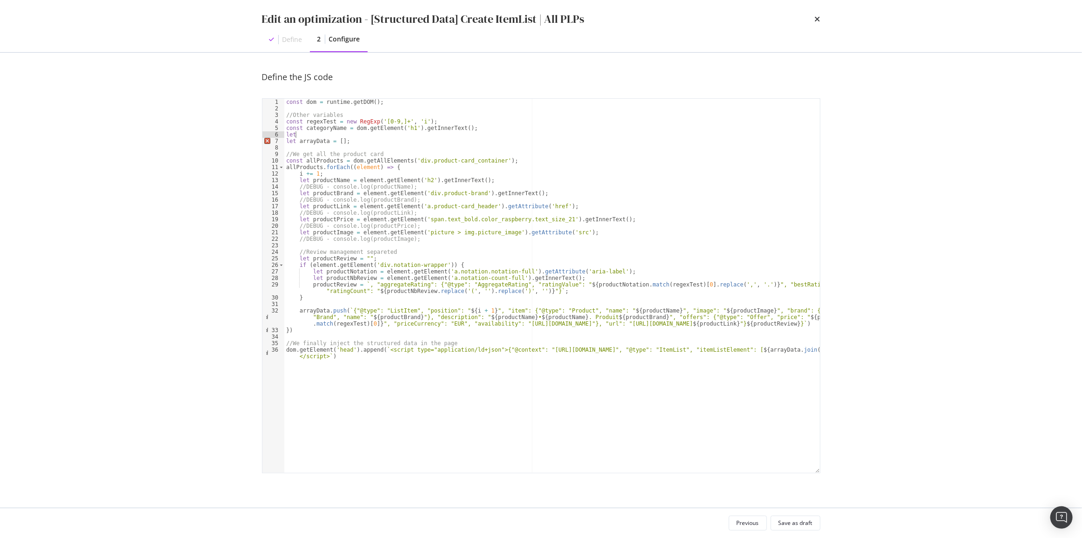
scroll to position [0, 0]
type textarea "l"
drag, startPoint x: 323, startPoint y: 176, endPoint x: 299, endPoint y: 174, distance: 23.3
click at [299, 174] on div "const dom = runtime . getDOM ( ) ; //Other variables const regexTest = new RegE…" at bounding box center [552, 295] width 536 height 393
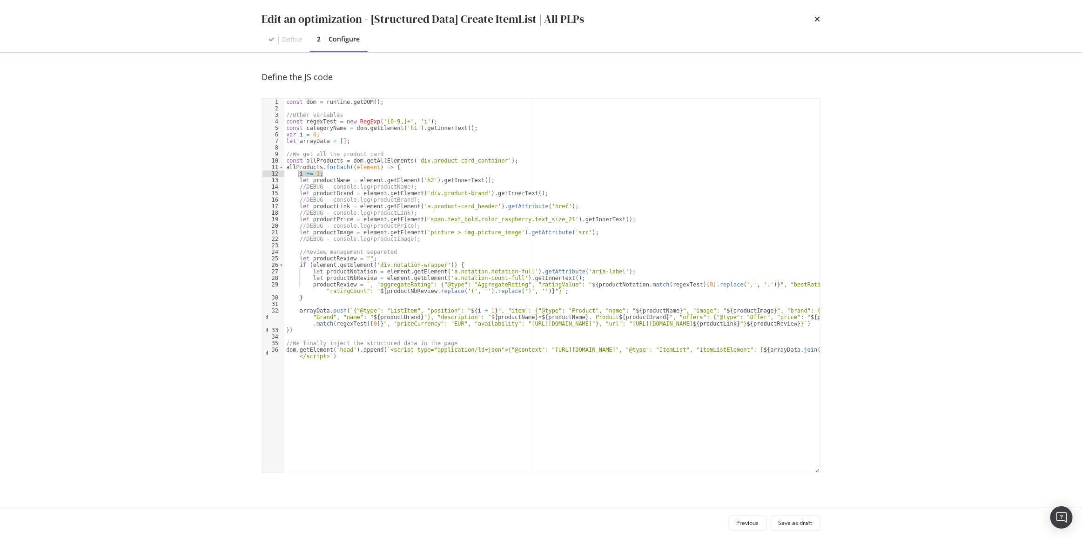
type textarea "i += 1;"
click at [333, 305] on div "const dom = runtime . getDOM ( ) ; //Other variables const regexTest = new RegE…" at bounding box center [552, 295] width 536 height 393
paste textarea "i += 1;"
drag, startPoint x: 464, startPoint y: 312, endPoint x: 475, endPoint y: 313, distance: 11.3
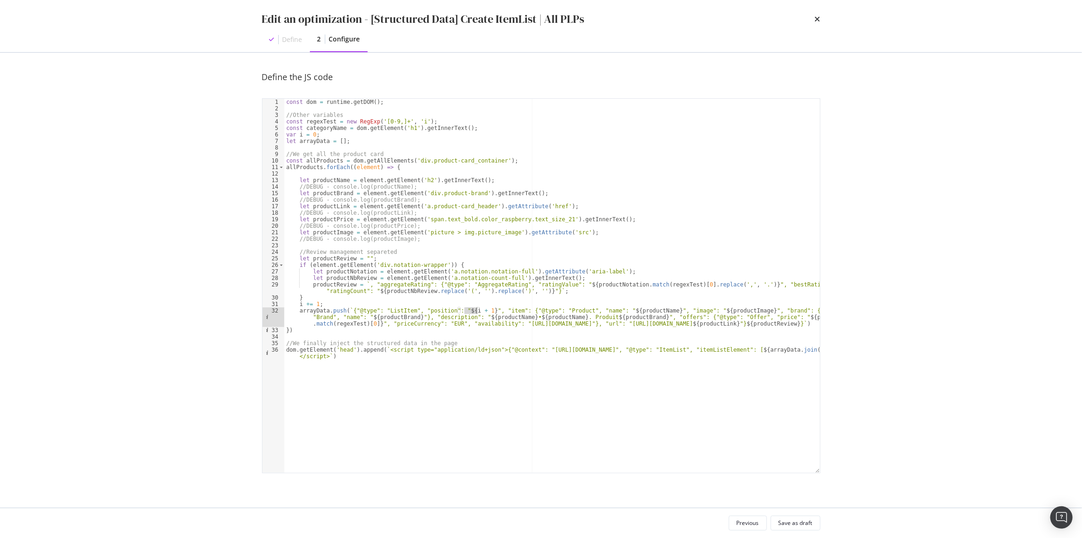
click at [475, 313] on div "const dom = runtime . getDOM ( ) ; //Other variables const regexTest = new RegE…" at bounding box center [552, 295] width 536 height 393
click at [307, 301] on div "const dom = runtime . getDOM ( ) ; //Other variables const regexTest = new RegE…" at bounding box center [552, 295] width 536 height 393
click at [316, 296] on div "const dom = runtime . getDOM ( ) ; //Other variables const regexTest = new RegE…" at bounding box center [552, 295] width 536 height 393
type textarea "}"
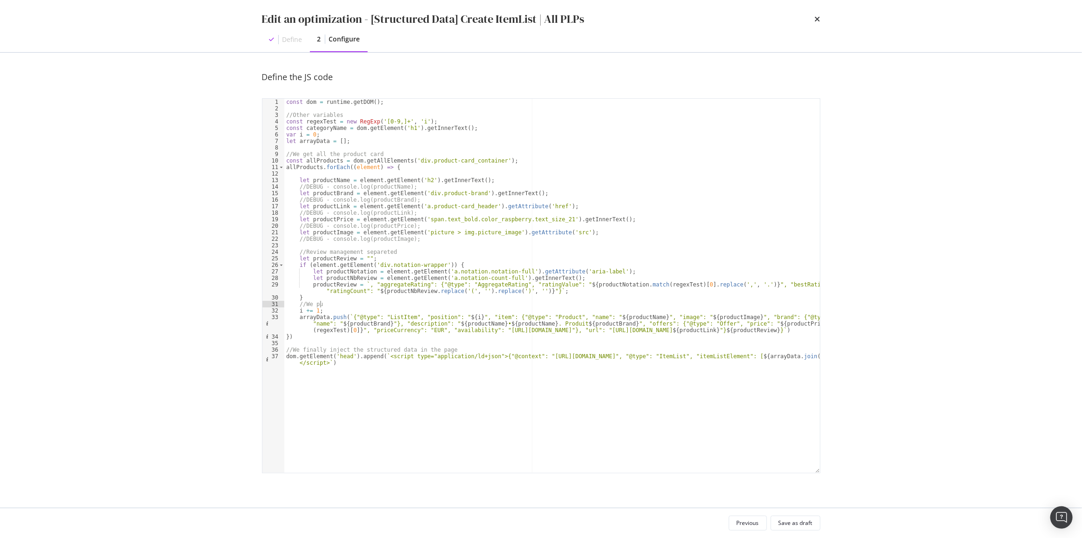
scroll to position [0, 2]
type textarea "}"
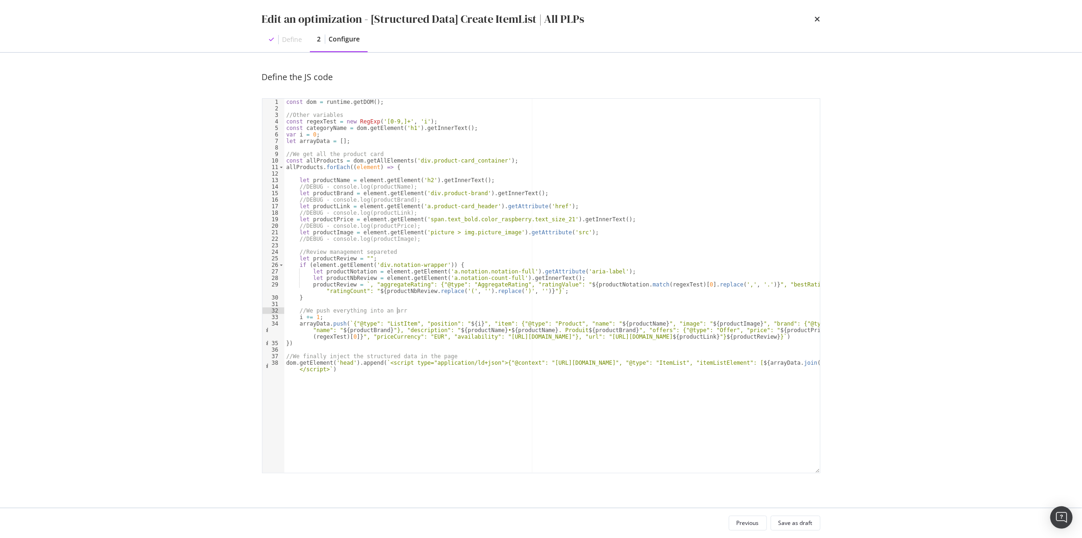
scroll to position [0, 9]
click at [348, 178] on div "const dom = runtime . getDOM ( ) ; //Other variables const regexTest = new RegE…" at bounding box center [552, 295] width 536 height 393
type textarea "let productName = element.getElement('h2').getInnerText();"
click at [345, 172] on div "const dom = runtime . getDOM ( ) ; //Other variables const regexTest = new RegE…" at bounding box center [552, 295] width 536 height 393
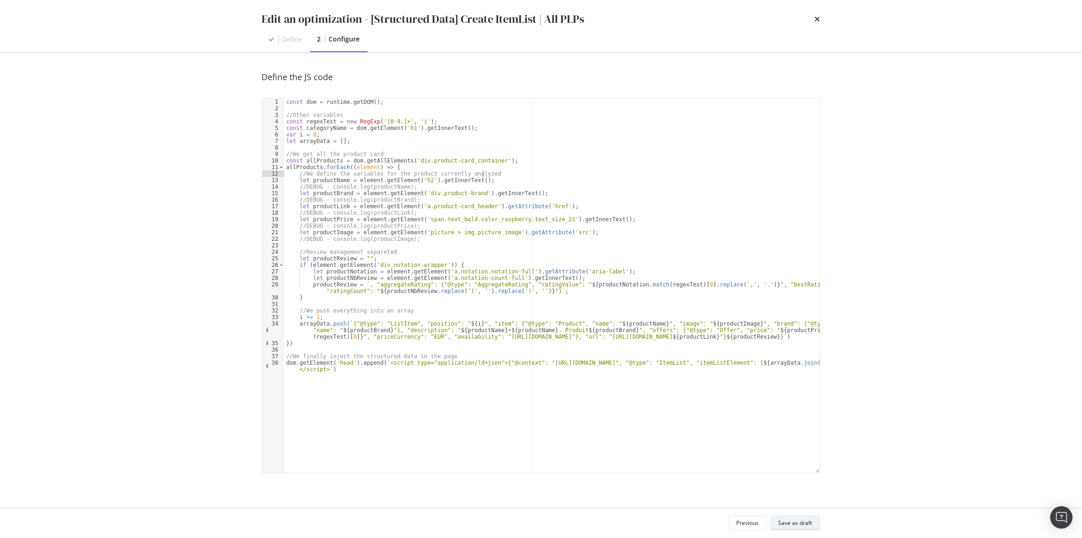
type textarea "//We define the variables for the product currently analyzed"
click at [803, 526] on div "Save as draft" at bounding box center [796, 523] width 34 height 8
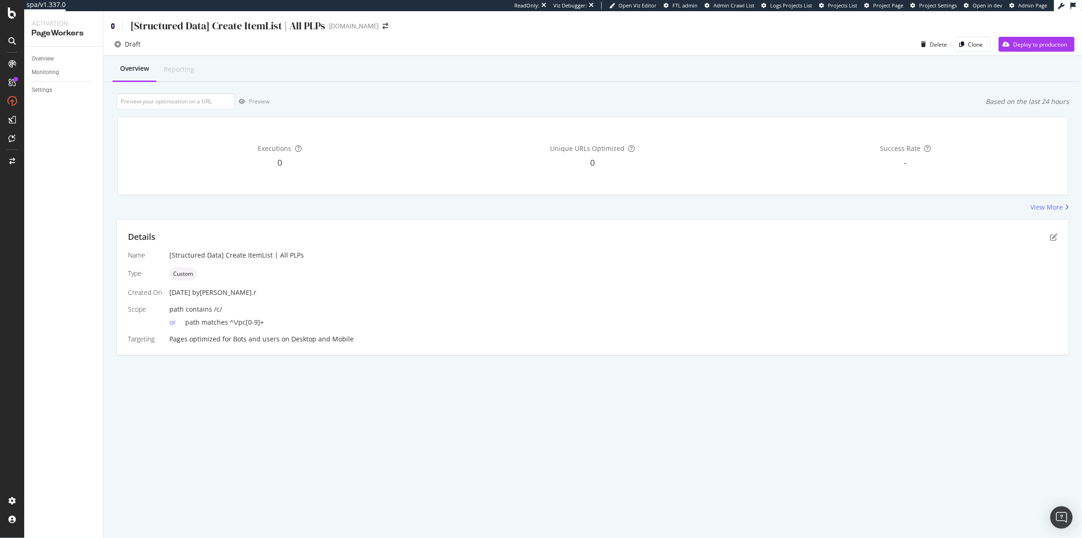
click at [111, 23] on icon at bounding box center [113, 26] width 4 height 7
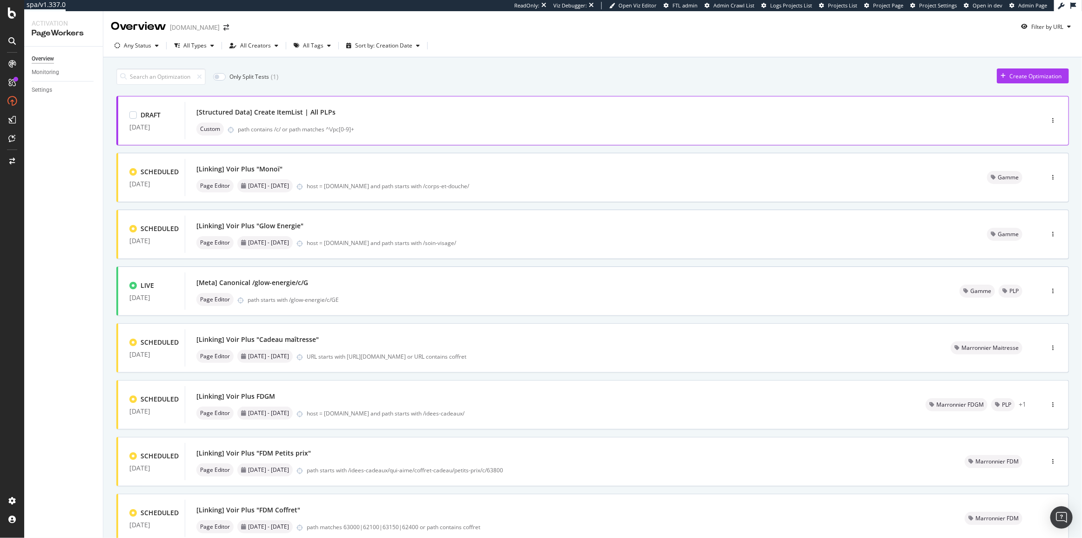
click at [352, 110] on div "[Structured Data] Create ItemList | All PLPs" at bounding box center [600, 112] width 808 height 13
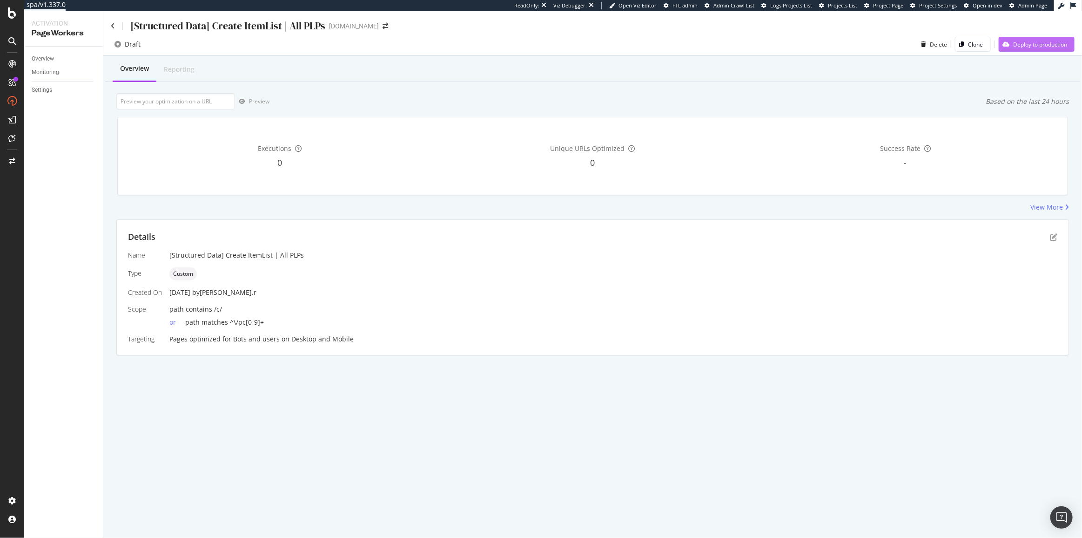
click at [1056, 44] on div "Deploy to production" at bounding box center [1040, 45] width 54 height 8
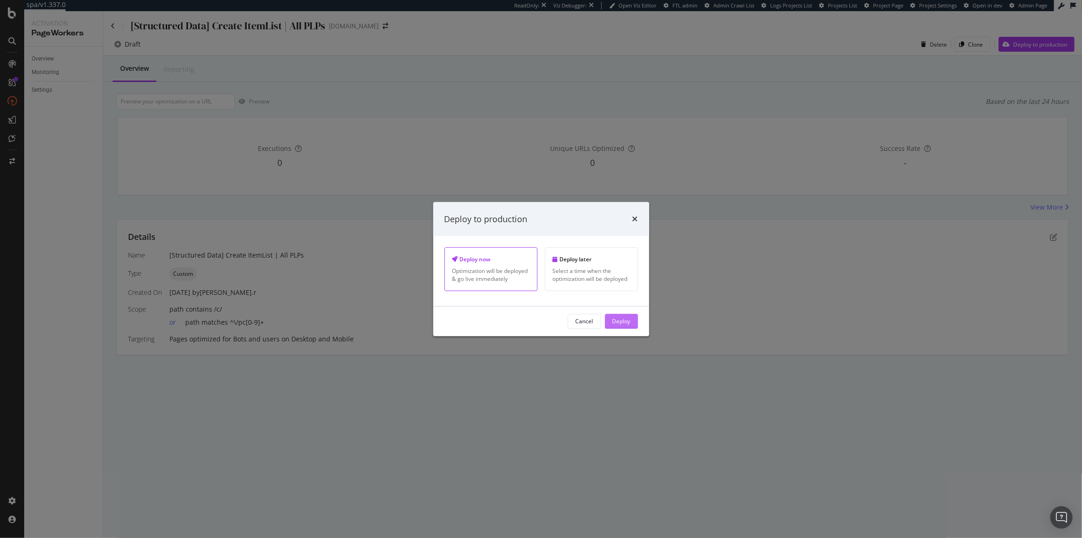
click at [629, 322] on div "Deploy" at bounding box center [622, 321] width 18 height 8
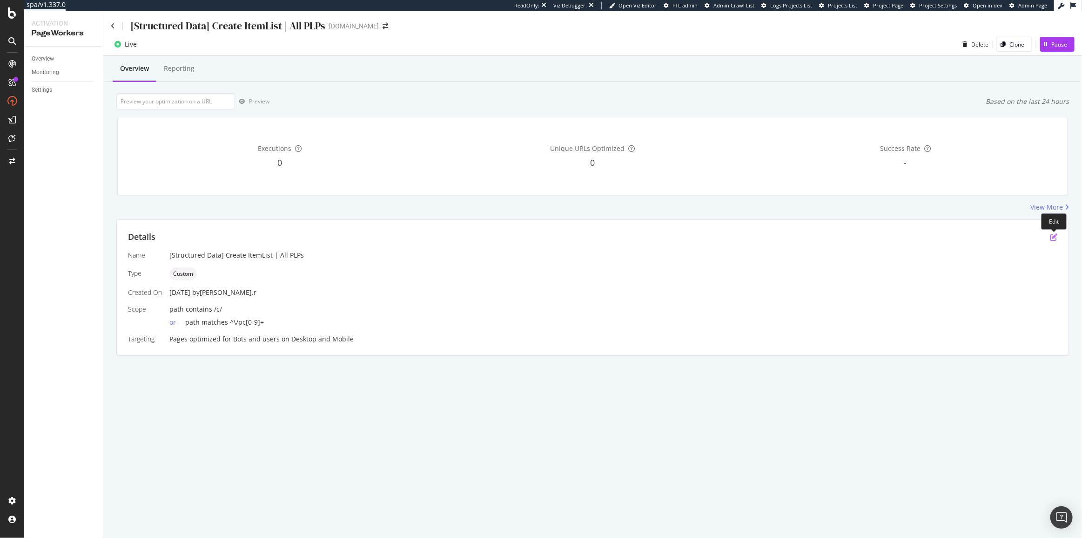
click at [1053, 239] on icon "pen-to-square" at bounding box center [1053, 236] width 7 height 7
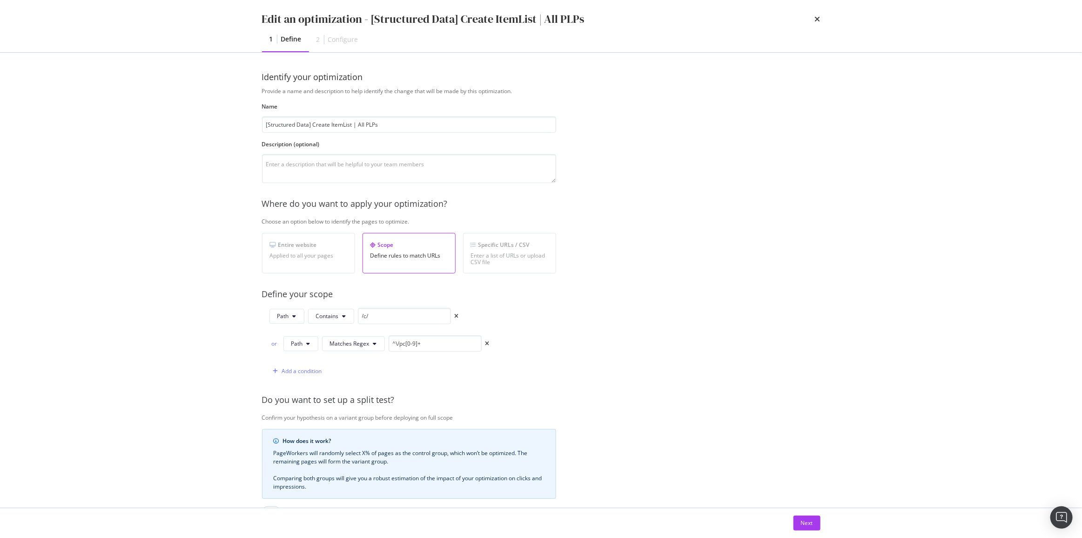
click at [822, 520] on div "Next" at bounding box center [541, 523] width 596 height 30
click at [813, 523] on button "Next" at bounding box center [807, 522] width 27 height 15
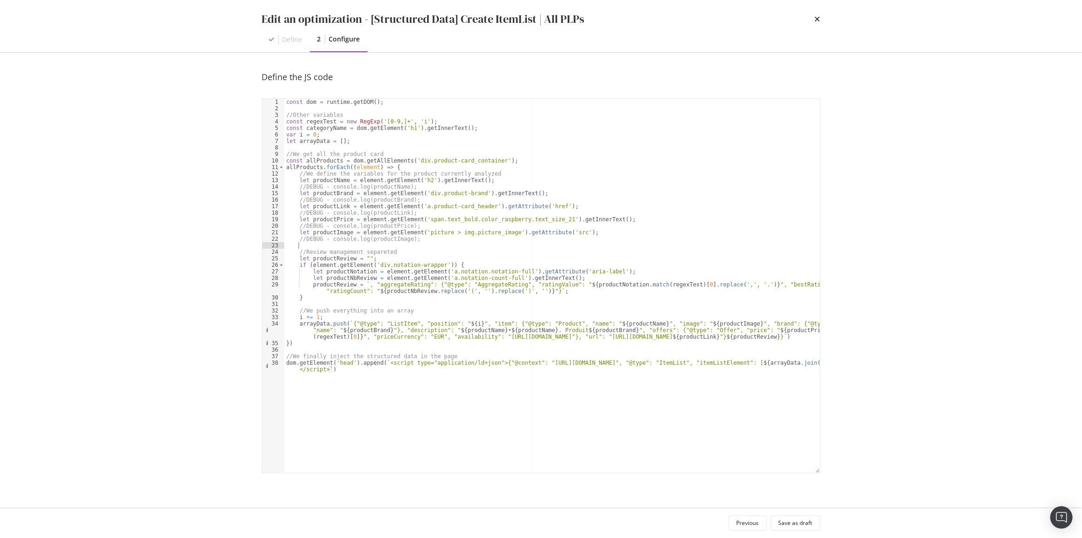
click at [399, 243] on div "const dom = runtime . getDOM ( ) ; //Other variables const regexTest = new RegE…" at bounding box center [552, 295] width 536 height 393
type textarea "//We finally inject the structured data in the page dom.getElement('head').appe…"
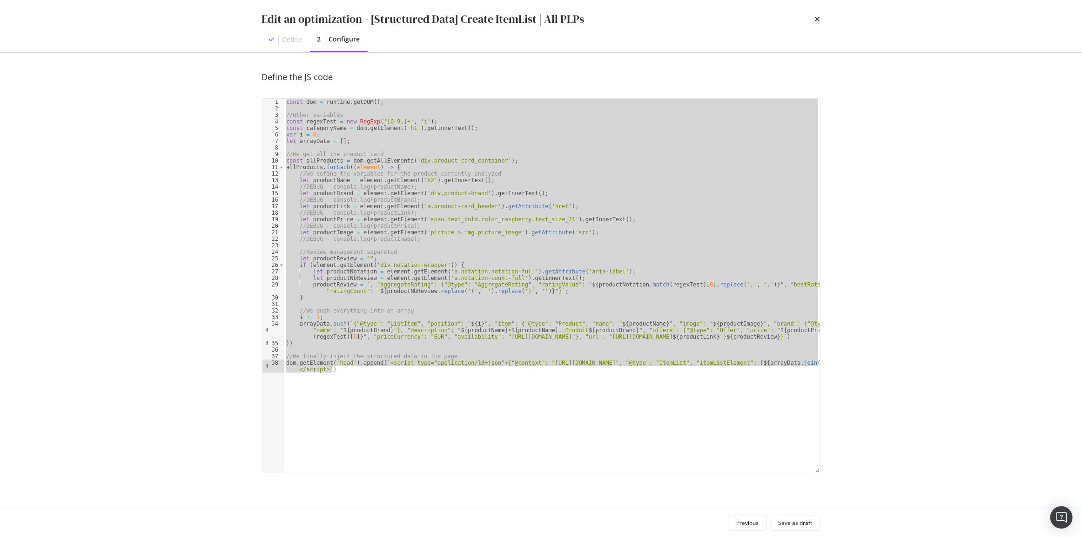
click at [567, 338] on div "const dom = runtime . getDOM ( ) ; //Other variables const regexTest = new RegE…" at bounding box center [552, 286] width 536 height 374
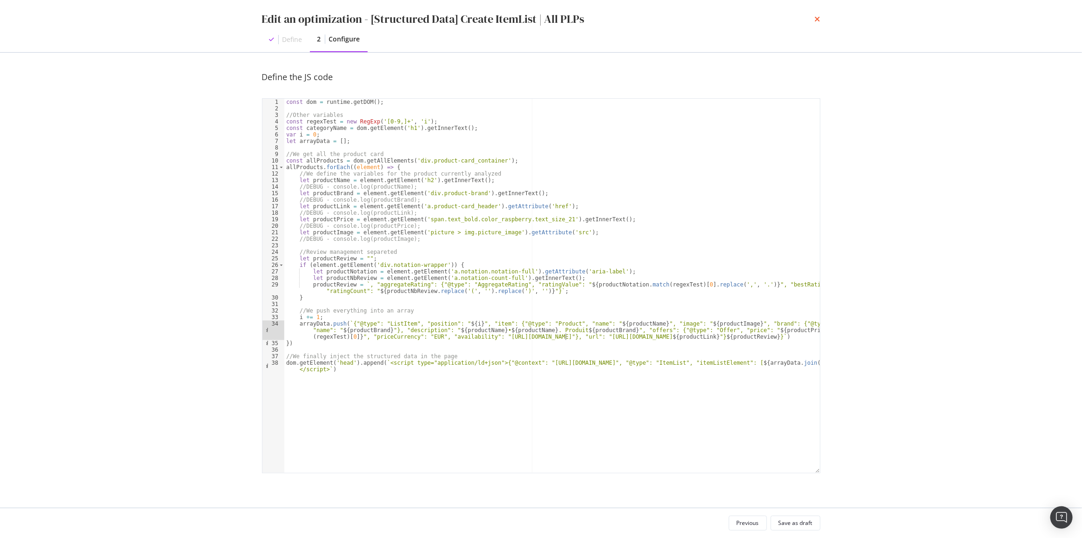
click at [820, 17] on icon "times" at bounding box center [818, 18] width 6 height 7
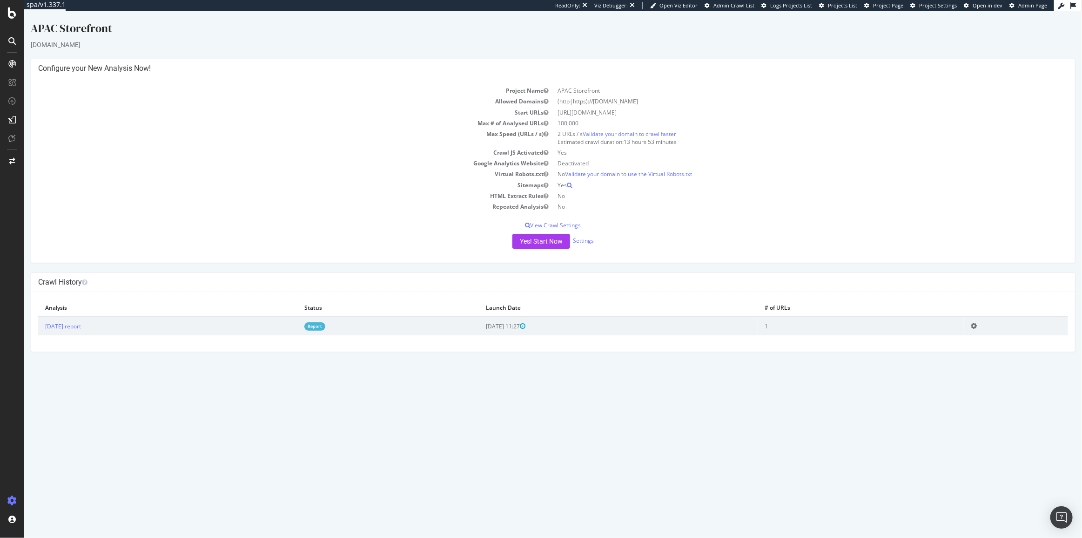
click at [401, 50] on div "APAC Storefront apac.christianlouboutin.com × × Configure your New Analysis Now…" at bounding box center [553, 185] width 1058 height 331
click at [392, 135] on td "Max Speed (URLs / s)" at bounding box center [295, 137] width 515 height 19
click at [286, 148] on td "Crawl JS Activated" at bounding box center [295, 152] width 515 height 11
click at [239, 209] on td "Repeated Analysis" at bounding box center [295, 206] width 515 height 11
click at [194, 52] on div "APAC Storefront apac.christianlouboutin.com × × Configure your New Analysis Now…" at bounding box center [553, 185] width 1058 height 331
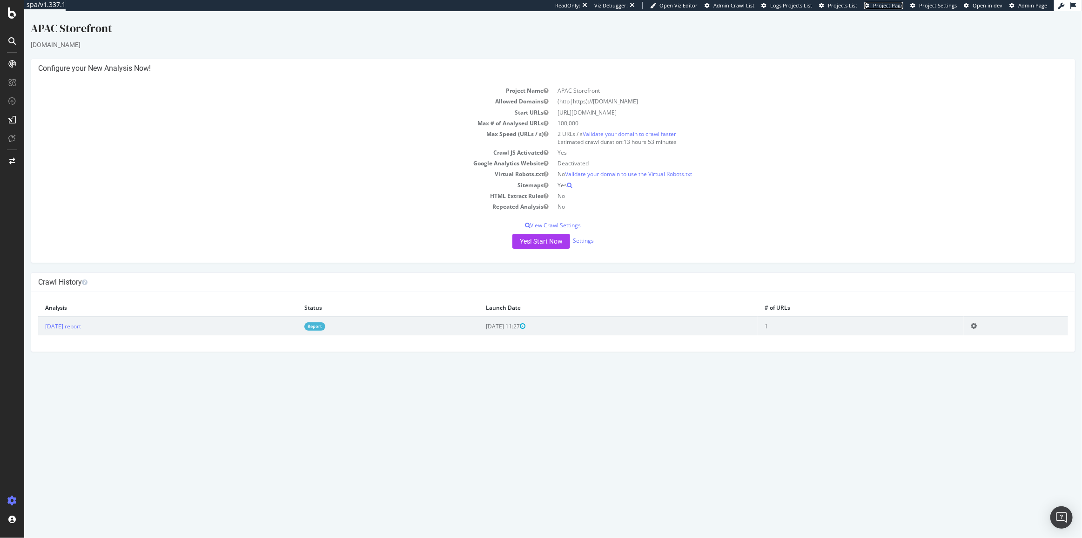
click at [903, 5] on span "Project Page" at bounding box center [888, 5] width 30 height 7
click at [893, 7] on span "Project Page" at bounding box center [888, 5] width 30 height 7
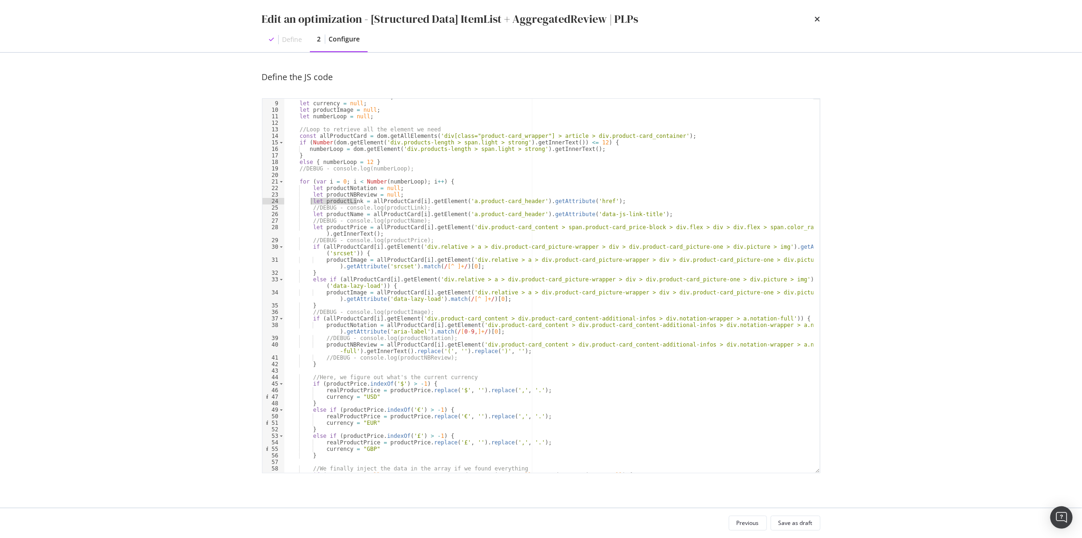
scroll to position [180, 0]
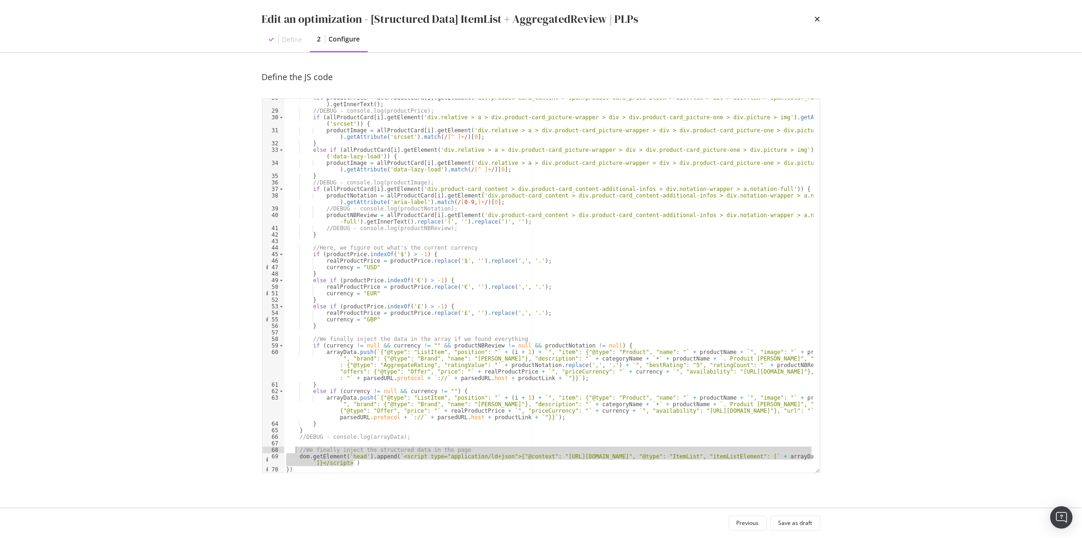
drag, startPoint x: 363, startPoint y: 462, endPoint x: 297, endPoint y: 451, distance: 67.5
click at [297, 451] on div "let productPrice = allProductCard [ i ] . getElement ( 'div.product-card_conten…" at bounding box center [548, 291] width 529 height 393
click at [299, 448] on div "let productPrice = allProductCard [ i ] . getElement ( 'div.product-card_conten…" at bounding box center [548, 286] width 529 height 374
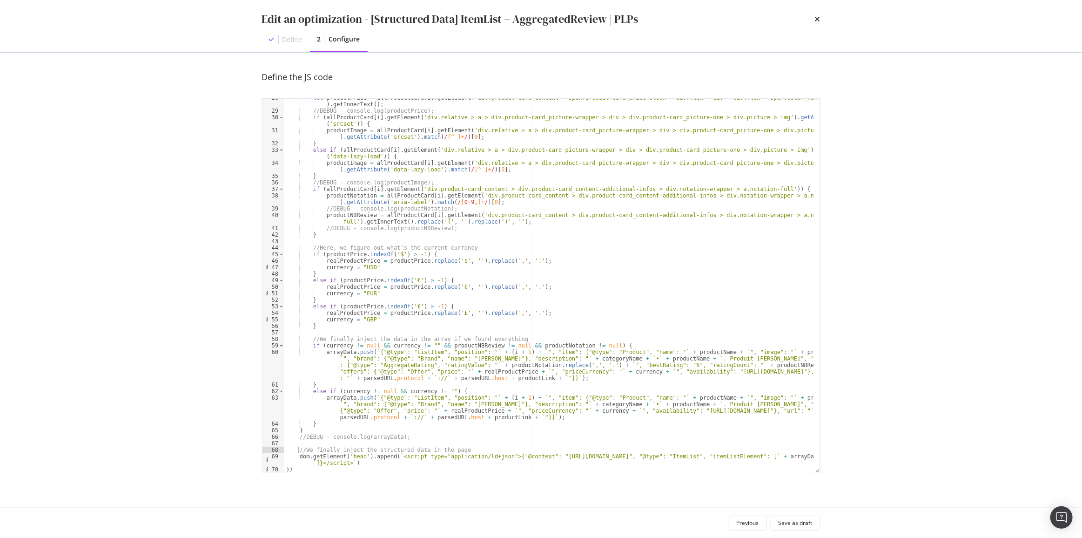
click at [358, 465] on div "let productPrice = allProductCard [ i ] . getElement ( 'div.product-card_conten…" at bounding box center [548, 291] width 529 height 393
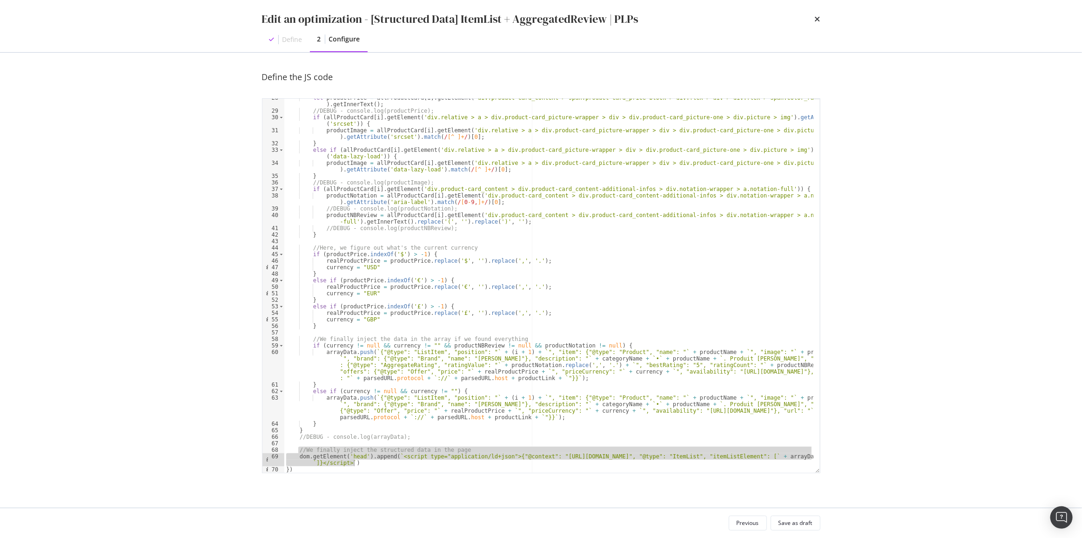
drag, startPoint x: 457, startPoint y: 214, endPoint x: 453, endPoint y: 210, distance: 4.9
click at [457, 214] on div "let productPrice = allProductCard [ i ] . getElement ( 'div.product-card_conten…" at bounding box center [548, 291] width 529 height 393
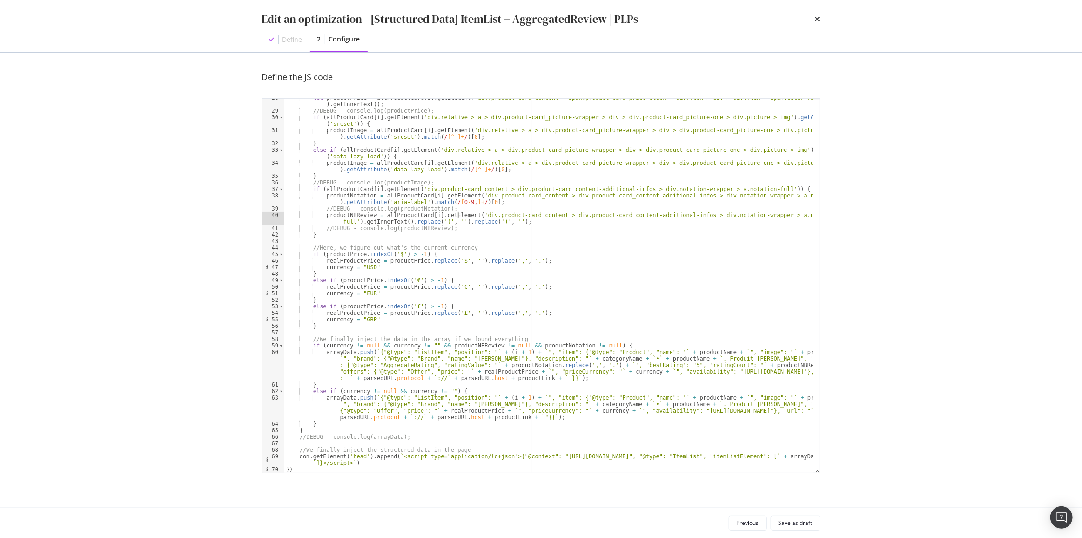
scroll to position [53, 0]
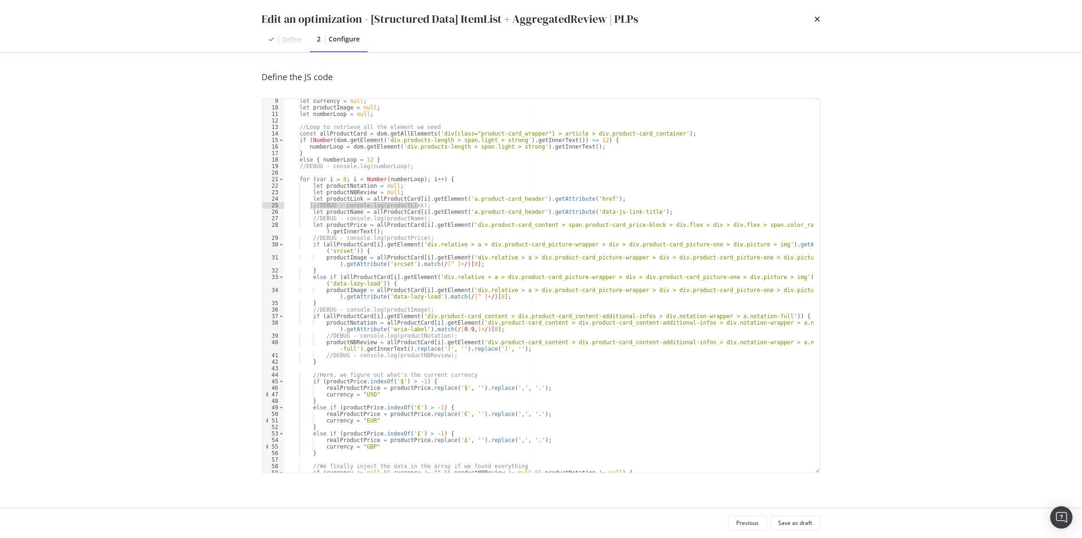
drag, startPoint x: 425, startPoint y: 205, endPoint x: 310, endPoint y: 205, distance: 114.5
click at [310, 205] on div "let currency = null ; let productImage = null ; let numberLoop = null ; //Loop …" at bounding box center [548, 304] width 529 height 413
click at [384, 156] on div "let currency = null ; let productImage = null ; let numberLoop = null ; //Loop …" at bounding box center [548, 304] width 529 height 413
type textarea "else { numberLoop = 12 }"
click at [815, 20] on icon "times" at bounding box center [818, 18] width 6 height 7
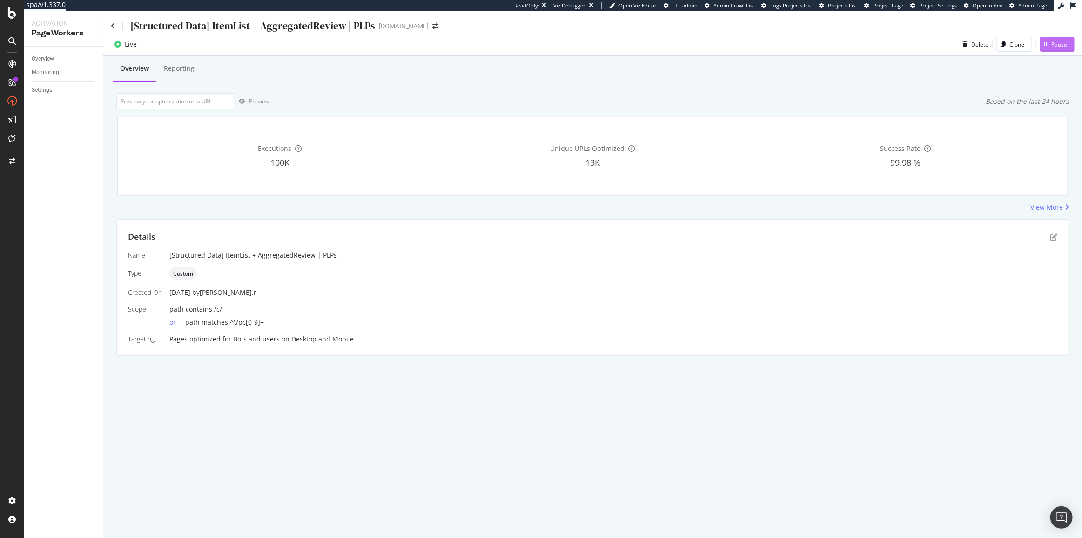
click at [1048, 47] on div "button" at bounding box center [1045, 44] width 11 height 6
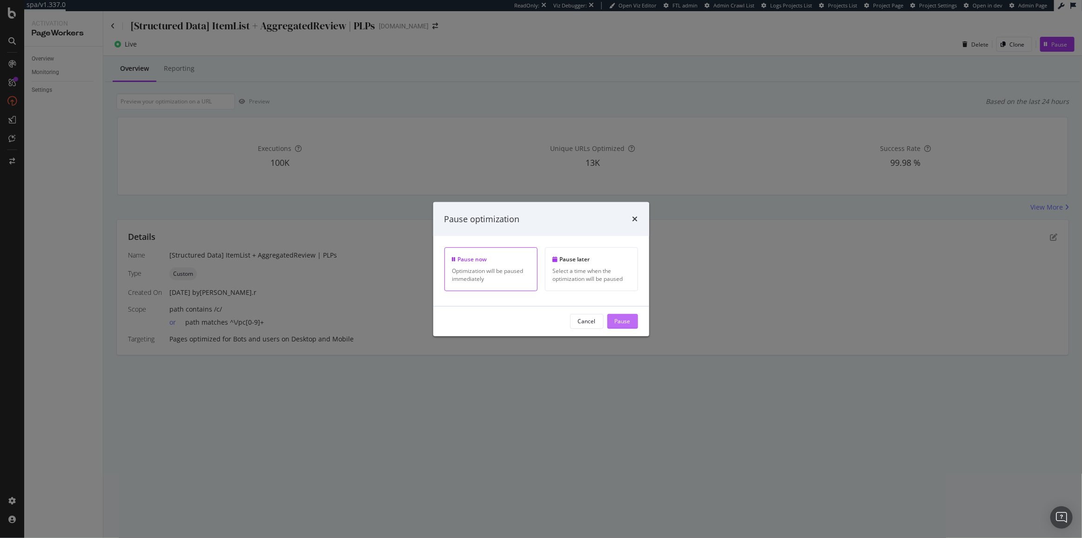
click at [617, 317] on div "Pause" at bounding box center [623, 321] width 16 height 8
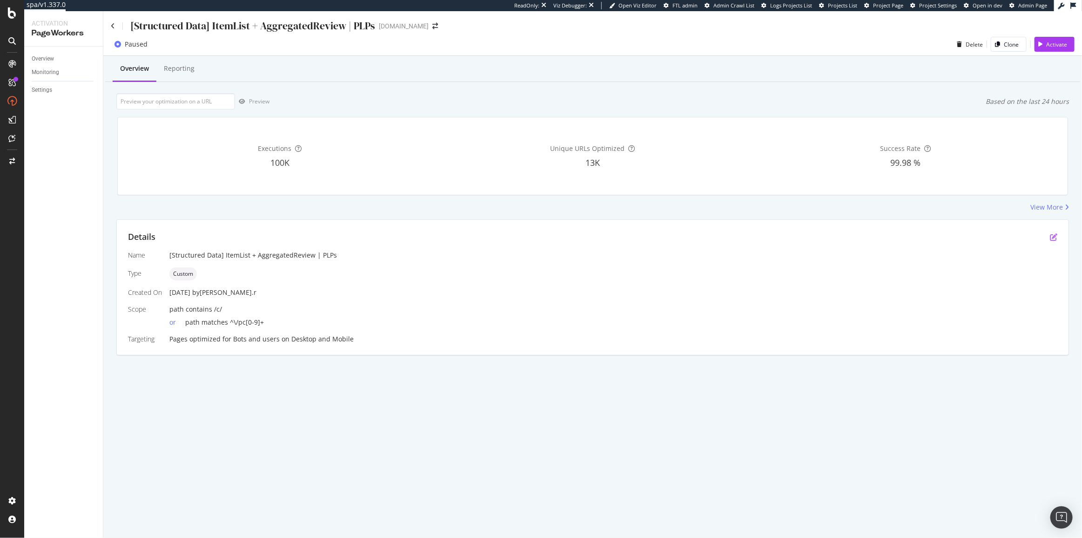
click at [1056, 239] on icon "pen-to-square" at bounding box center [1053, 236] width 7 height 7
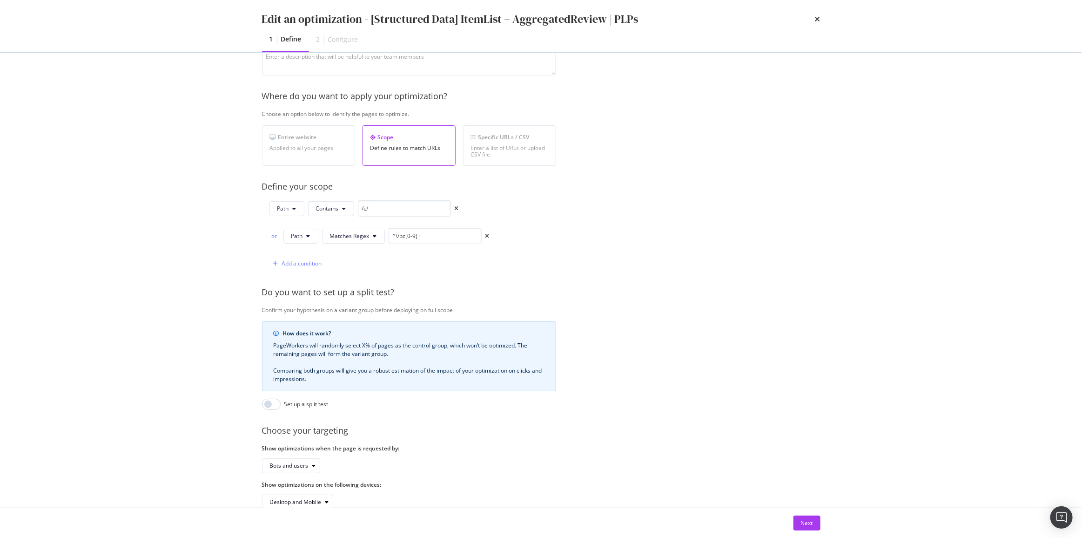
scroll to position [134, 0]
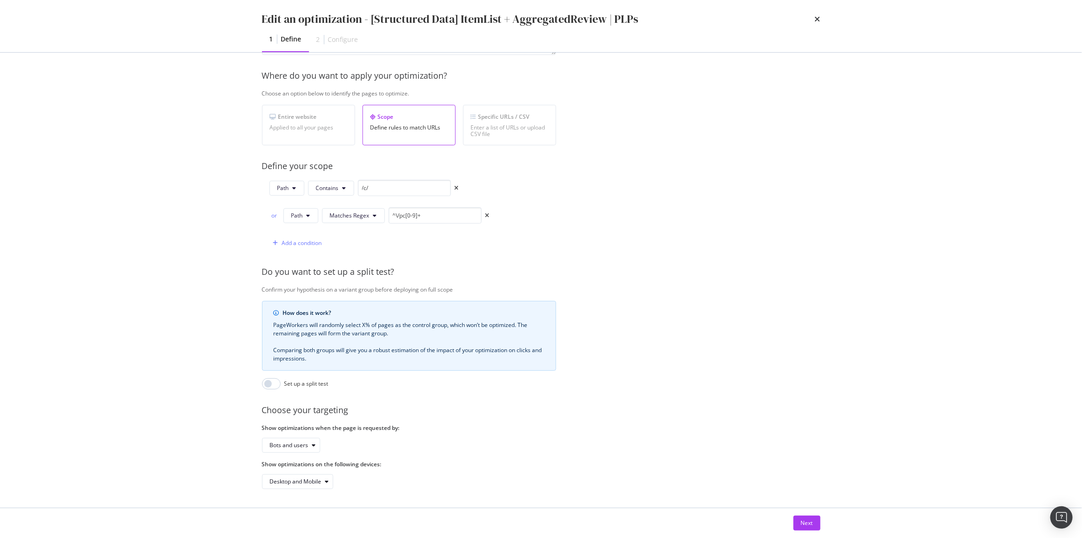
click at [800, 514] on div "Next" at bounding box center [541, 523] width 596 height 30
drag, startPoint x: 803, startPoint y: 518, endPoint x: 783, endPoint y: 493, distance: 31.4
click at [802, 518] on div "Next" at bounding box center [807, 523] width 12 height 14
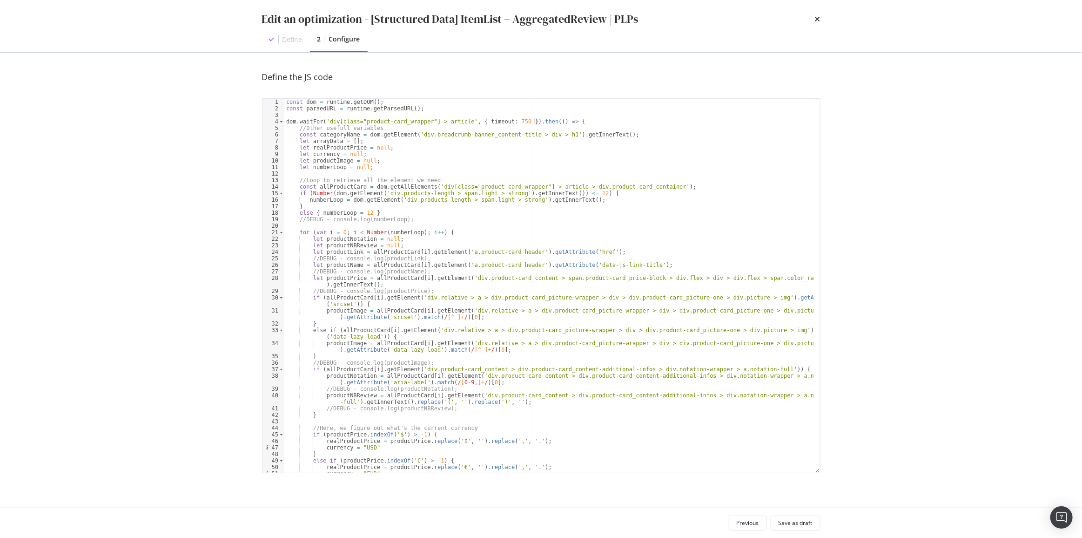
scroll to position [76, 0]
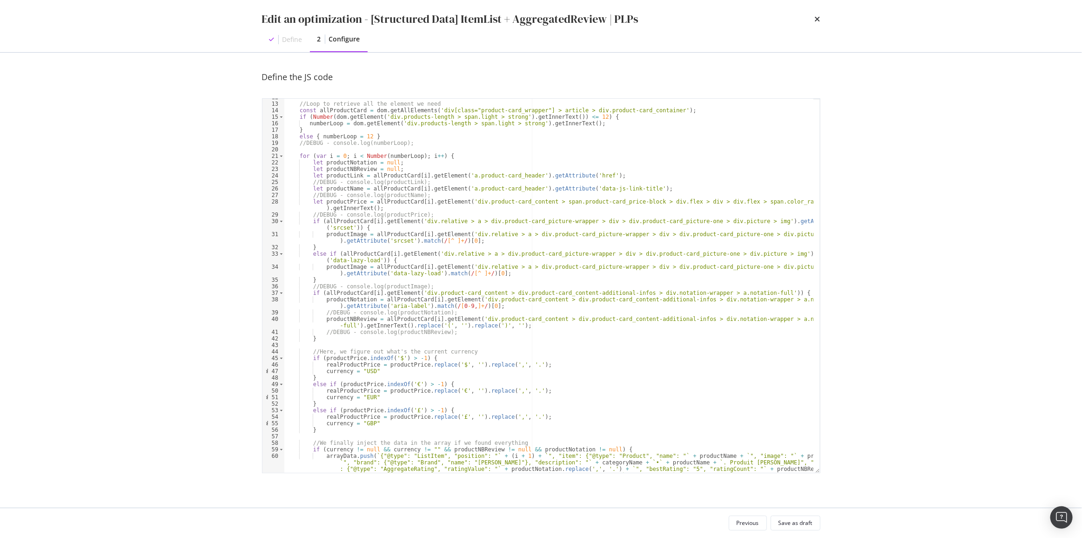
click at [1050, 279] on div "Edit an optimization - [Structured Data] ItemList + AggregatedReview | PLPs Def…" at bounding box center [541, 269] width 1082 height 538
click at [817, 20] on icon "times" at bounding box center [818, 18] width 6 height 7
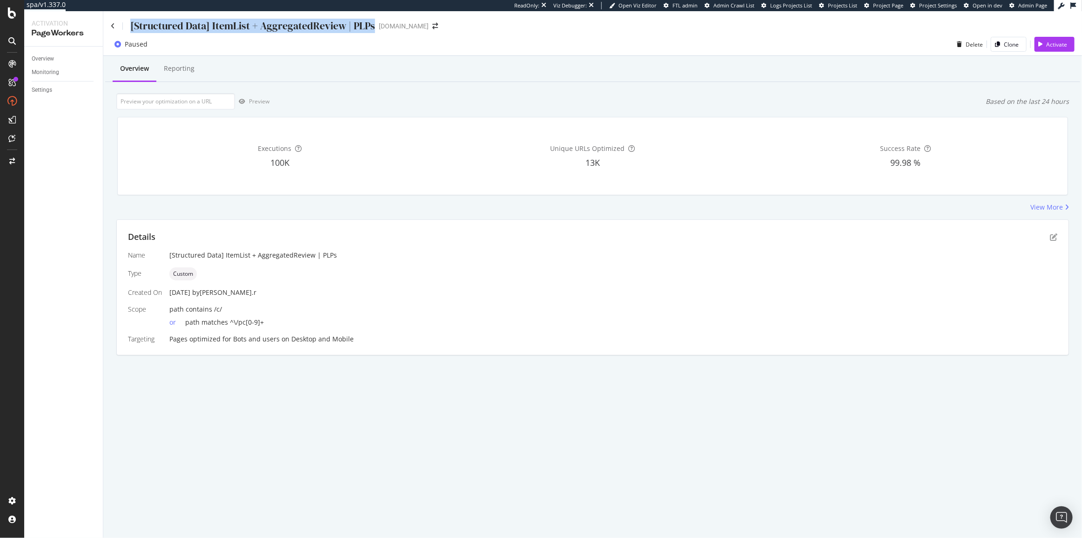
drag, startPoint x: 371, startPoint y: 28, endPoint x: 129, endPoint y: 24, distance: 241.6
click at [129, 24] on div "[Structured Data] ItemList + AggregatedReview | PLPs" at bounding box center [243, 26] width 264 height 14
click at [115, 23] on div "[Structured Data] ItemList + AggregatedReview | PLPs" at bounding box center [243, 26] width 264 height 14
click at [111, 25] on icon at bounding box center [113, 26] width 4 height 7
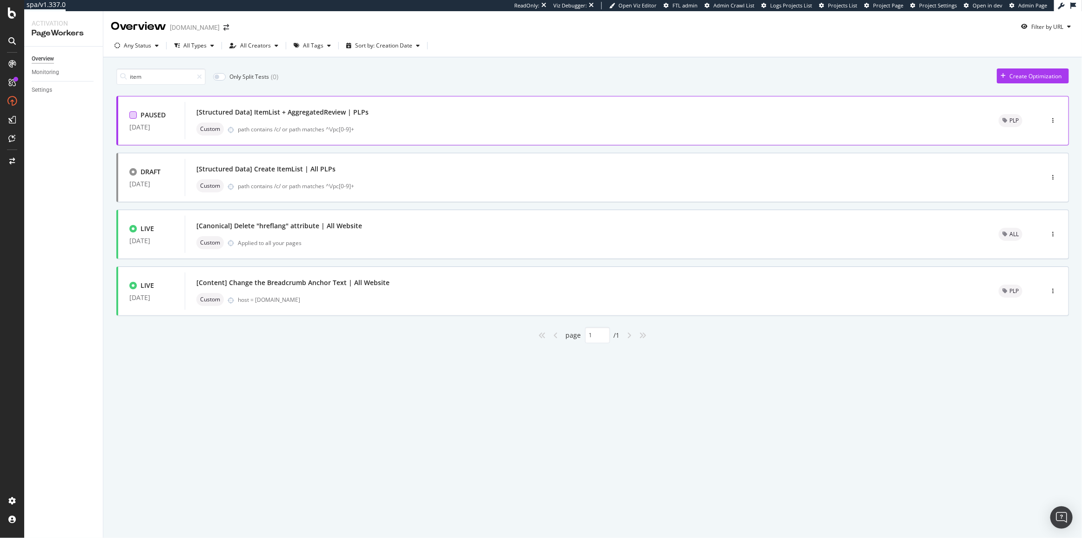
click at [134, 114] on div at bounding box center [132, 114] width 7 height 7
click at [316, 75] on div "Edit tags" at bounding box center [312, 77] width 22 height 8
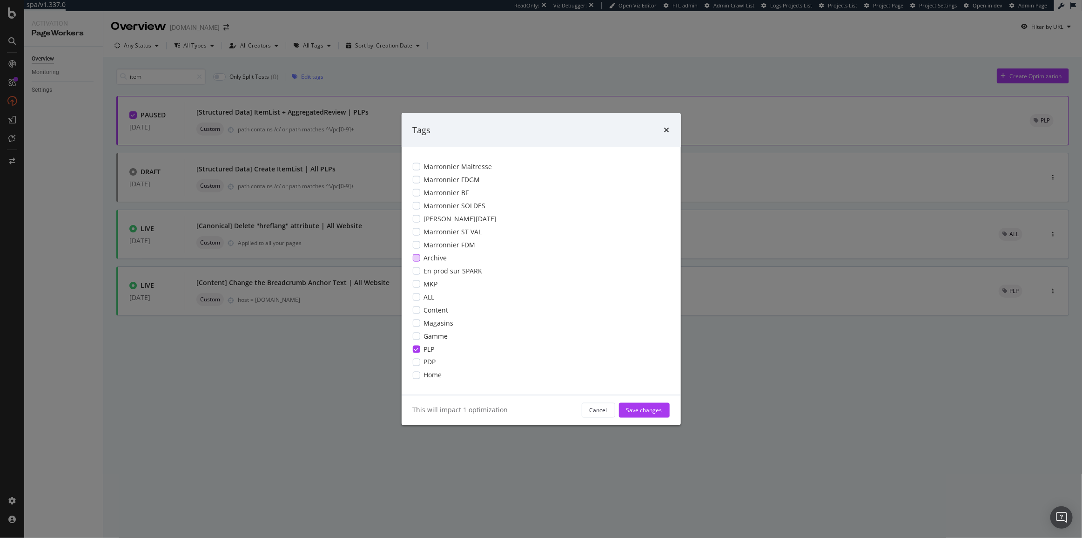
click at [432, 260] on span "Archive" at bounding box center [435, 257] width 23 height 9
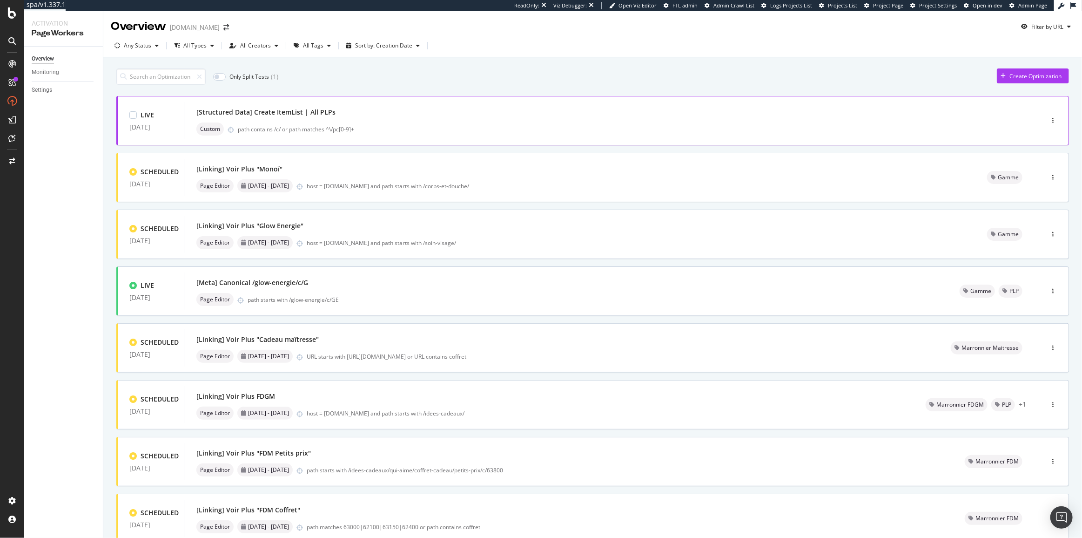
click at [406, 102] on div "[Structured Data] Create ItemList | All PLPs Custom path contains /c/ or path m…" at bounding box center [600, 120] width 830 height 37
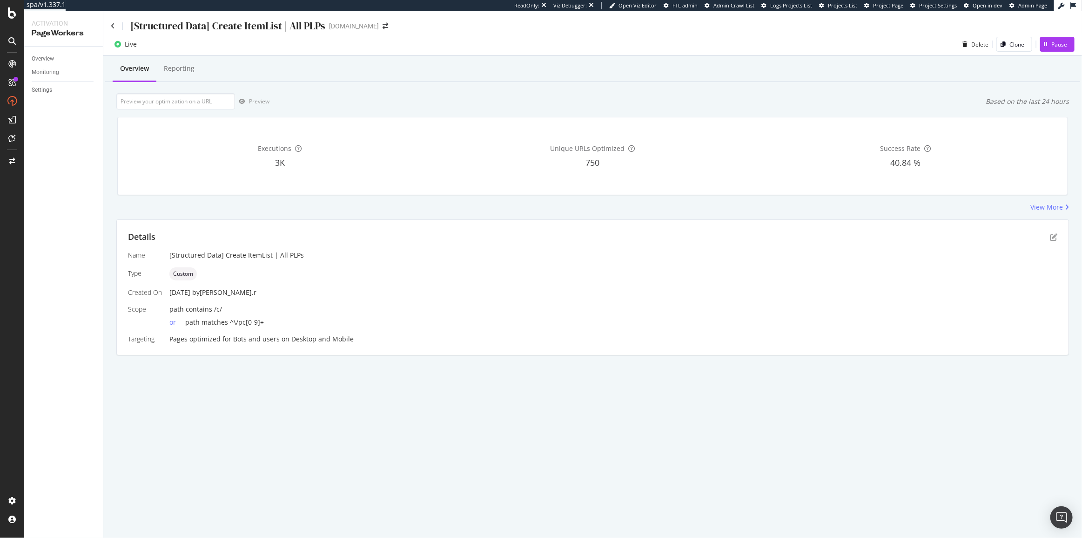
click at [10, 206] on div at bounding box center [12, 274] width 22 height 437
